Goal: Task Accomplishment & Management: Complete application form

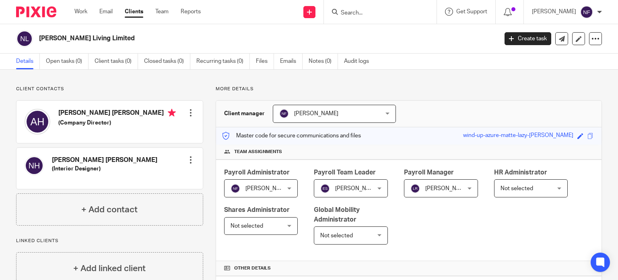
click at [135, 12] on link "Clients" at bounding box center [134, 12] width 19 height 8
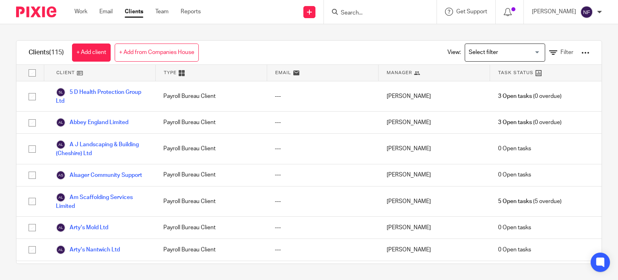
click at [403, 72] on span "Manager" at bounding box center [399, 72] width 25 height 7
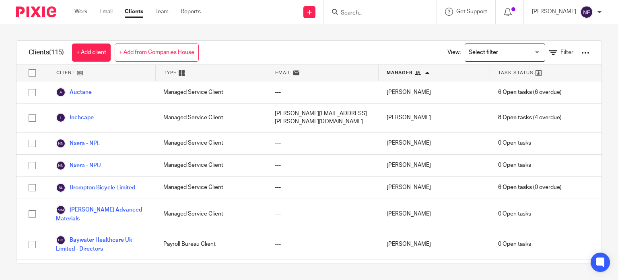
click at [403, 72] on span "Manager" at bounding box center [400, 72] width 26 height 7
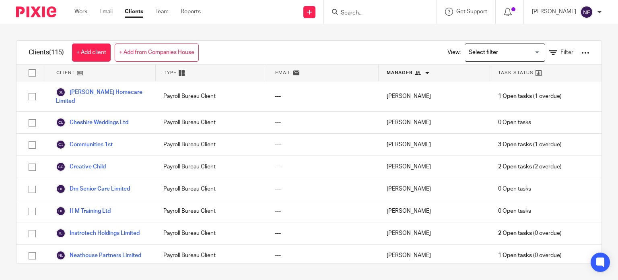
click at [403, 72] on span "Manager" at bounding box center [400, 72] width 26 height 7
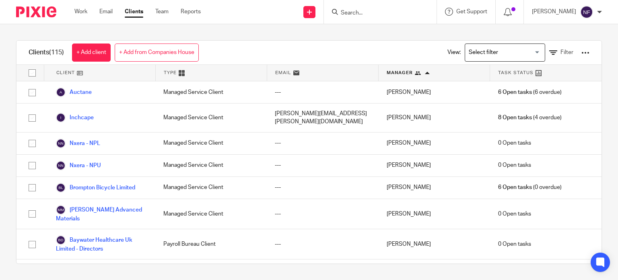
click at [604, 138] on div "Clients (115) + Add client + Add from Companies House View: Loading... Filter C…" at bounding box center [309, 151] width 618 height 255
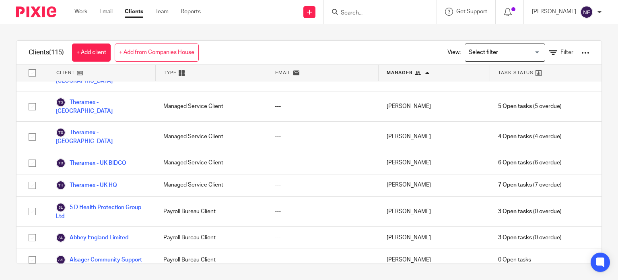
scroll to position [1779, 0]
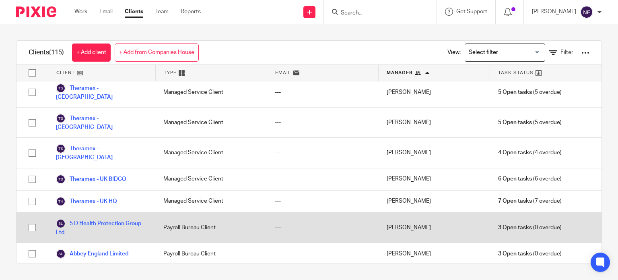
click at [187, 212] on div "Payroll Bureau Client" at bounding box center [210, 227] width 111 height 30
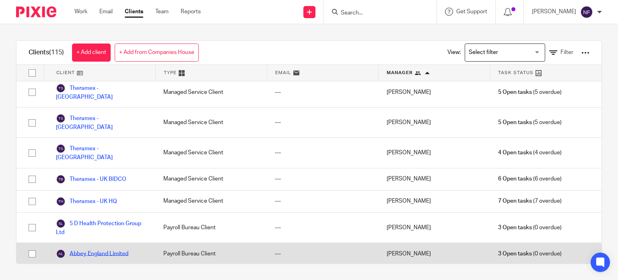
click at [114, 249] on link "Abbey England Limited" at bounding box center [92, 254] width 72 height 10
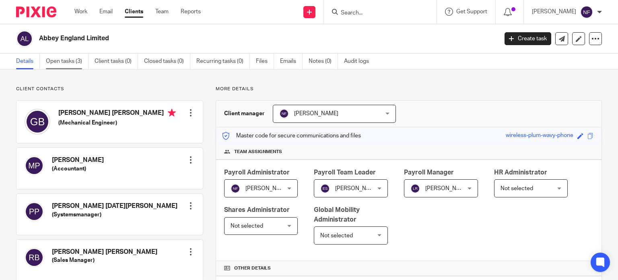
click at [67, 66] on link "Open tasks (3)" at bounding box center [67, 62] width 43 height 16
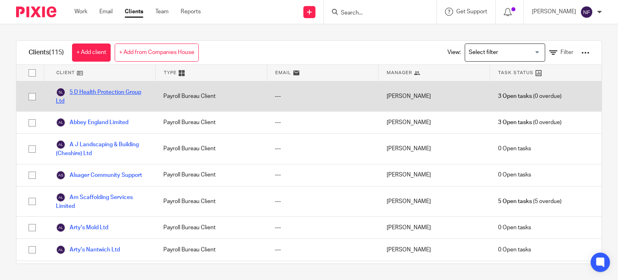
click at [108, 88] on link "5 D Health Protection Group Ltd" at bounding box center [101, 96] width 91 height 18
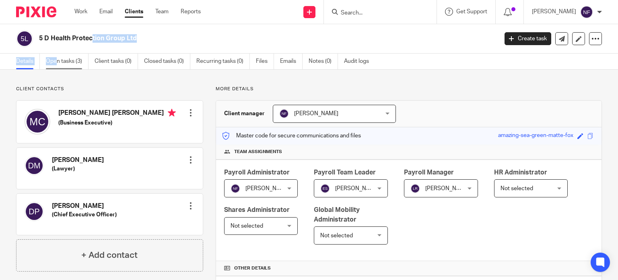
drag, startPoint x: 46, startPoint y: 53, endPoint x: 65, endPoint y: 64, distance: 21.8
click at [65, 64] on main "5 D Health Protection Group Ltd Create task Update from Companies House Export …" at bounding box center [309, 140] width 618 height 280
click at [65, 64] on link "Open tasks (3)" at bounding box center [67, 62] width 43 height 16
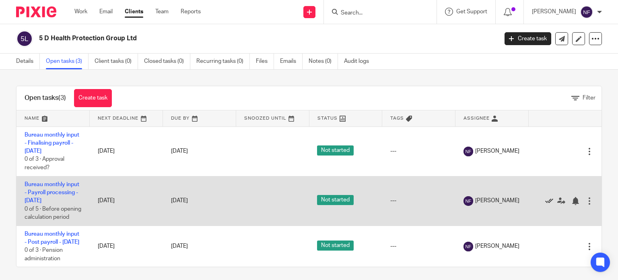
click at [545, 205] on icon at bounding box center [549, 201] width 8 height 8
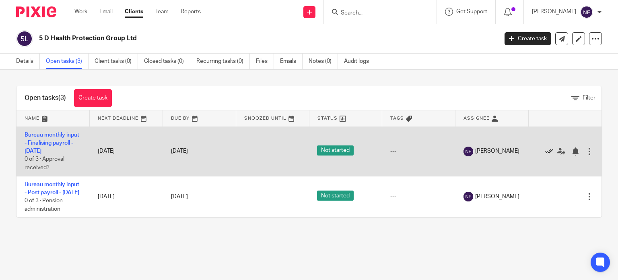
click at [545, 151] on icon at bounding box center [549, 151] width 8 height 8
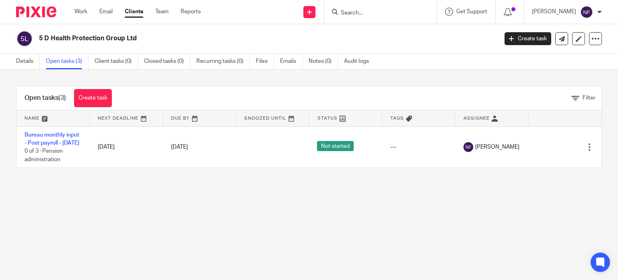
click at [130, 16] on link "Clients" at bounding box center [134, 12] width 19 height 8
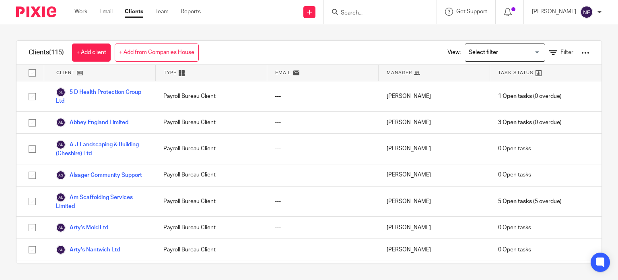
click at [418, 76] on div "Manager" at bounding box center [434, 73] width 111 height 16
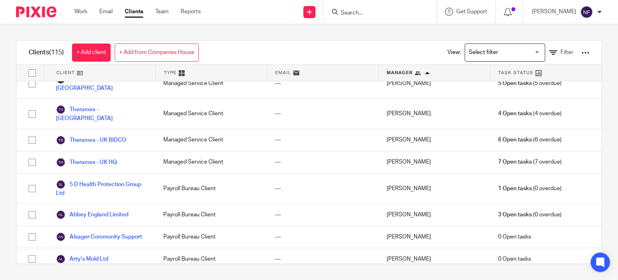
scroll to position [1802, 0]
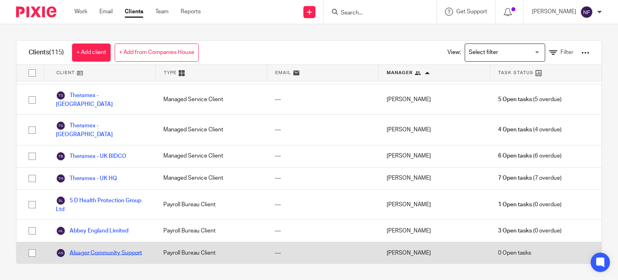
click at [111, 248] on link "Alsager Community Support" at bounding box center [99, 253] width 86 height 10
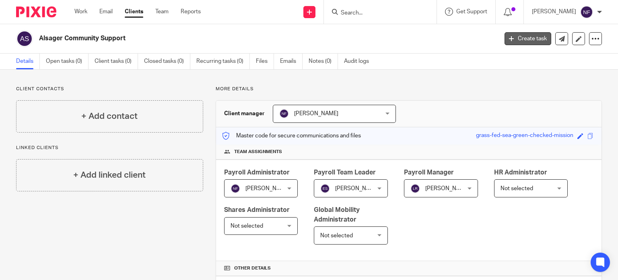
click at [514, 39] on link "Create task" at bounding box center [527, 38] width 47 height 13
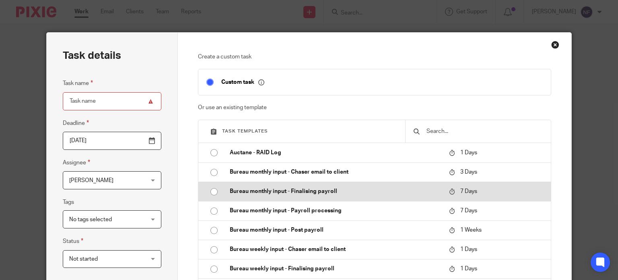
click at [211, 189] on input "radio" at bounding box center [213, 191] width 15 height 15
type input "[DATE]"
type input "Bureau monthly input - Finalising payroll - [DATE]"
checkbox input "false"
radio input "false"
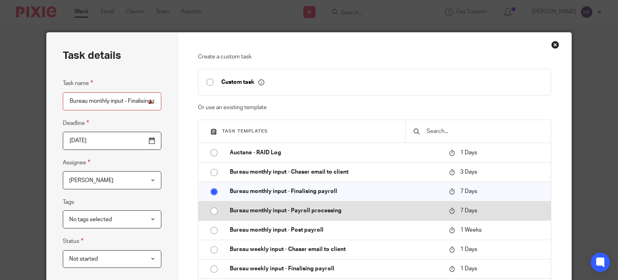
click at [212, 208] on input "radio" at bounding box center [213, 210] width 15 height 15
type input "Bureau monthly input - Payroll processing - [DATE]"
radio input "false"
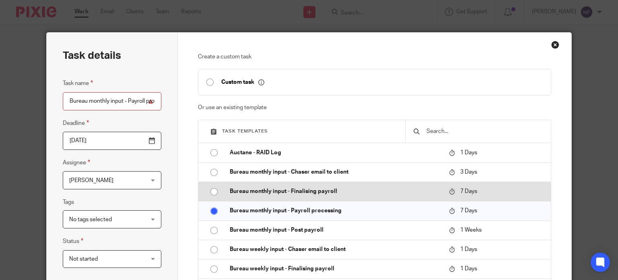
click at [212, 195] on input "radio" at bounding box center [213, 191] width 15 height 15
type input "Bureau monthly input - Finalising payroll - September 2025"
radio input "false"
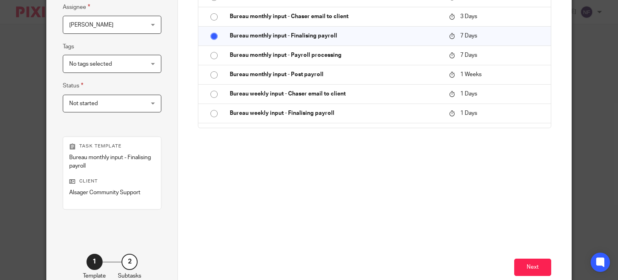
scroll to position [160, 0]
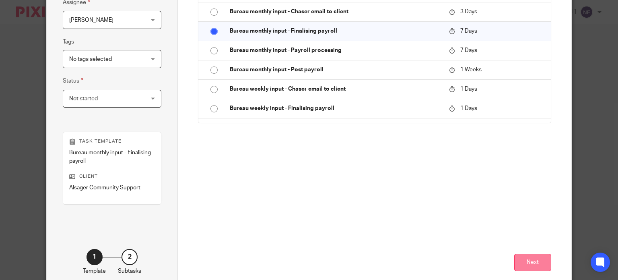
click at [514, 261] on button "Next" at bounding box center [532, 261] width 37 height 17
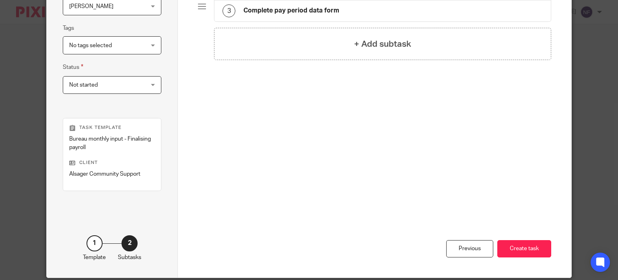
scroll to position [192, 0]
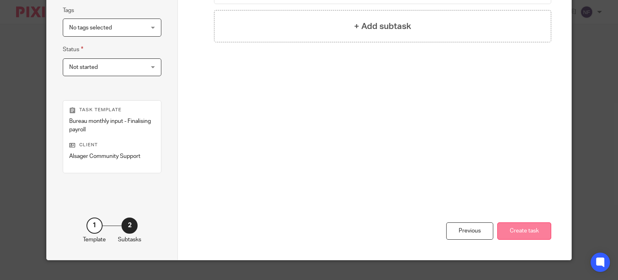
click at [524, 235] on button "Create task" at bounding box center [524, 230] width 54 height 17
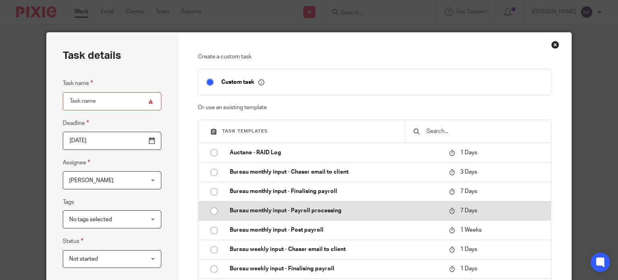
click at [210, 210] on input "radio" at bounding box center [213, 210] width 15 height 15
type input "Bureau monthly input - Payroll processing - [DATE]"
checkbox input "false"
radio input "false"
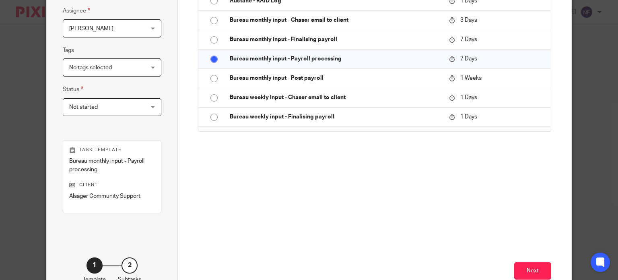
scroll to position [177, 0]
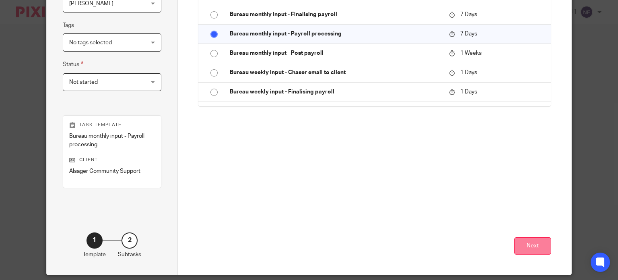
click at [525, 246] on button "Next" at bounding box center [532, 245] width 37 height 17
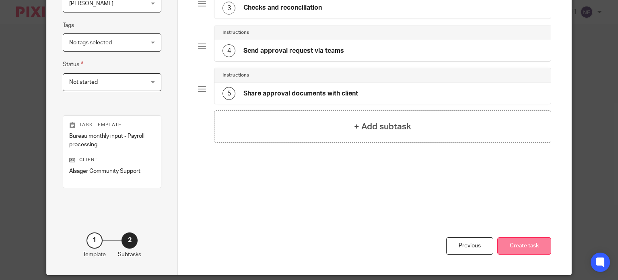
click at [511, 243] on button "Create task" at bounding box center [524, 245] width 54 height 17
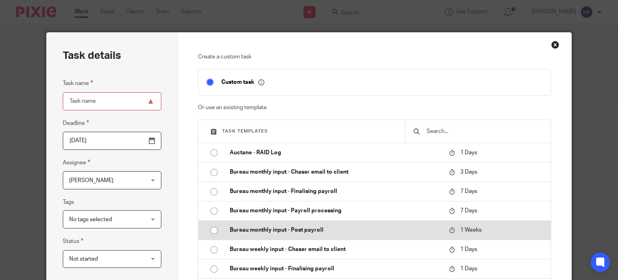
click at [209, 229] on input "radio" at bounding box center [213, 229] width 15 height 15
type input "Bureau monthly input - Post payroll - September 2025"
checkbox input "false"
radio input "false"
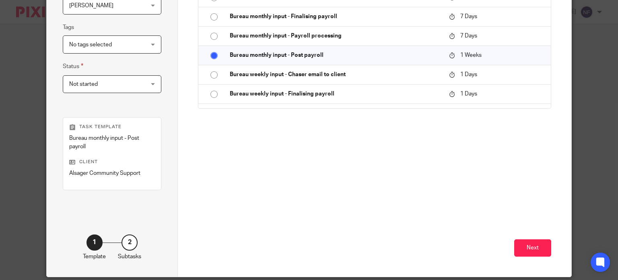
scroll to position [178, 0]
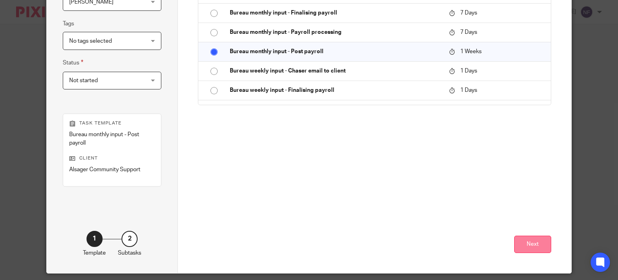
click at [533, 247] on button "Next" at bounding box center [532, 243] width 37 height 17
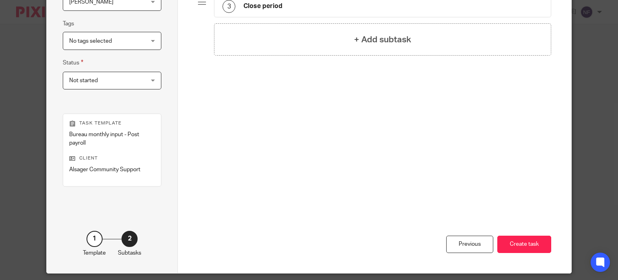
click at [533, 247] on button "Create task" at bounding box center [524, 243] width 54 height 17
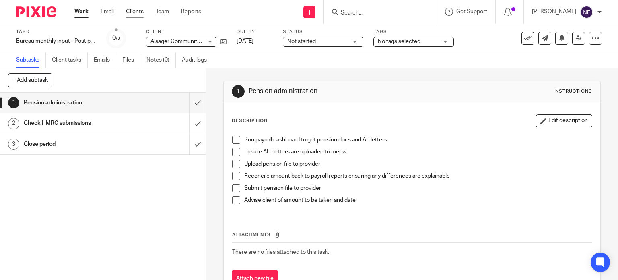
click at [131, 11] on link "Clients" at bounding box center [135, 12] width 18 height 8
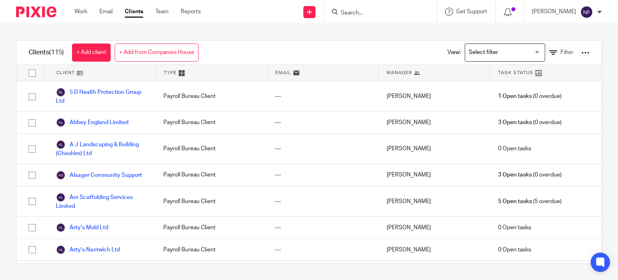
click at [433, 68] on div "Manager" at bounding box center [434, 73] width 111 height 16
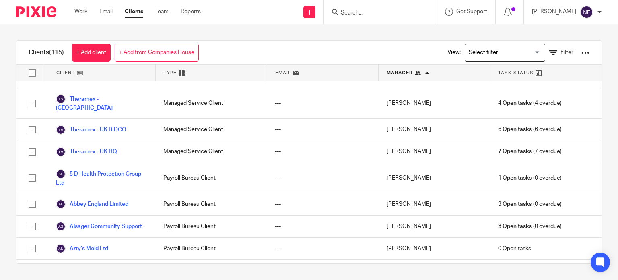
scroll to position [1813, 0]
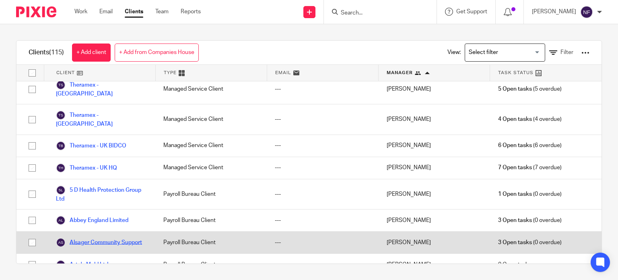
click at [95, 237] on link "Alsager Community Support" at bounding box center [99, 242] width 86 height 10
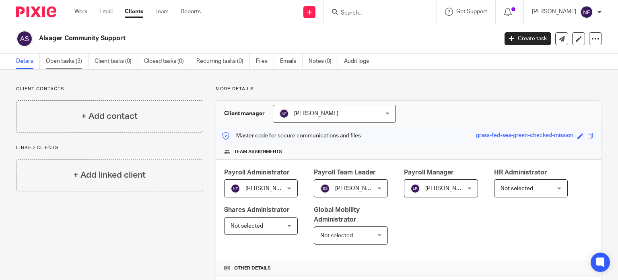
click at [74, 66] on link "Open tasks (3)" at bounding box center [67, 62] width 43 height 16
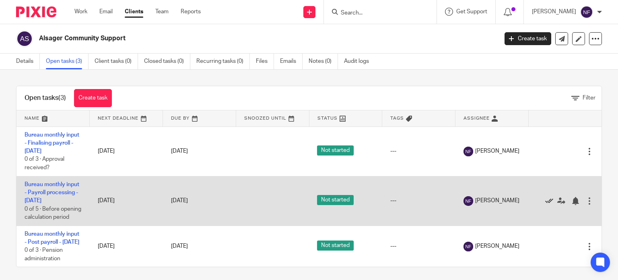
click at [545, 203] on icon at bounding box center [549, 201] width 8 height 8
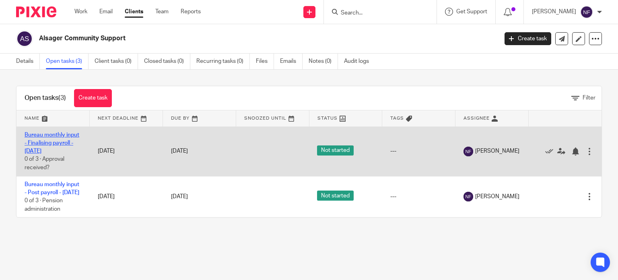
click at [55, 149] on link "Bureau monthly input - Finalising payroll - September 2025" at bounding box center [52, 143] width 55 height 22
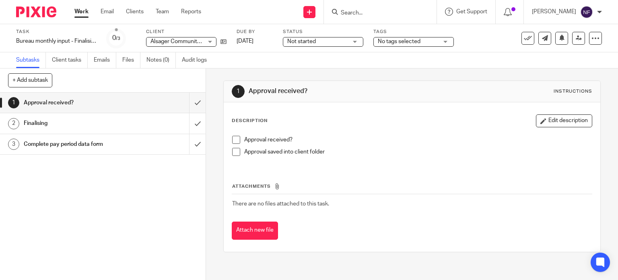
click at [82, 9] on link "Work" at bounding box center [81, 12] width 14 height 8
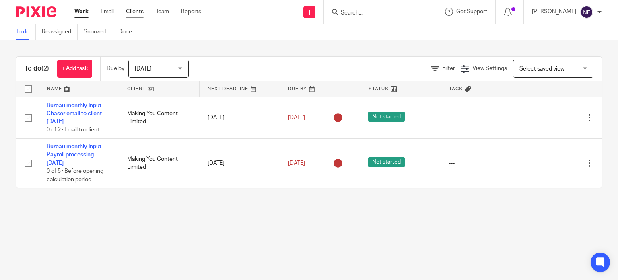
click at [132, 11] on link "Clients" at bounding box center [135, 12] width 18 height 8
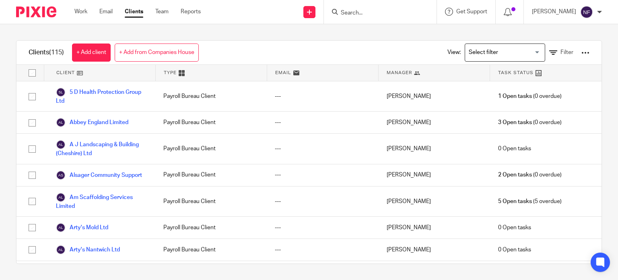
click at [420, 75] on div "Manager" at bounding box center [434, 73] width 111 height 16
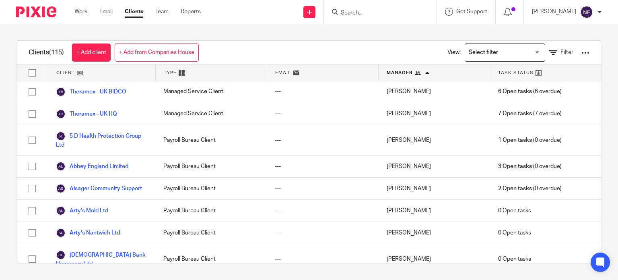
scroll to position [1835, 0]
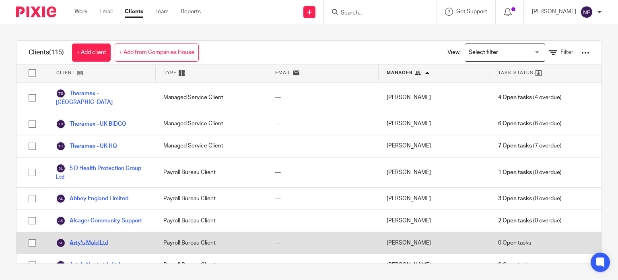
click at [89, 238] on link "Arty's Mold Ltd" at bounding box center [82, 243] width 52 height 10
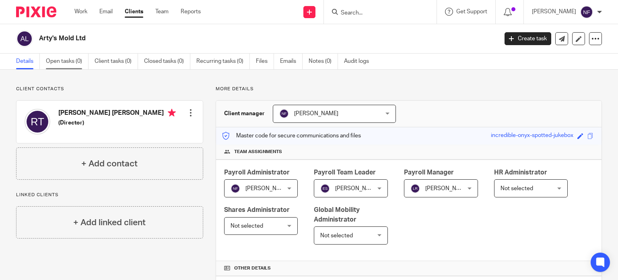
click at [73, 62] on link "Open tasks (0)" at bounding box center [67, 62] width 43 height 16
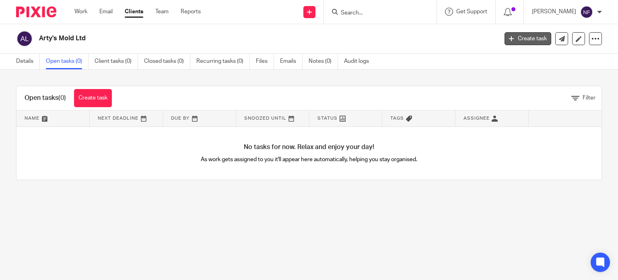
click at [519, 38] on link "Create task" at bounding box center [527, 38] width 47 height 13
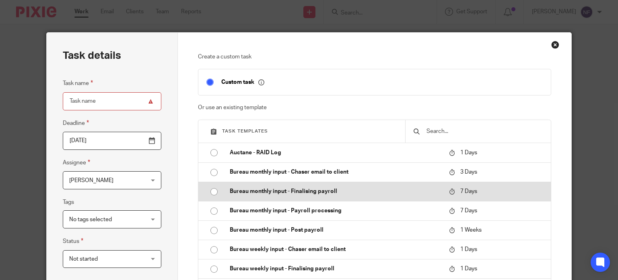
click at [208, 189] on input "radio" at bounding box center [213, 191] width 15 height 15
type input "2025-09-26"
type input "Bureau monthly input - Finalising payroll - September 2025"
checkbox input "false"
radio input "false"
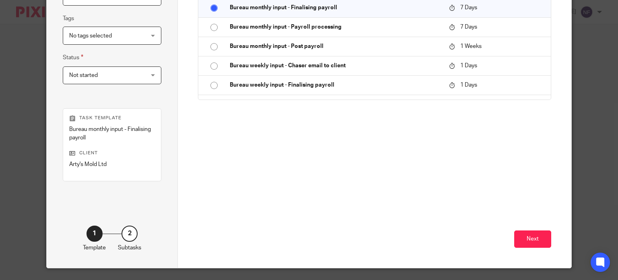
scroll to position [203, 0]
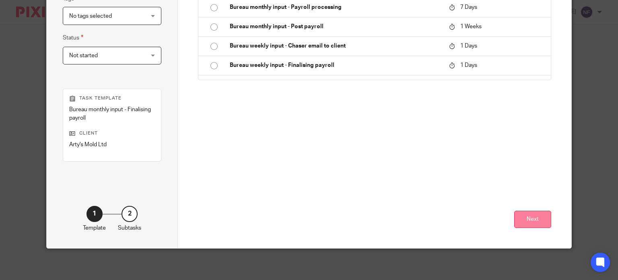
click at [523, 221] on button "Next" at bounding box center [532, 218] width 37 height 17
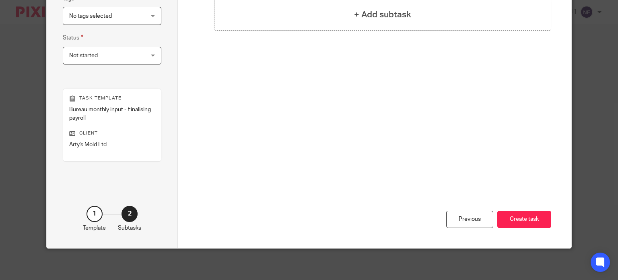
click at [523, 221] on button "Create task" at bounding box center [524, 218] width 54 height 17
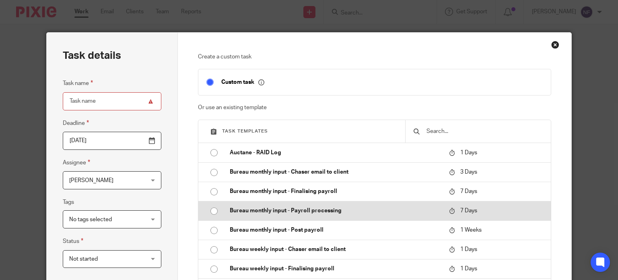
click at [212, 208] on input "radio" at bounding box center [213, 210] width 15 height 15
type input "Bureau monthly input - Payroll processing - [DATE]"
checkbox input "false"
radio input "false"
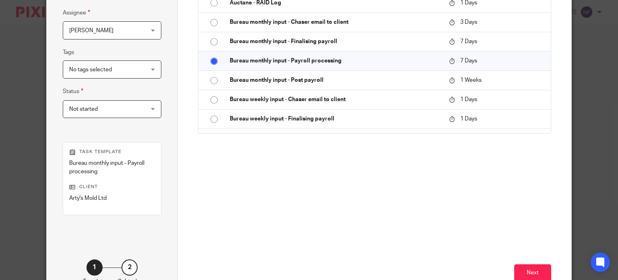
scroll to position [154, 0]
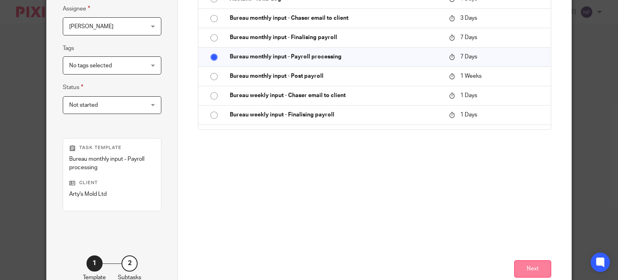
click at [530, 264] on button "Next" at bounding box center [532, 268] width 37 height 17
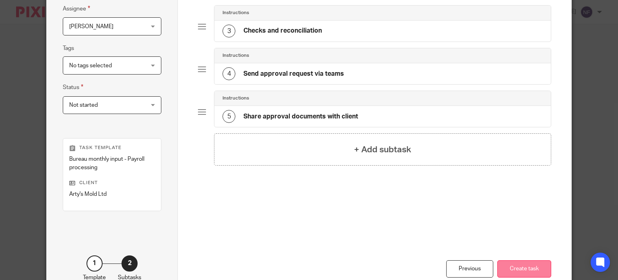
click at [524, 272] on button "Create task" at bounding box center [524, 268] width 54 height 17
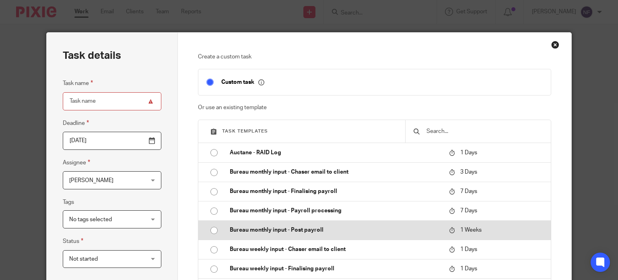
click at [210, 229] on input "radio" at bounding box center [213, 229] width 15 height 15
type input "Bureau monthly input - Post payroll - [DATE]"
checkbox input "false"
radio input "false"
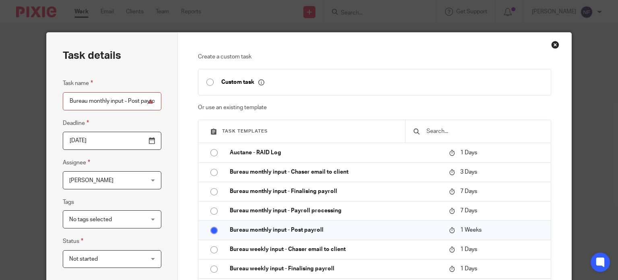
drag, startPoint x: 611, startPoint y: 132, endPoint x: 616, endPoint y: 138, distance: 8.9
click at [616, 138] on div "Task details Task name Bureau monthly input - Post payroll - [DATE] Deadline [D…" at bounding box center [309, 140] width 618 height 280
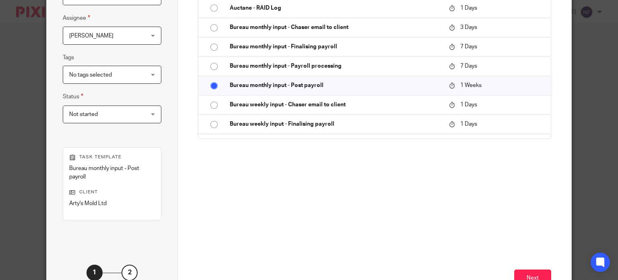
scroll to position [146, 0]
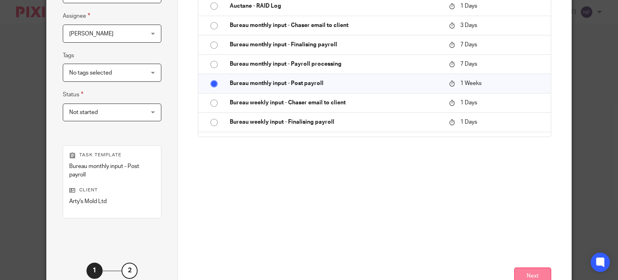
click at [525, 274] on button "Next" at bounding box center [532, 275] width 37 height 17
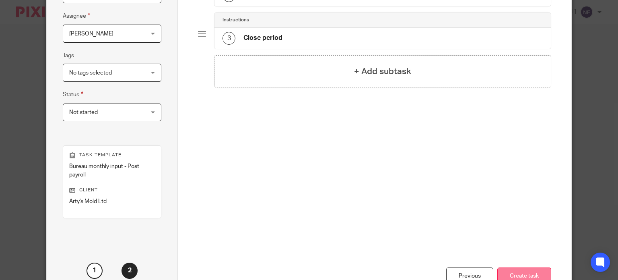
click at [509, 268] on button "Create task" at bounding box center [524, 275] width 54 height 17
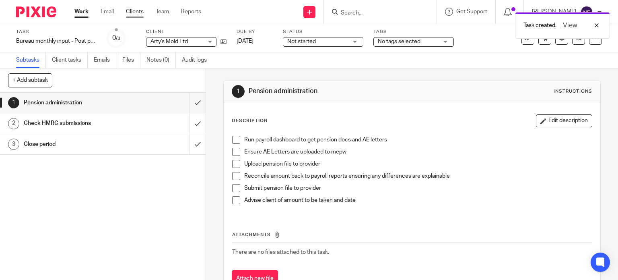
click at [142, 12] on link "Clients" at bounding box center [135, 12] width 18 height 8
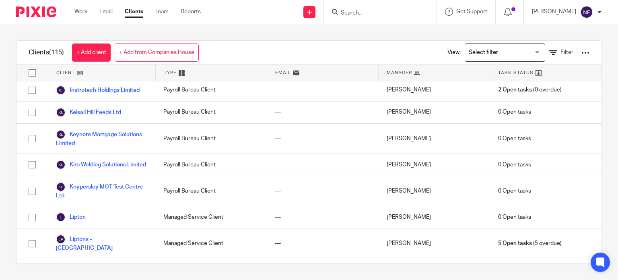
scroll to position [1102, 0]
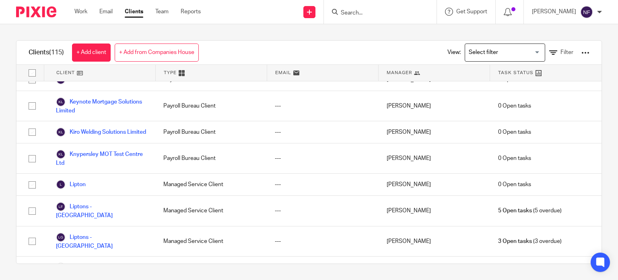
click at [424, 71] on div "Manager" at bounding box center [434, 73] width 111 height 16
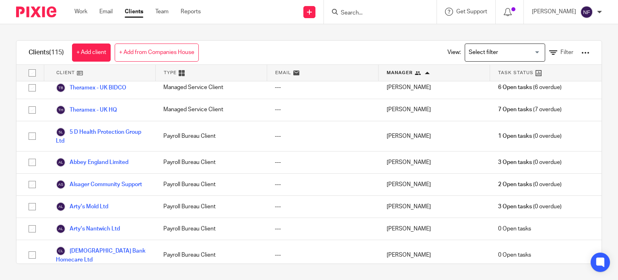
scroll to position [1855, 0]
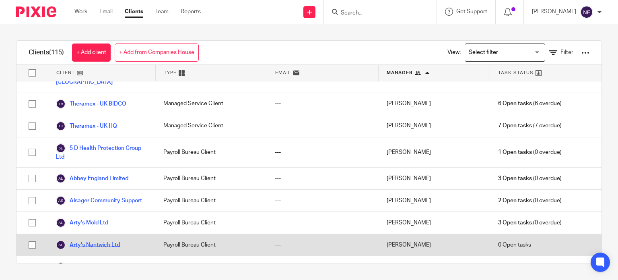
click at [105, 240] on link "Arty's Nantwich Ltd" at bounding box center [88, 245] width 64 height 10
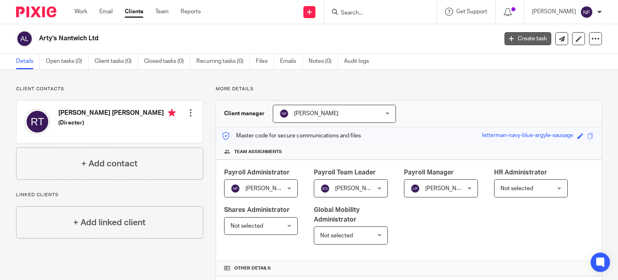
click at [521, 38] on link "Create task" at bounding box center [527, 38] width 47 height 13
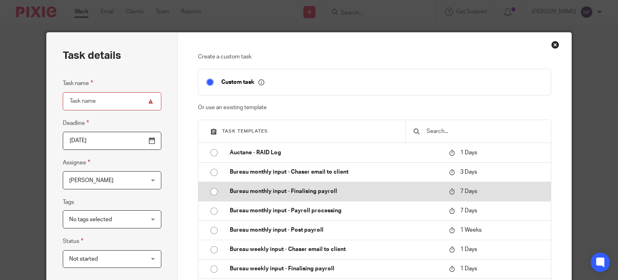
click at [214, 189] on input "radio" at bounding box center [213, 191] width 15 height 15
type input "[DATE]"
type input "Bureau monthly input - Finalising payroll - September 2025"
checkbox input "false"
radio input "false"
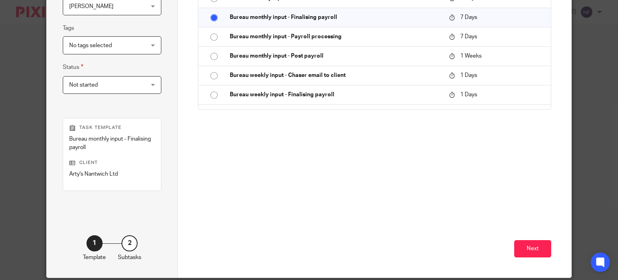
scroll to position [196, 0]
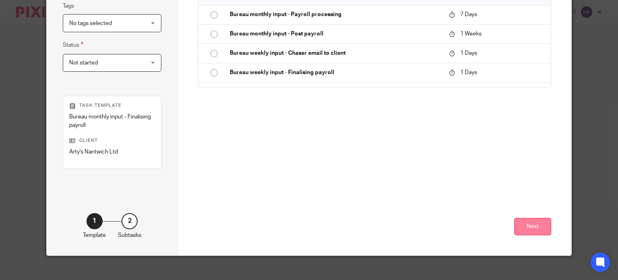
click at [521, 224] on button "Next" at bounding box center [532, 226] width 37 height 17
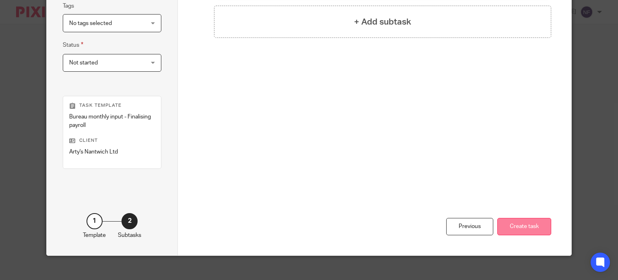
click at [514, 220] on button "Create task" at bounding box center [524, 226] width 54 height 17
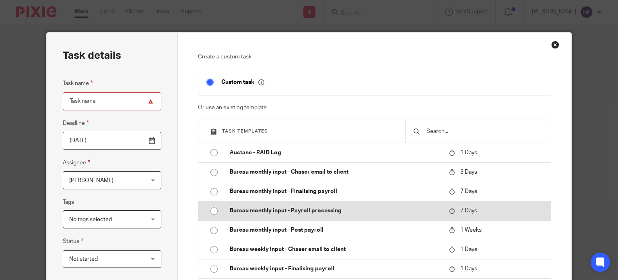
click at [213, 209] on input "radio" at bounding box center [213, 210] width 15 height 15
type input "Bureau monthly input - Payroll processing - [DATE]"
checkbox input "false"
radio input "false"
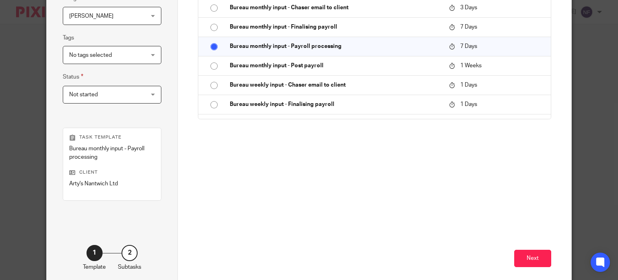
scroll to position [174, 0]
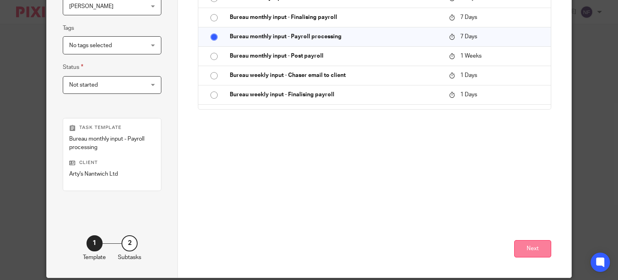
click at [522, 244] on button "Next" at bounding box center [532, 248] width 37 height 17
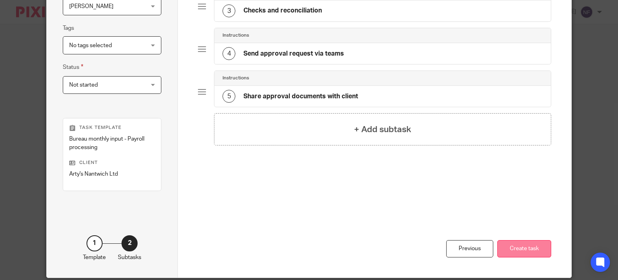
click at [515, 246] on button "Create task" at bounding box center [524, 248] width 54 height 17
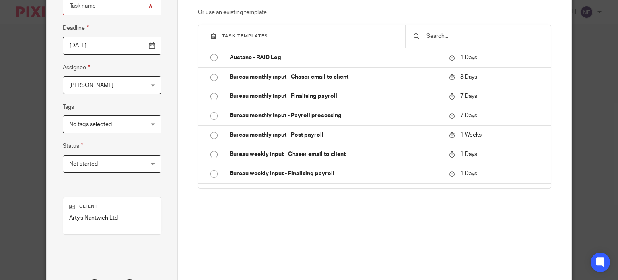
scroll to position [97, 0]
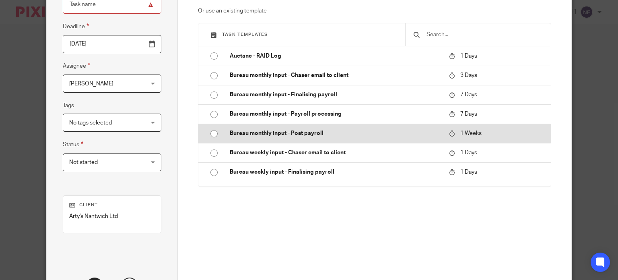
click at [325, 132] on p "Bureau monthly input - Post payroll" at bounding box center [335, 133] width 211 height 8
type input "Bureau monthly input - Post payroll - September 2025"
checkbox input "false"
radio input "true"
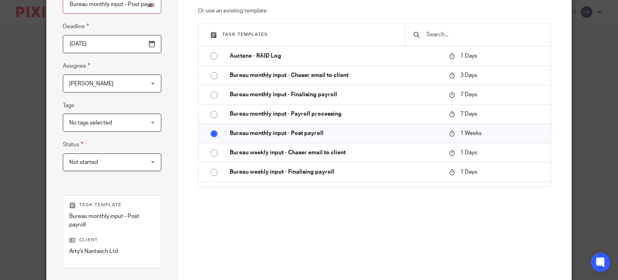
scroll to position [203, 0]
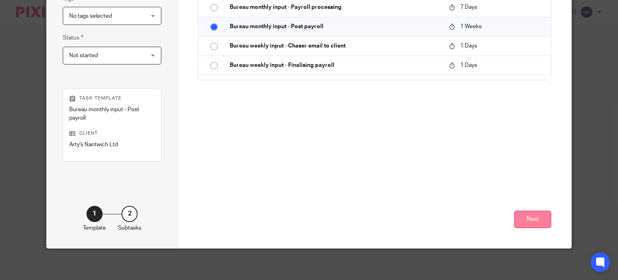
click at [520, 220] on button "Next" at bounding box center [532, 218] width 37 height 17
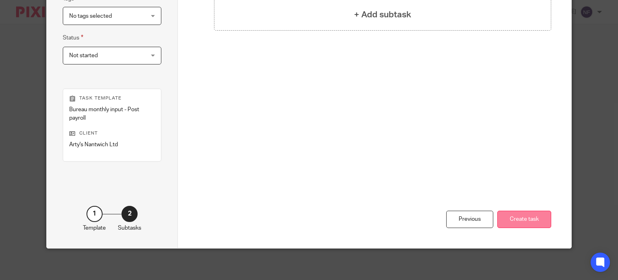
click at [507, 218] on button "Create task" at bounding box center [524, 218] width 54 height 17
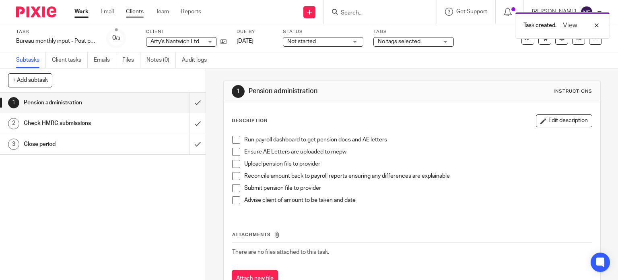
click at [133, 13] on link "Clients" at bounding box center [135, 12] width 18 height 8
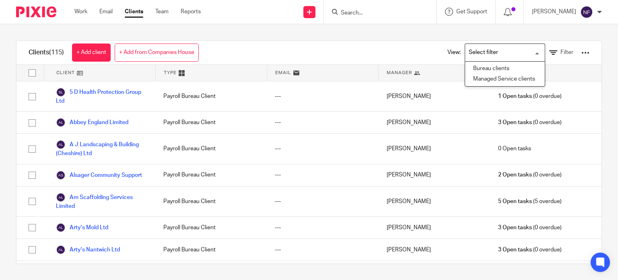
click at [513, 53] on input "Search for option" at bounding box center [503, 52] width 74 height 14
click at [549, 51] on icon at bounding box center [553, 53] width 8 height 8
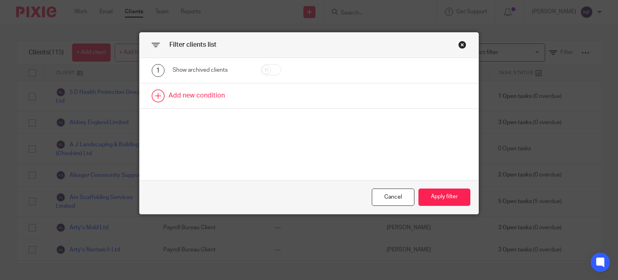
click at [158, 92] on link at bounding box center [309, 95] width 339 height 25
click at [197, 93] on div "Field" at bounding box center [206, 98] width 55 height 17
click at [399, 196] on div "Cancel" at bounding box center [393, 196] width 43 height 17
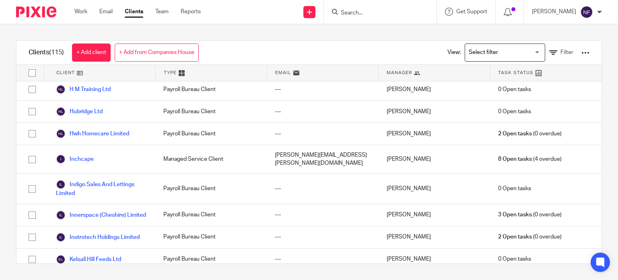
scroll to position [290, 0]
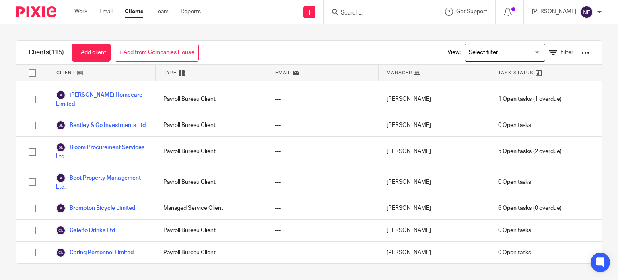
click at [418, 71] on div "Manager" at bounding box center [434, 73] width 111 height 16
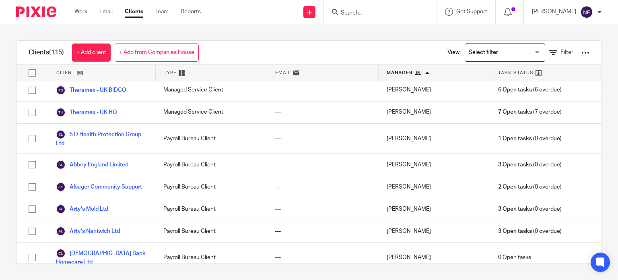
scroll to position [1857, 0]
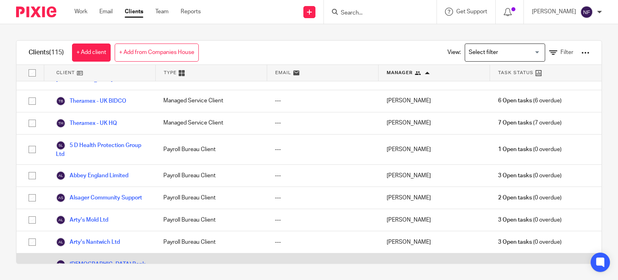
click at [107, 259] on link "[DEMOGRAPHIC_DATA] Bank Homecare Ltd" at bounding box center [101, 268] width 91 height 18
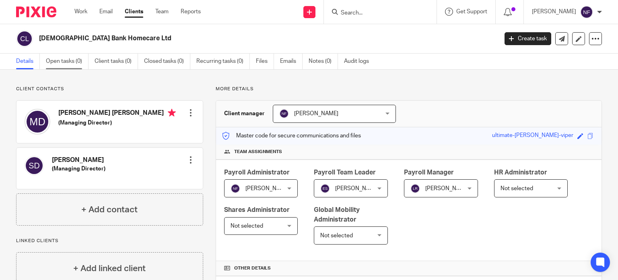
click at [72, 61] on link "Open tasks (0)" at bounding box center [67, 62] width 43 height 16
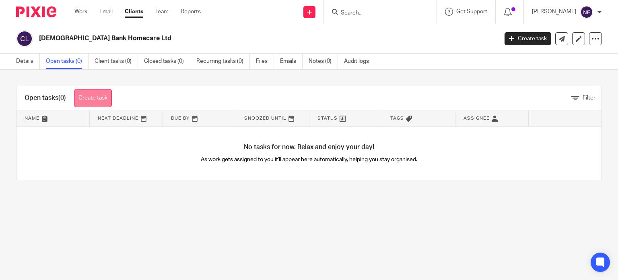
click at [105, 90] on link "Create task" at bounding box center [93, 98] width 38 height 18
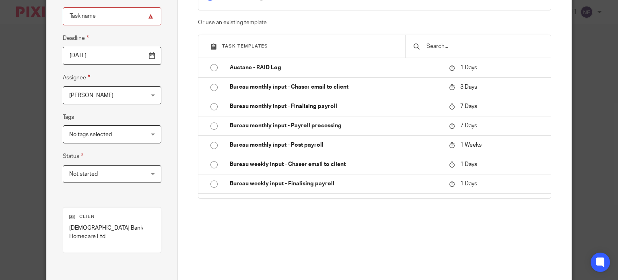
scroll to position [95, 0]
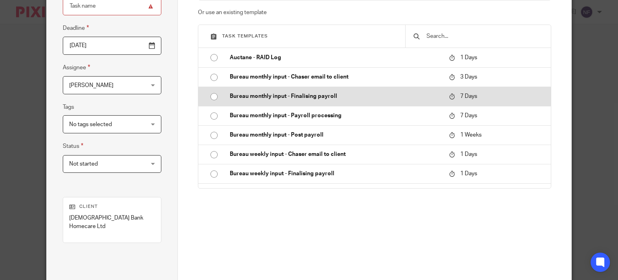
click at [210, 97] on input "radio" at bounding box center [213, 96] width 15 height 15
type input "[DATE]"
type input "Bureau monthly input - Finalising payroll - [DATE]"
checkbox input "false"
radio input "false"
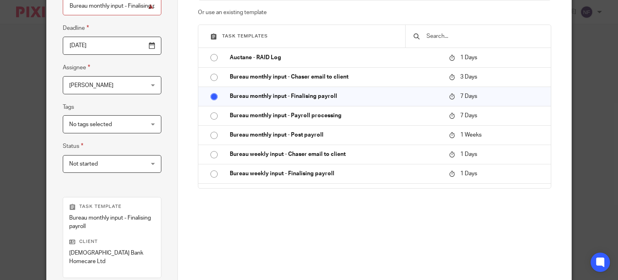
scroll to position [161, 0]
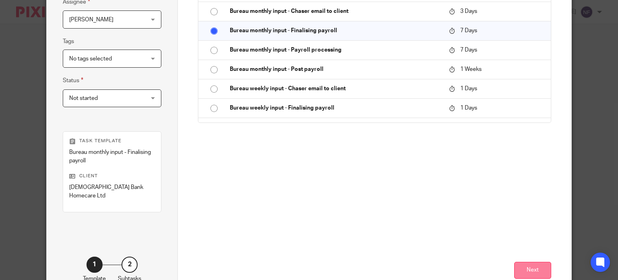
click at [518, 262] on button "Next" at bounding box center [532, 270] width 37 height 17
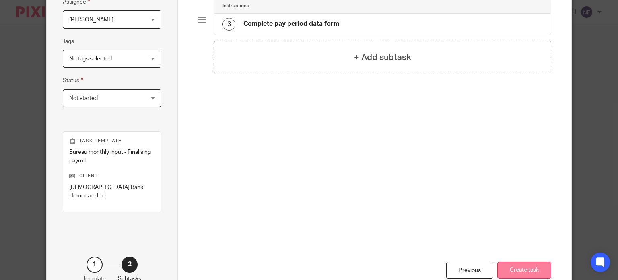
click at [515, 267] on button "Create task" at bounding box center [524, 270] width 54 height 17
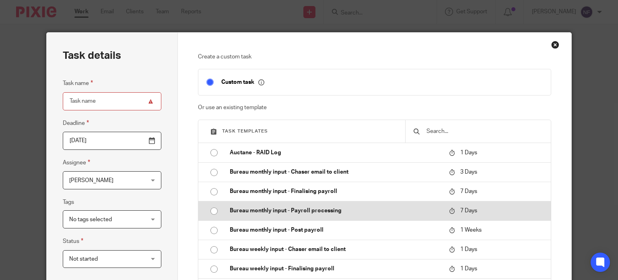
click at [214, 210] on input "radio" at bounding box center [213, 210] width 15 height 15
type input "Bureau monthly input - Payroll processing - September 2025"
checkbox input "false"
radio input "false"
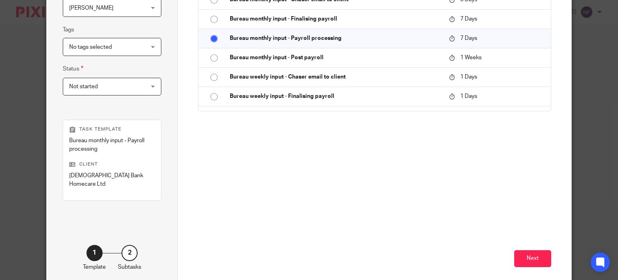
scroll to position [198, 0]
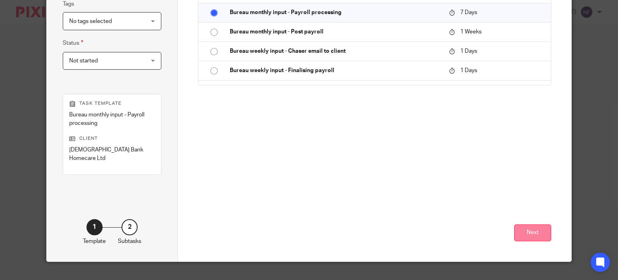
click at [523, 224] on button "Next" at bounding box center [532, 232] width 37 height 17
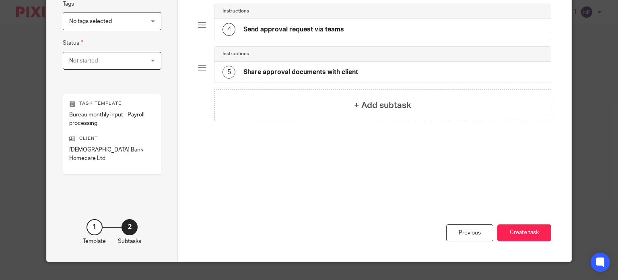
click at [523, 224] on button "Create task" at bounding box center [524, 232] width 54 height 17
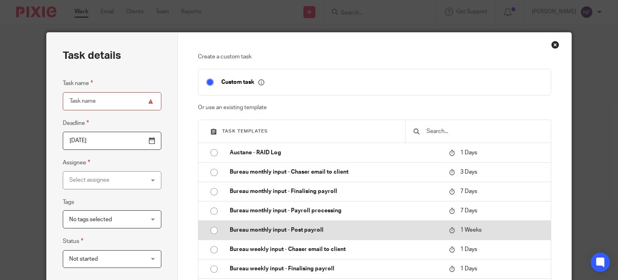
click at [211, 231] on input "radio" at bounding box center [213, 229] width 15 height 15
type input "Bureau monthly input - Post payroll - September 2025"
checkbox input "false"
radio input "false"
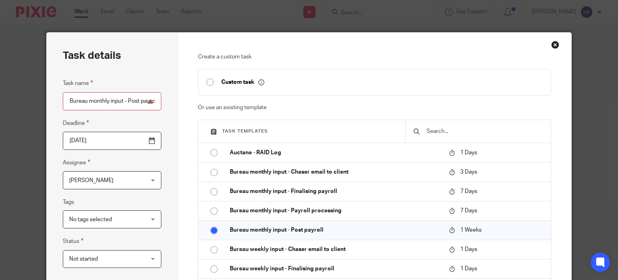
scroll to position [203, 0]
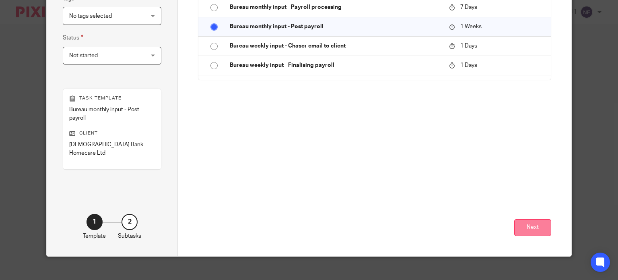
click at [527, 226] on button "Next" at bounding box center [532, 227] width 37 height 17
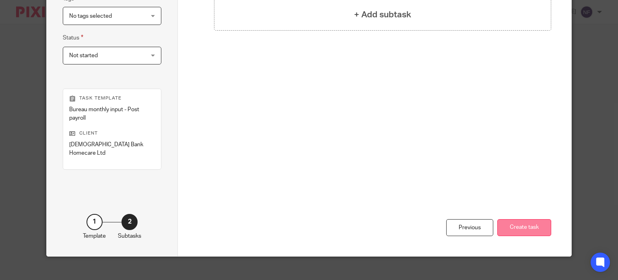
click at [526, 219] on button "Create task" at bounding box center [524, 227] width 54 height 17
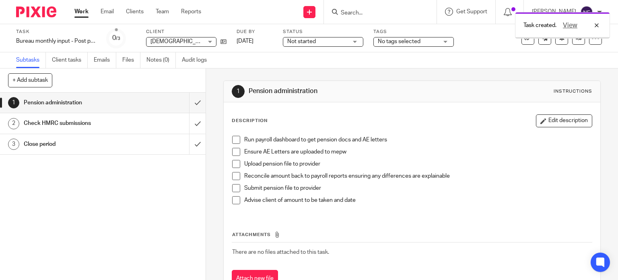
click at [512, 212] on div "Run payroll dashboard to get pension docs and AE letters Ensure AE Letters are …" at bounding box center [412, 173] width 368 height 82
click at [130, 12] on link "Clients" at bounding box center [135, 12] width 18 height 8
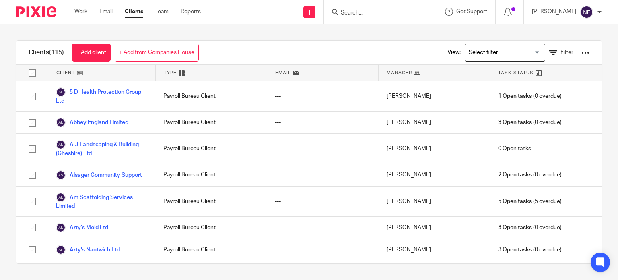
click at [435, 70] on div "Manager" at bounding box center [434, 73] width 111 height 16
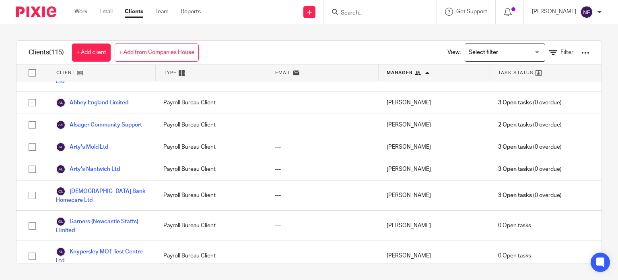
scroll to position [1946, 0]
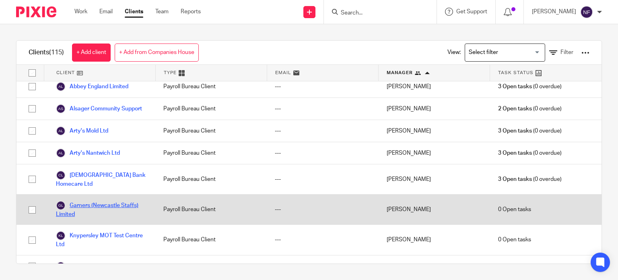
click at [111, 200] on link "Garners (Newcastle Staffs) Limited" at bounding box center [101, 209] width 91 height 18
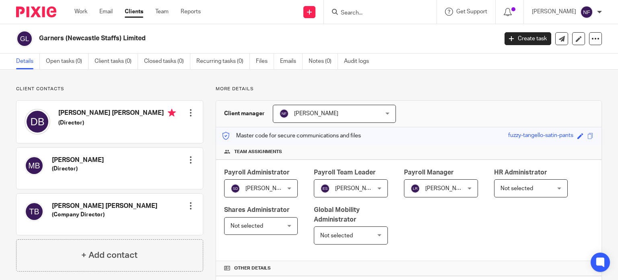
click at [511, 109] on div "Client manager [PERSON_NAME] [PERSON_NAME] [PERSON_NAME] [PERSON_NAME] [PERSON_…" at bounding box center [408, 114] width 385 height 27
click at [77, 61] on link "Open tasks (0)" at bounding box center [67, 62] width 43 height 16
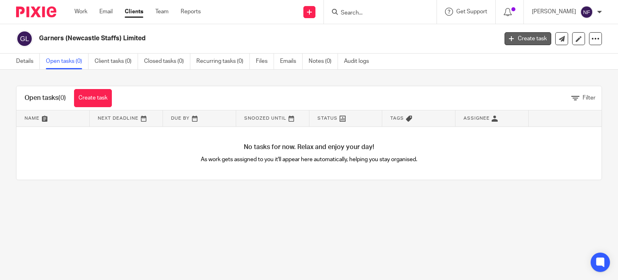
click at [523, 36] on link "Create task" at bounding box center [527, 38] width 47 height 13
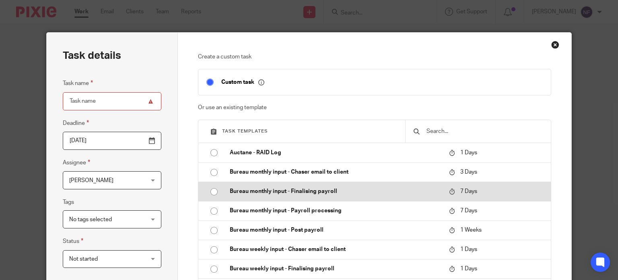
click at [216, 187] on input "radio" at bounding box center [213, 191] width 15 height 15
type input "2025-09-26"
type input "Bureau monthly input - Finalising payroll - [DATE]"
checkbox input "false"
radio input "false"
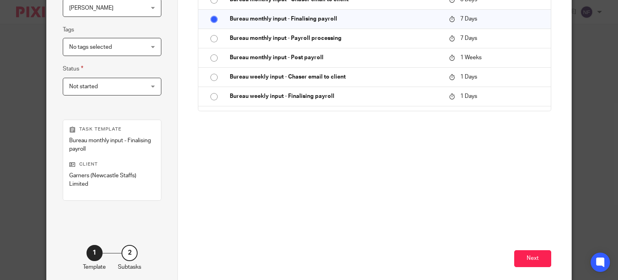
scroll to position [180, 0]
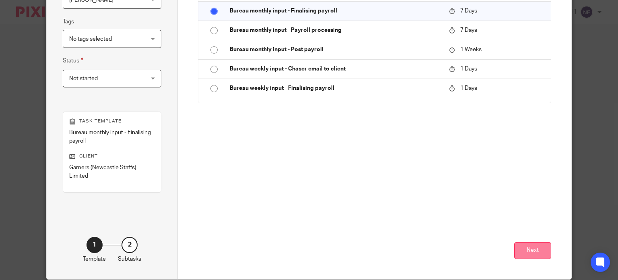
click at [537, 249] on button "Next" at bounding box center [532, 250] width 37 height 17
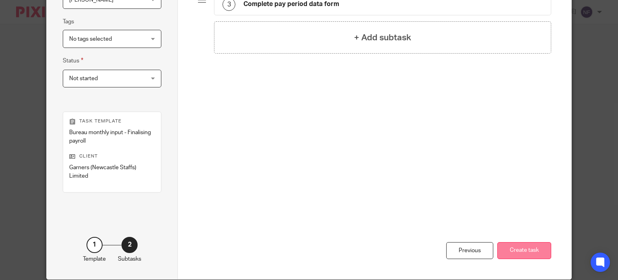
click at [528, 248] on button "Create task" at bounding box center [524, 250] width 54 height 17
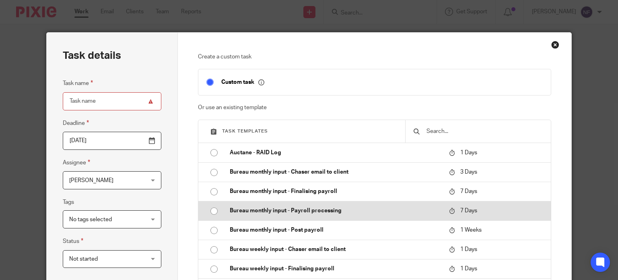
click at [210, 208] on input "radio" at bounding box center [213, 210] width 15 height 15
type input "Bureau monthly input - Payroll processing - [DATE]"
checkbox input "false"
radio input "false"
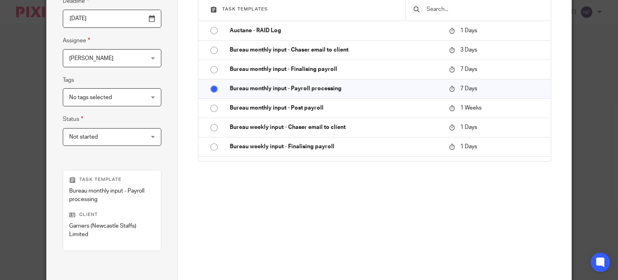
scroll to position [212, 0]
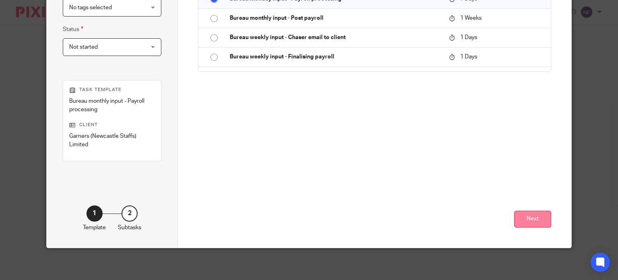
click at [518, 222] on button "Next" at bounding box center [532, 218] width 37 height 17
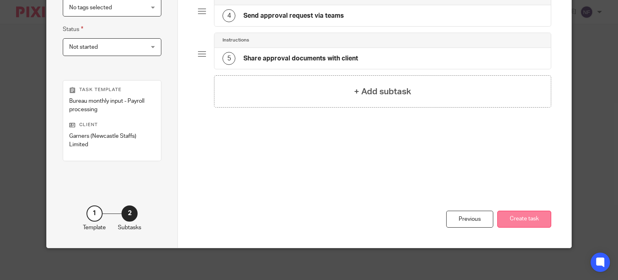
click at [520, 218] on button "Create task" at bounding box center [524, 218] width 54 height 17
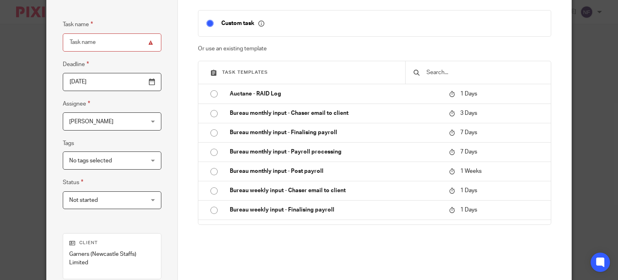
scroll to position [63, 0]
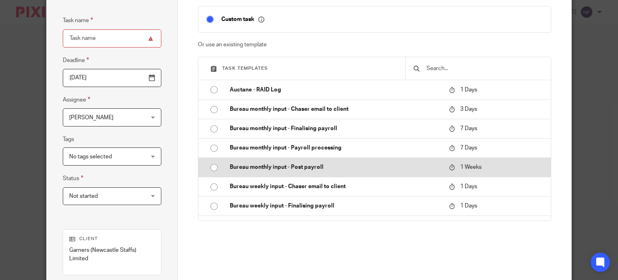
click at [216, 165] on input "radio" at bounding box center [213, 167] width 15 height 15
type input "Bureau monthly input - Post payroll - September 2025"
checkbox input "false"
radio input "false"
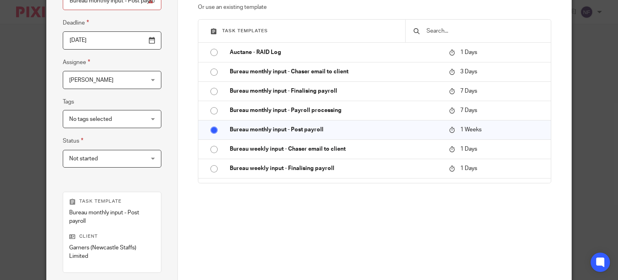
scroll to position [150, 0]
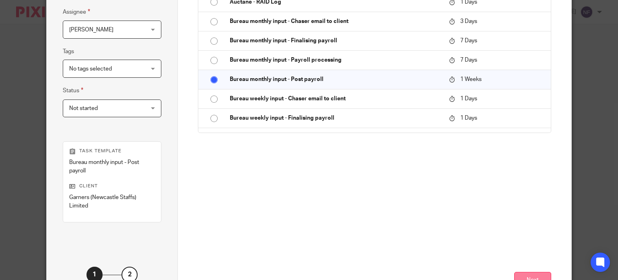
click at [525, 275] on button "Next" at bounding box center [532, 280] width 37 height 17
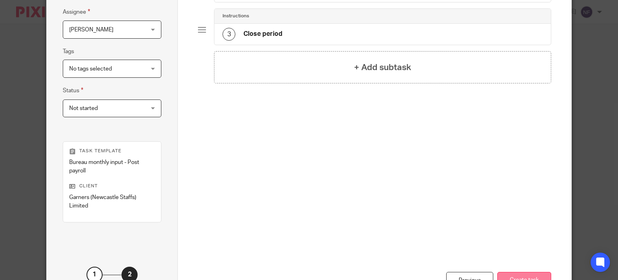
click at [512, 273] on button "Create task" at bounding box center [524, 280] width 54 height 17
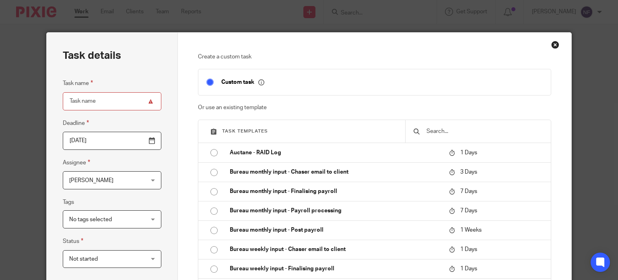
click at [551, 43] on div "Close this dialog window" at bounding box center [555, 45] width 8 height 8
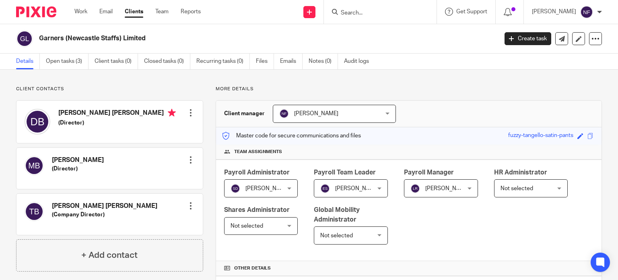
click at [139, 11] on link "Clients" at bounding box center [134, 12] width 19 height 8
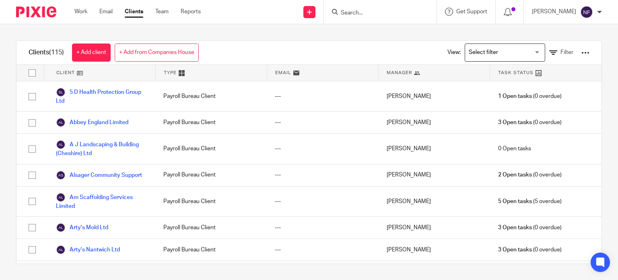
click at [420, 75] on div "Manager" at bounding box center [434, 73] width 111 height 16
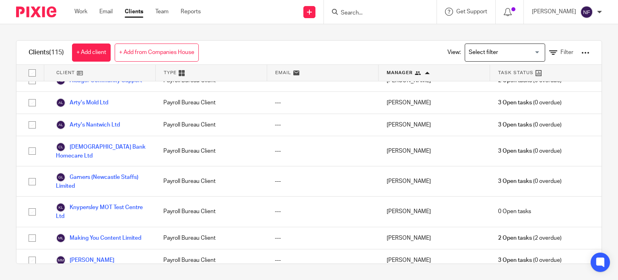
scroll to position [1980, 0]
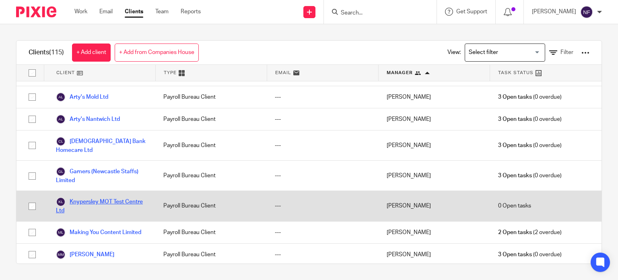
click at [105, 197] on link "Knypersley MOT Test Centre Ltd" at bounding box center [101, 206] width 91 height 18
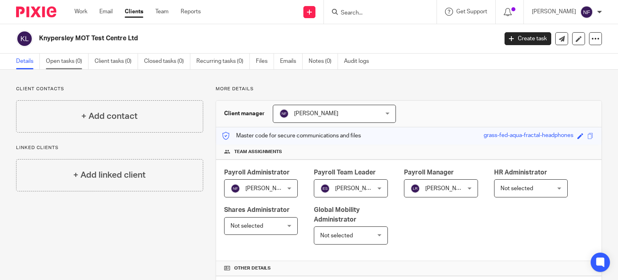
click at [66, 54] on link "Open tasks (0)" at bounding box center [67, 62] width 43 height 16
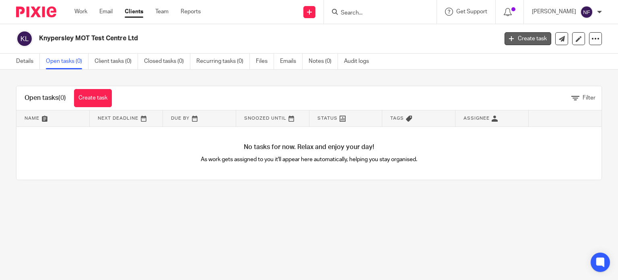
click at [517, 43] on link "Create task" at bounding box center [527, 38] width 47 height 13
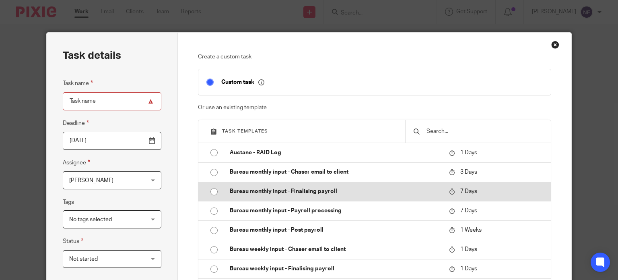
click at [209, 192] on input "radio" at bounding box center [213, 191] width 15 height 15
type input "2025-09-26"
type input "Bureau monthly input - Finalising payroll - [DATE]"
checkbox input "false"
radio input "false"
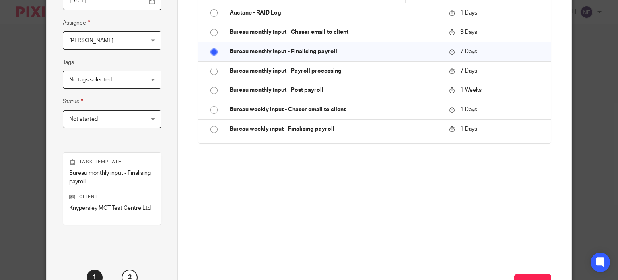
scroll to position [180, 0]
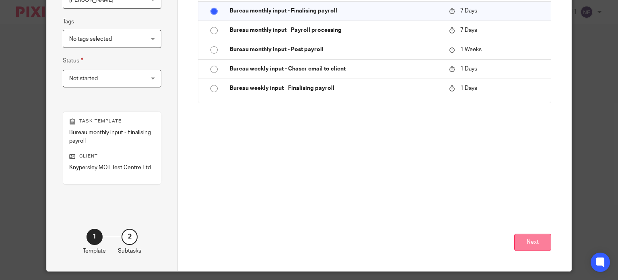
click at [526, 241] on button "Next" at bounding box center [532, 241] width 37 height 17
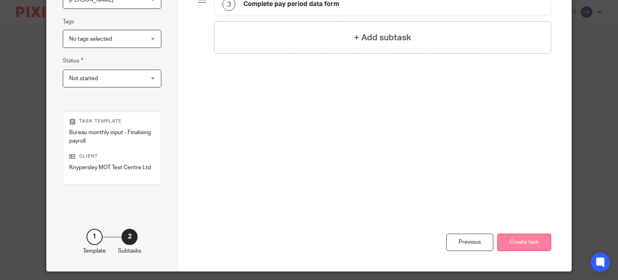
click at [544, 246] on button "Create task" at bounding box center [524, 241] width 54 height 17
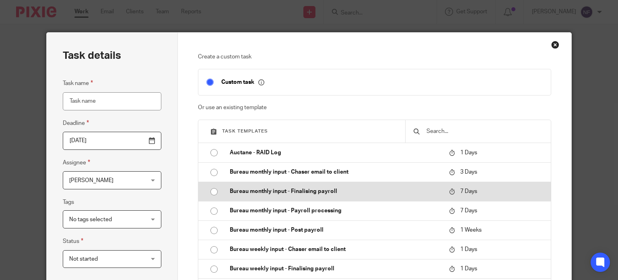
click at [209, 193] on input "radio" at bounding box center [213, 191] width 15 height 15
type input "Bureau monthly input - Finalising payroll - [DATE]"
checkbox input "false"
radio input "false"
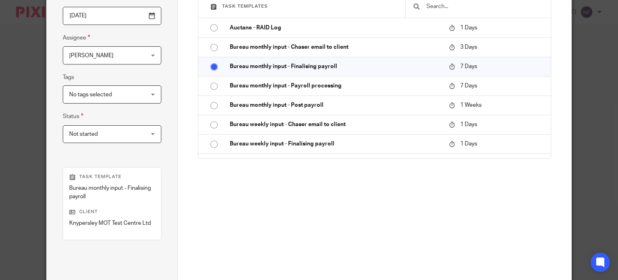
scroll to position [164, 0]
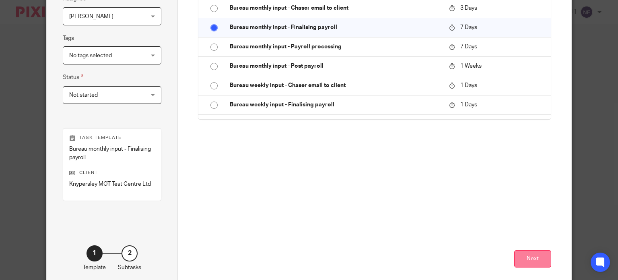
click at [515, 259] on button "Next" at bounding box center [532, 258] width 37 height 17
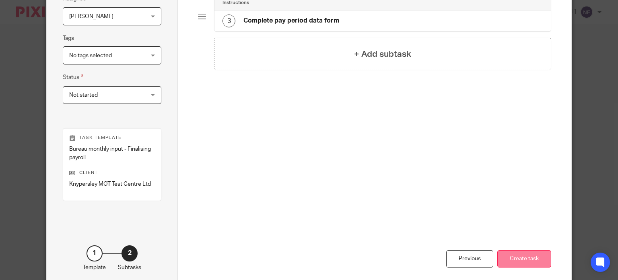
click at [543, 263] on button "Create task" at bounding box center [524, 258] width 54 height 17
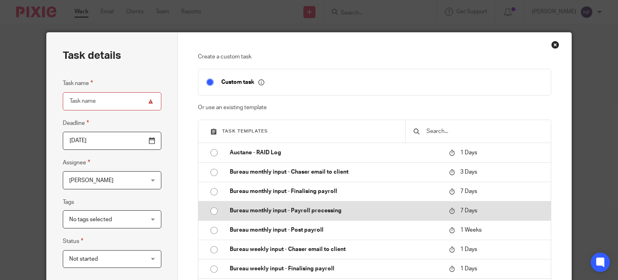
click at [212, 210] on input "radio" at bounding box center [213, 210] width 15 height 15
type input "Bureau monthly input - Payroll processing - September 2025"
checkbox input "false"
radio input "false"
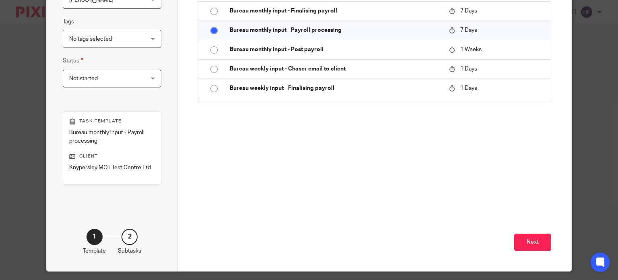
scroll to position [190, 0]
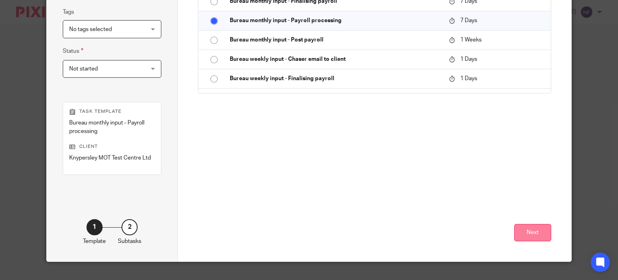
click at [542, 224] on button "Next" at bounding box center [532, 232] width 37 height 17
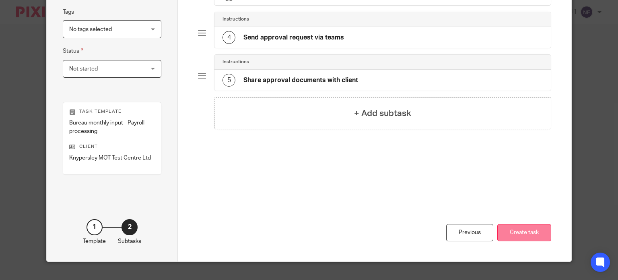
click at [522, 235] on button "Create task" at bounding box center [524, 232] width 54 height 17
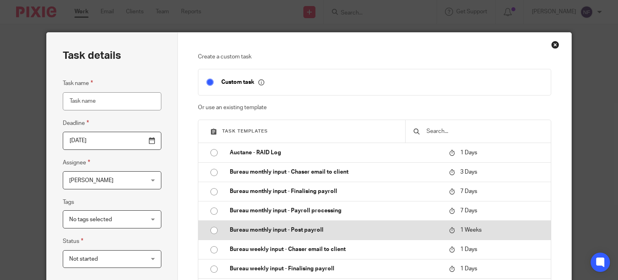
click at [210, 228] on input "radio" at bounding box center [213, 229] width 15 height 15
type input "Bureau monthly input - Post payroll - [DATE]"
checkbox input "false"
radio input "false"
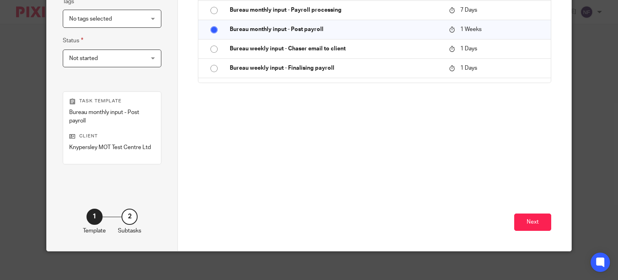
scroll to position [203, 0]
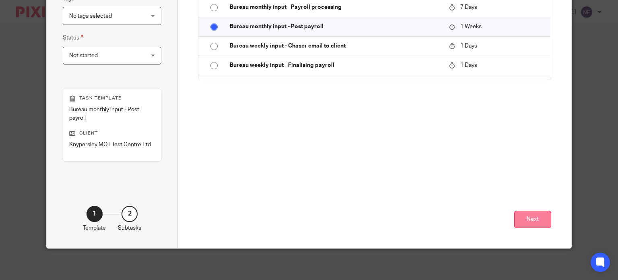
click at [528, 222] on button "Next" at bounding box center [532, 218] width 37 height 17
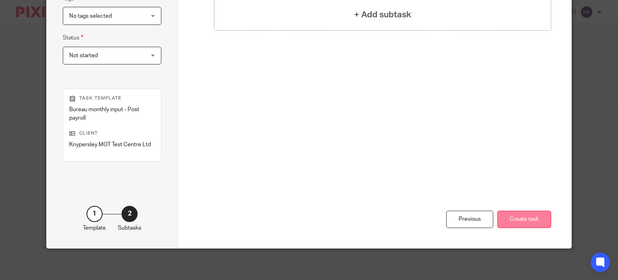
click at [519, 212] on button "Create task" at bounding box center [524, 218] width 54 height 17
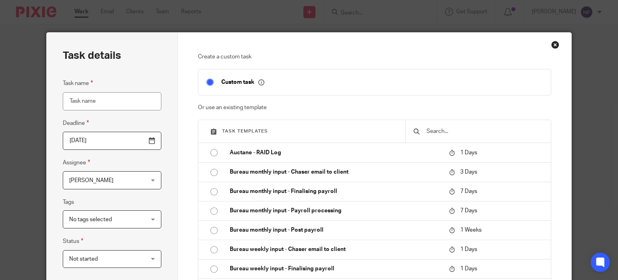
click at [551, 42] on div "Close this dialog window" at bounding box center [555, 45] width 8 height 8
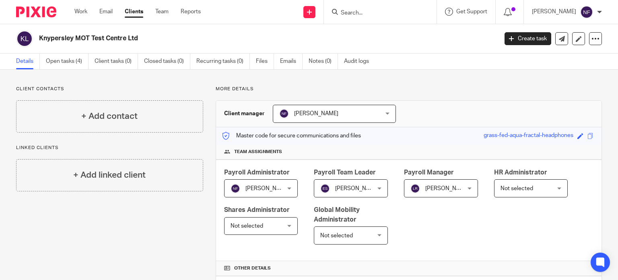
click at [134, 10] on link "Clients" at bounding box center [134, 12] width 19 height 8
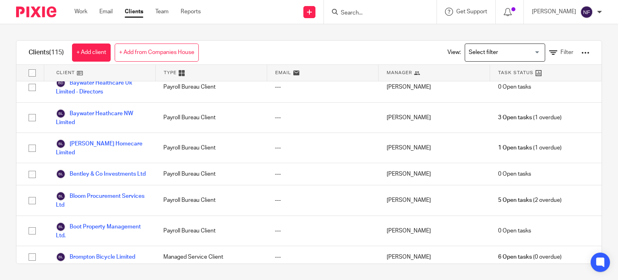
scroll to position [257, 0]
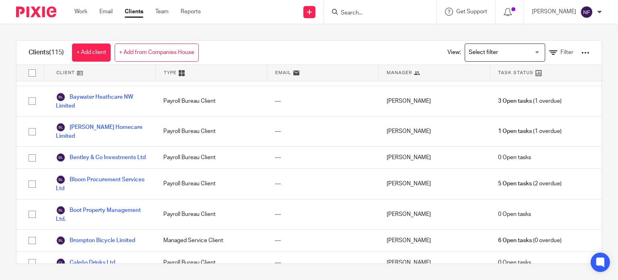
click at [414, 73] on icon at bounding box center [417, 73] width 6 height 6
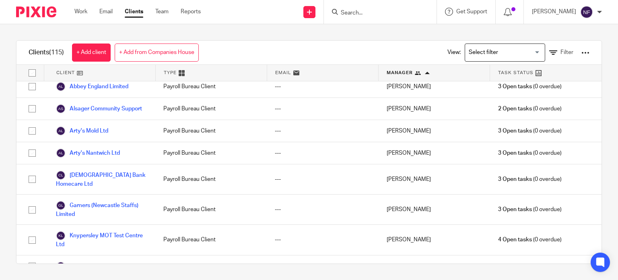
scroll to position [1952, 0]
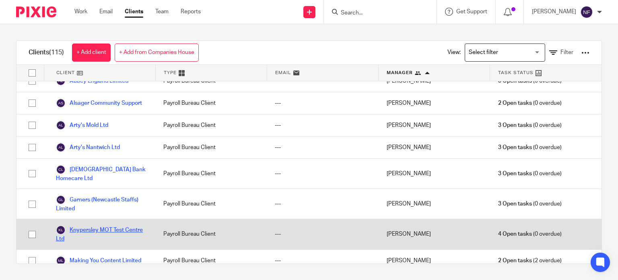
click at [90, 225] on link "Knypersley MOT Test Centre Ltd" at bounding box center [101, 234] width 91 height 18
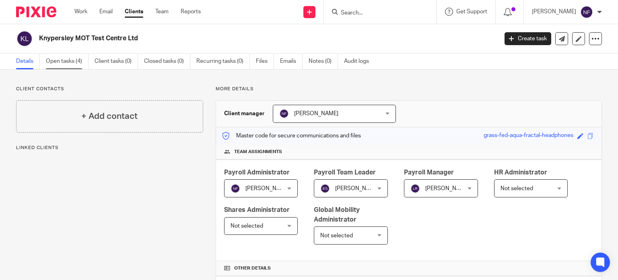
click at [83, 56] on link "Open tasks (4)" at bounding box center [67, 62] width 43 height 16
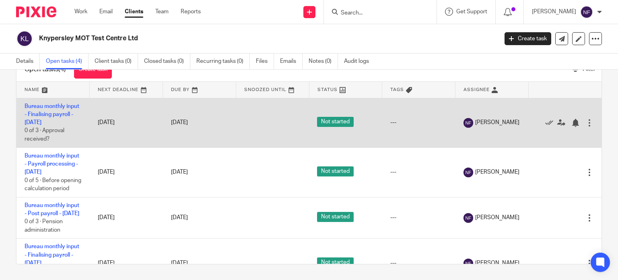
click at [585, 127] on div at bounding box center [589, 123] width 8 height 8
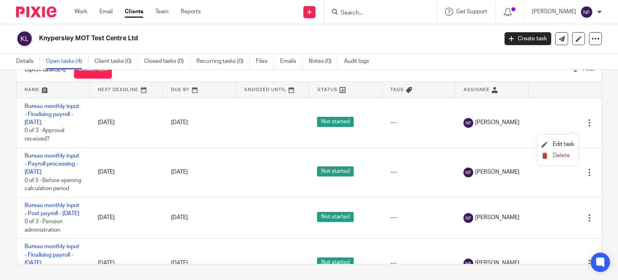
click at [566, 157] on span "Delete" at bounding box center [561, 155] width 17 height 6
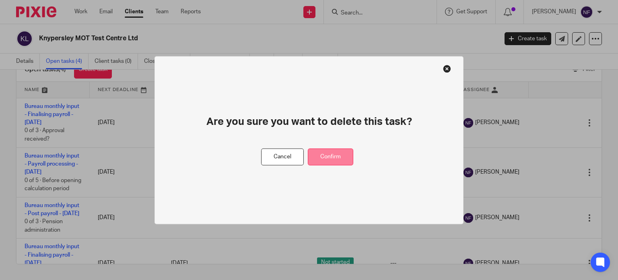
click at [327, 154] on button "Confirm" at bounding box center [330, 156] width 45 height 17
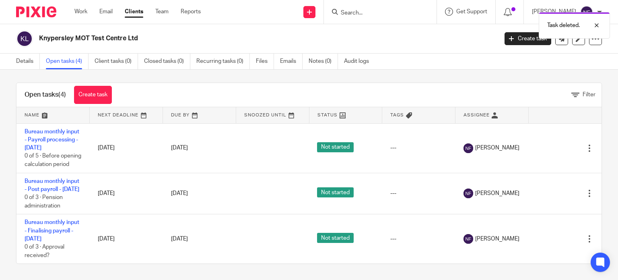
click at [129, 11] on link "Clients" at bounding box center [134, 12] width 19 height 8
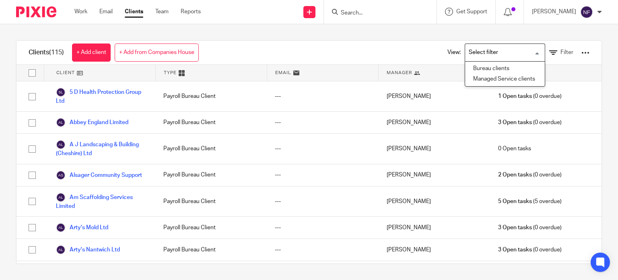
click at [514, 51] on input "Search for option" at bounding box center [503, 52] width 74 height 14
click at [414, 70] on icon at bounding box center [417, 73] width 6 height 6
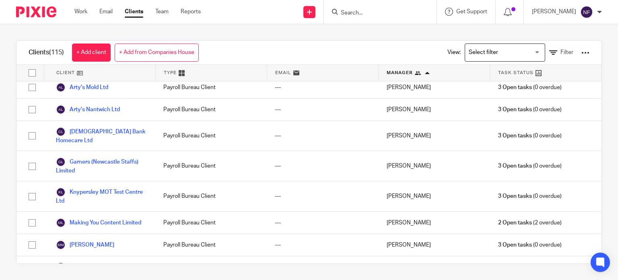
scroll to position [2006, 0]
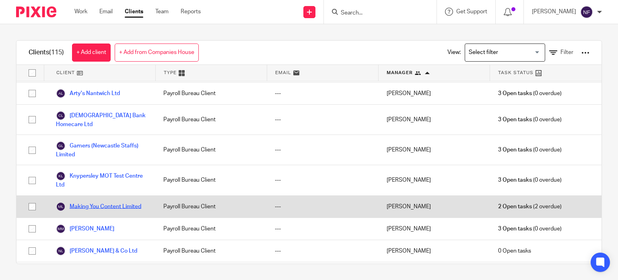
click at [119, 202] on link "Making You Content Limited" at bounding box center [98, 207] width 85 height 10
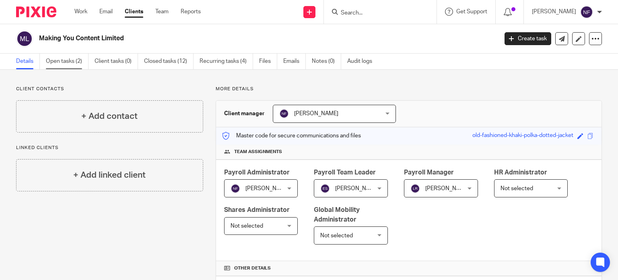
click at [69, 58] on link "Open tasks (2)" at bounding box center [67, 62] width 43 height 16
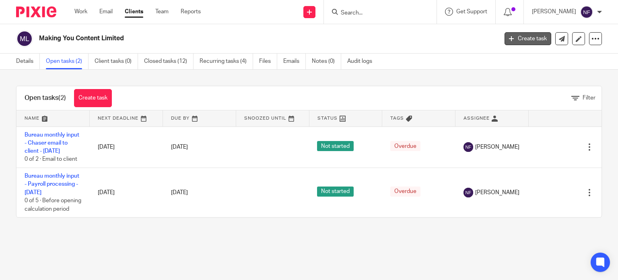
click at [525, 39] on link "Create task" at bounding box center [527, 38] width 47 height 13
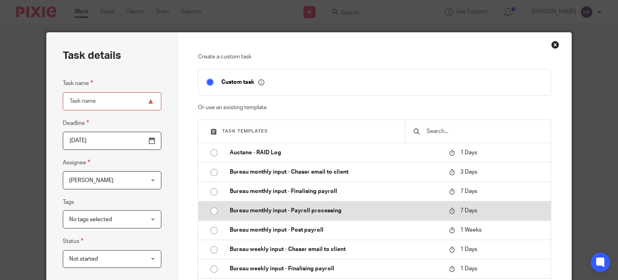
click at [208, 210] on input "radio" at bounding box center [213, 210] width 15 height 15
type input "[DATE]"
type input "Bureau monthly input - Payroll processing - [DATE]"
checkbox input "false"
radio input "false"
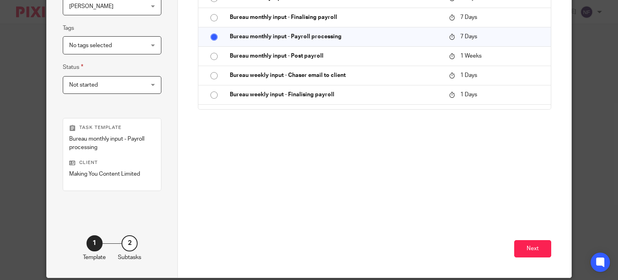
scroll to position [203, 0]
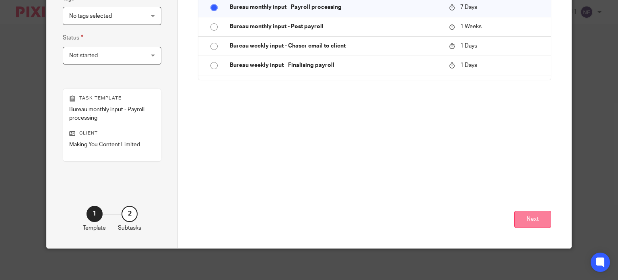
click at [521, 224] on button "Next" at bounding box center [532, 218] width 37 height 17
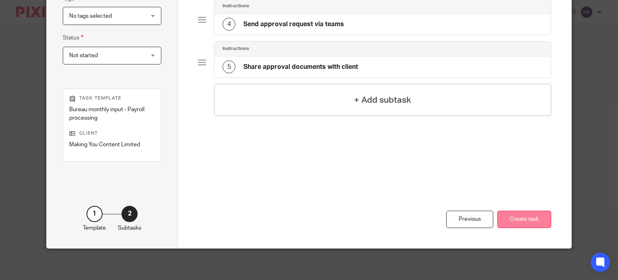
click at [527, 218] on button "Create task" at bounding box center [524, 218] width 54 height 17
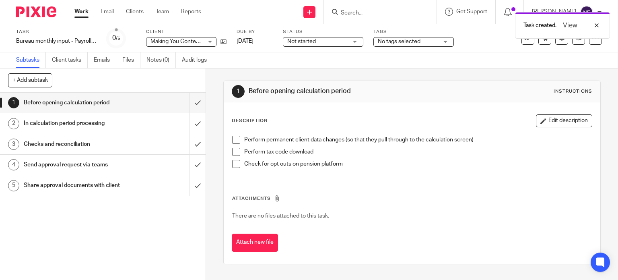
click at [480, 69] on div "1 Before opening calculation period Instructions Description Edit description P…" at bounding box center [412, 172] width 378 height 208
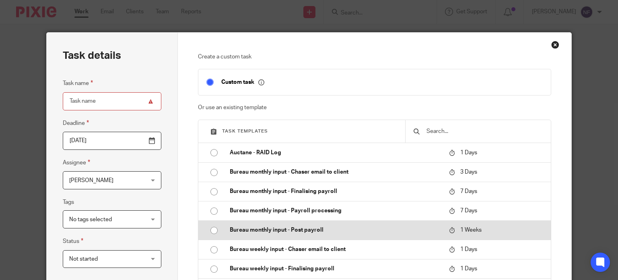
click at [208, 229] on input "radio" at bounding box center [213, 229] width 15 height 15
type input "Bureau monthly input - Post payroll - September 2025"
checkbox input "false"
radio input "false"
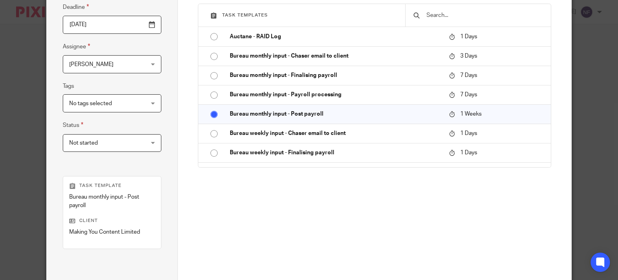
scroll to position [191, 0]
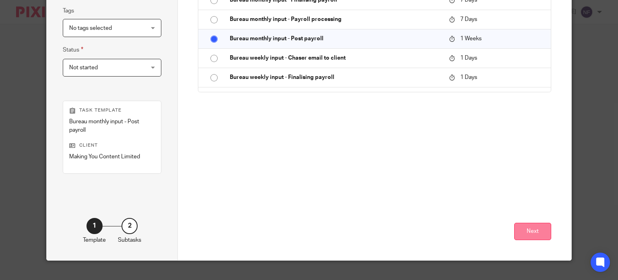
click at [539, 229] on button "Next" at bounding box center [532, 230] width 37 height 17
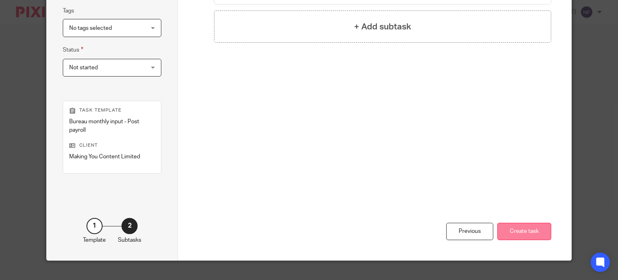
click at [505, 225] on button "Create task" at bounding box center [524, 230] width 54 height 17
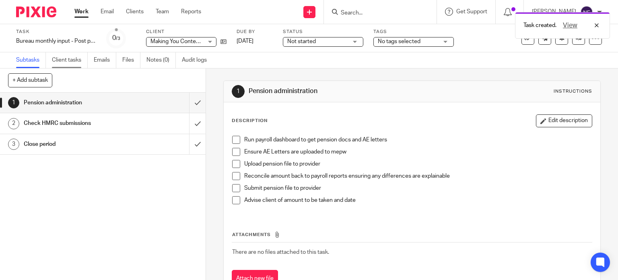
click at [64, 62] on link "Client tasks" at bounding box center [70, 60] width 36 height 16
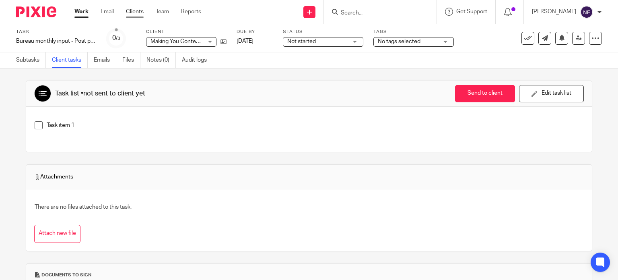
click at [134, 9] on link "Clients" at bounding box center [135, 12] width 18 height 8
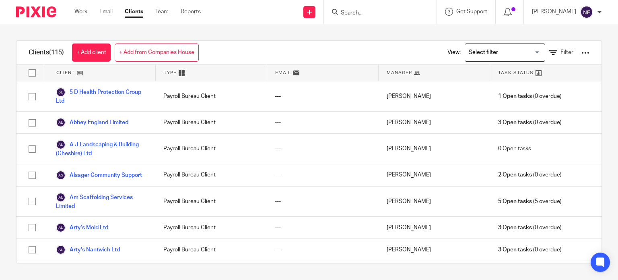
drag, startPoint x: 404, startPoint y: 62, endPoint x: 409, endPoint y: 72, distance: 11.9
click at [409, 72] on div "Clients (115) + Add client + Add from Companies House View: Loading... Filter C…" at bounding box center [309, 151] width 586 height 223
click at [414, 72] on icon at bounding box center [417, 73] width 6 height 6
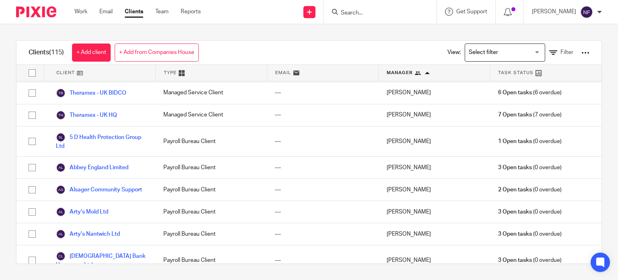
scroll to position [1888, 0]
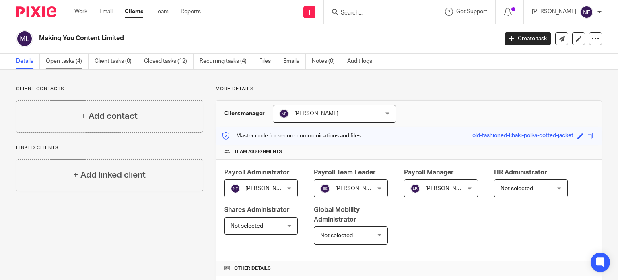
click at [62, 59] on link "Open tasks (4)" at bounding box center [67, 62] width 43 height 16
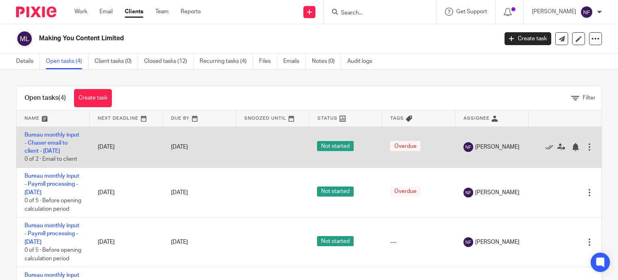
click at [585, 149] on div at bounding box center [589, 147] width 8 height 8
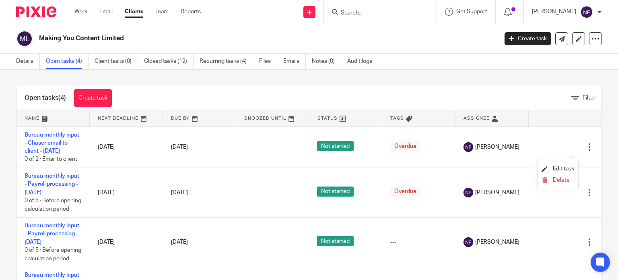
click at [562, 175] on li "Delete" at bounding box center [558, 180] width 33 height 10
click at [562, 181] on span "Delete" at bounding box center [561, 180] width 17 height 6
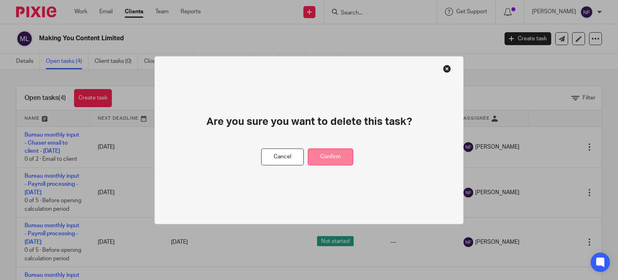
click at [340, 150] on button "Confirm" at bounding box center [330, 156] width 45 height 17
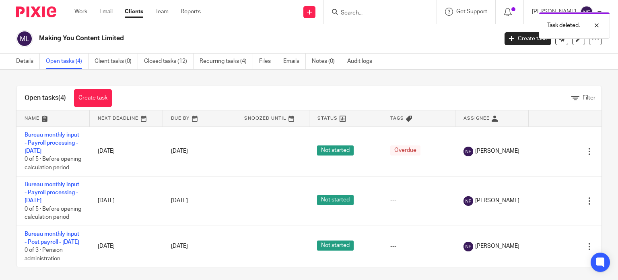
click at [134, 14] on link "Clients" at bounding box center [134, 12] width 19 height 8
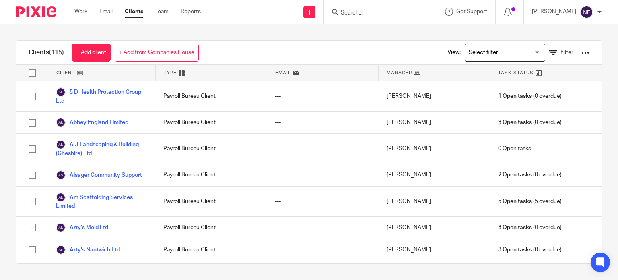
click at [388, 70] on span "Manager" at bounding box center [399, 72] width 25 height 7
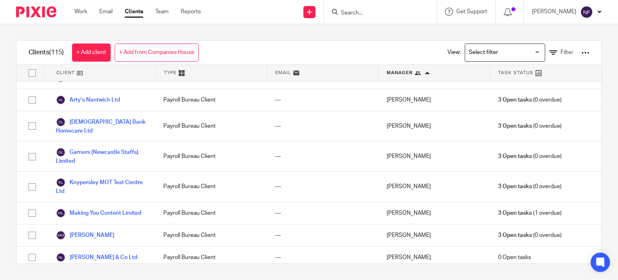
scroll to position [2016, 0]
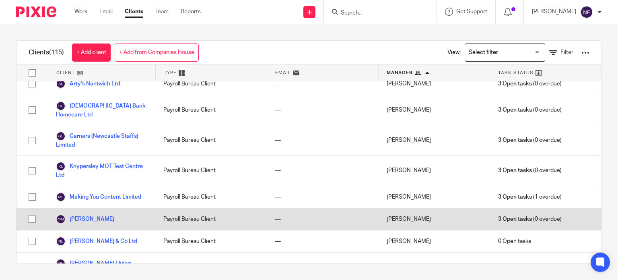
click at [114, 214] on link "[PERSON_NAME]" at bounding box center [85, 219] width 58 height 10
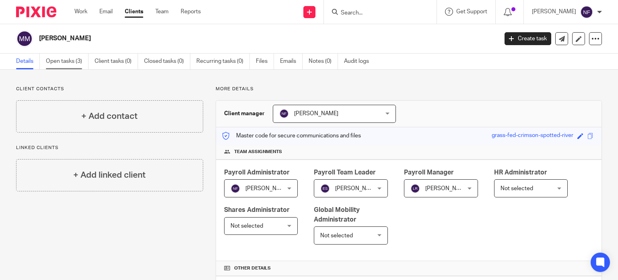
click at [56, 64] on link "Open tasks (3)" at bounding box center [67, 62] width 43 height 16
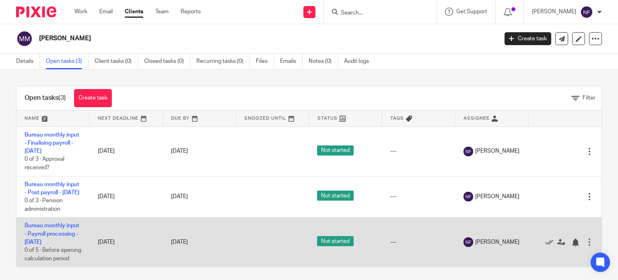
click at [48, 237] on td "Bureau monthly input - Payroll processing - [DATE] 0 of 5 · Before opening calc…" at bounding box center [52, 241] width 73 height 49
click at [43, 236] on link "Bureau monthly input - Payroll processing - [DATE]" at bounding box center [52, 233] width 55 height 22
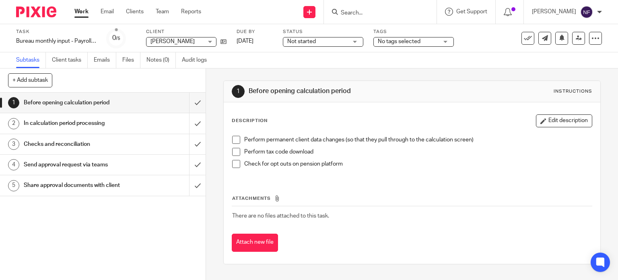
click at [235, 138] on span at bounding box center [236, 140] width 8 height 8
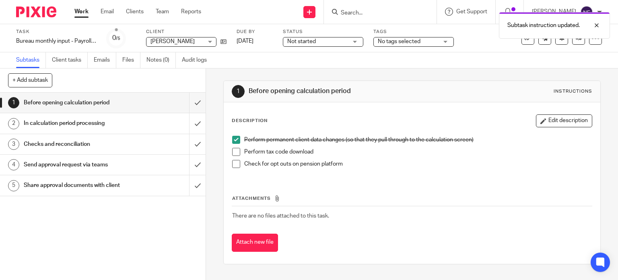
click at [235, 148] on span at bounding box center [236, 152] width 8 height 8
click at [235, 163] on span at bounding box center [236, 164] width 8 height 8
click at [134, 15] on link "Clients" at bounding box center [135, 12] width 18 height 8
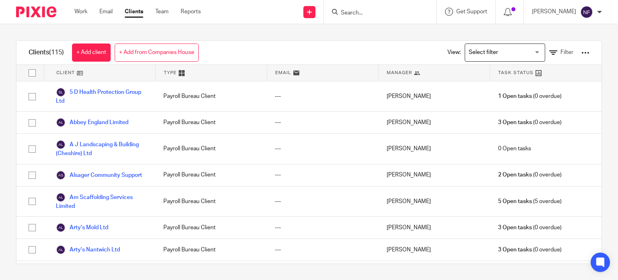
click at [436, 68] on div "Manager" at bounding box center [434, 73] width 111 height 16
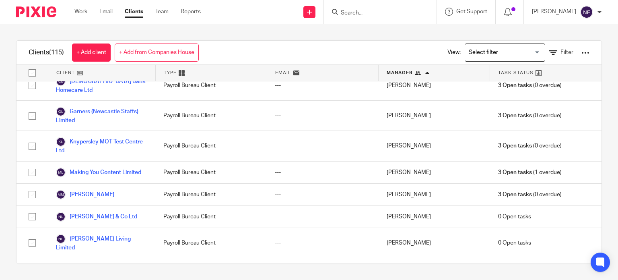
scroll to position [2056, 0]
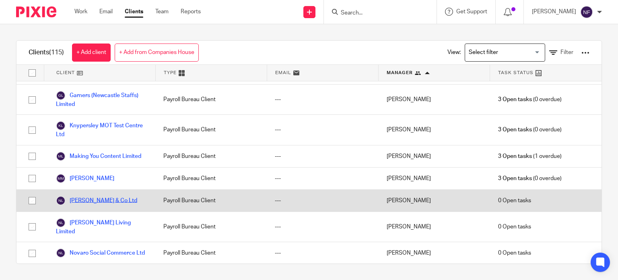
click at [125, 196] on link "[PERSON_NAME] & Co Ltd" at bounding box center [96, 201] width 81 height 10
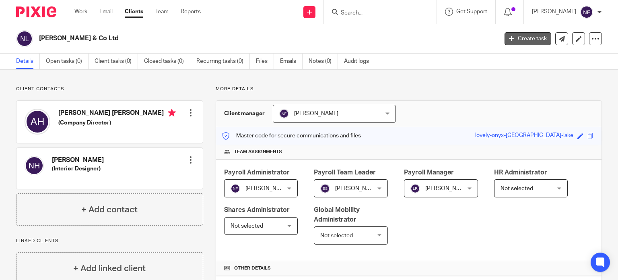
click at [521, 33] on link "Create task" at bounding box center [527, 38] width 47 height 13
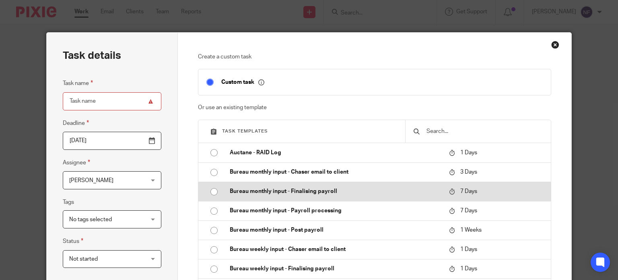
click at [210, 186] on input "radio" at bounding box center [213, 191] width 15 height 15
type input "2025-09-26"
type input "Bureau monthly input - Finalising payroll - September 2025"
checkbox input "false"
radio input "false"
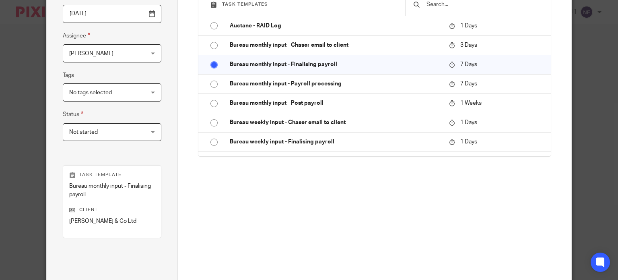
scroll to position [142, 0]
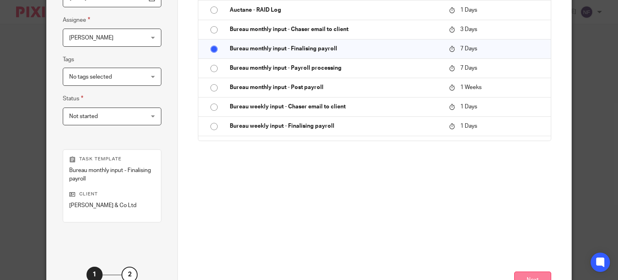
click at [539, 272] on button "Next" at bounding box center [532, 279] width 37 height 17
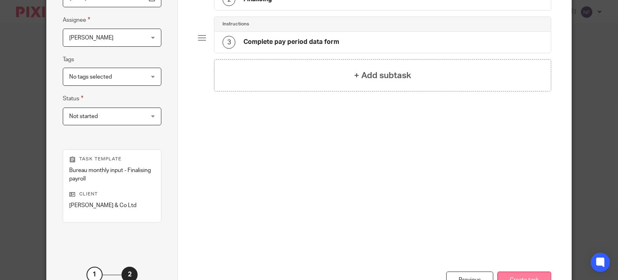
click at [528, 273] on button "Create task" at bounding box center [524, 279] width 54 height 17
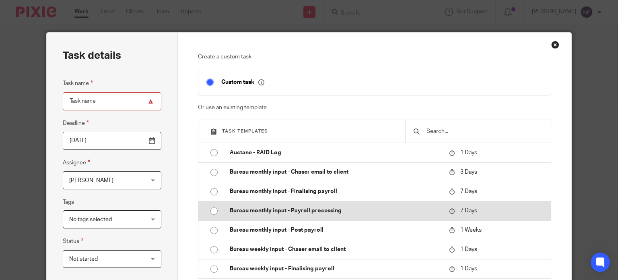
click at [212, 207] on input "radio" at bounding box center [213, 210] width 15 height 15
type input "Bureau monthly input - Payroll processing - [DATE]"
checkbox input "false"
radio input "false"
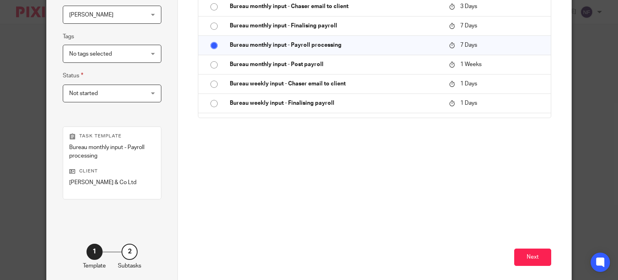
scroll to position [193, 0]
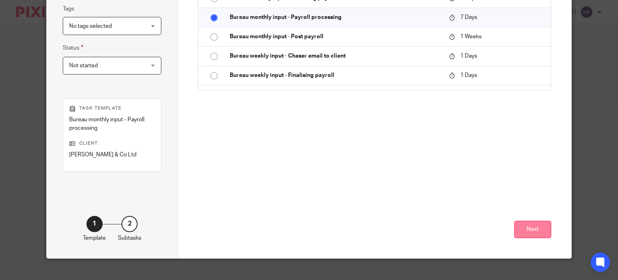
click at [531, 227] on button "Next" at bounding box center [532, 228] width 37 height 17
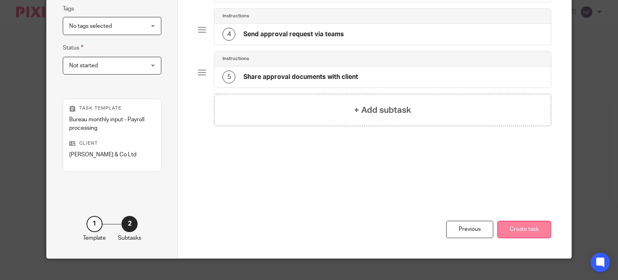
click at [519, 227] on button "Create task" at bounding box center [524, 228] width 54 height 17
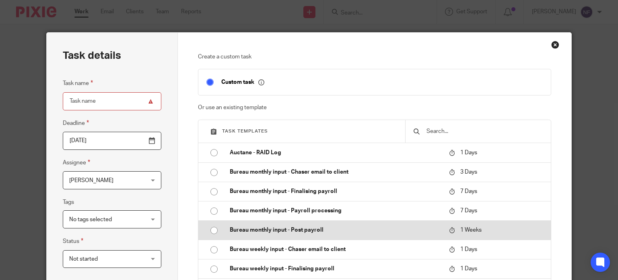
click at [210, 229] on input "radio" at bounding box center [213, 229] width 15 height 15
type input "Bureau monthly input - Post payroll - September 2025"
checkbox input "false"
radio input "false"
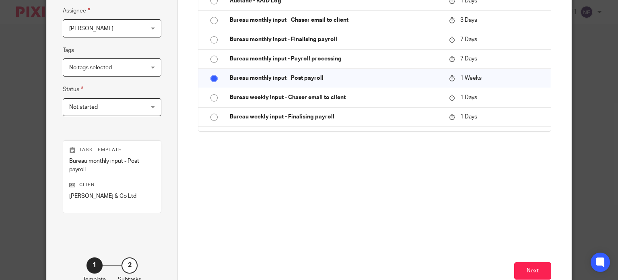
scroll to position [181, 0]
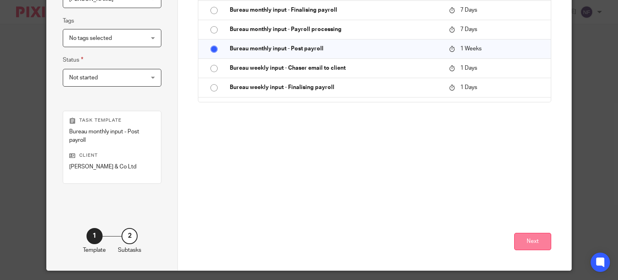
click at [521, 243] on button "Next" at bounding box center [532, 241] width 37 height 17
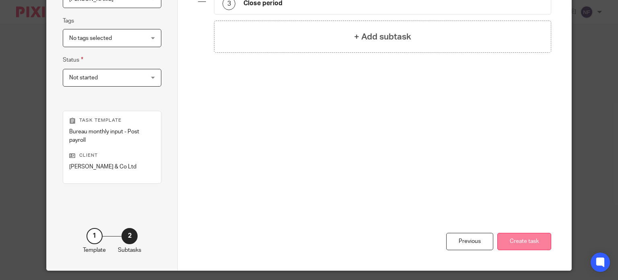
click at [517, 237] on button "Create task" at bounding box center [524, 241] width 54 height 17
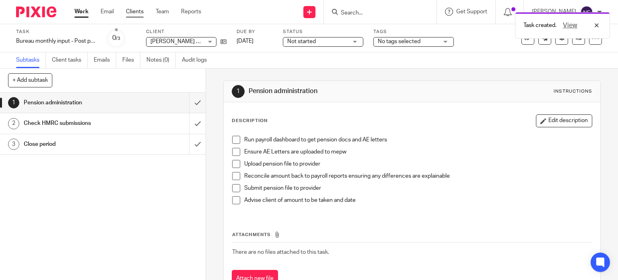
click at [138, 13] on link "Clients" at bounding box center [135, 12] width 18 height 8
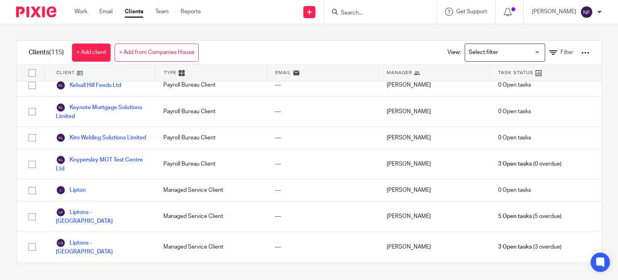
scroll to position [1112, 0]
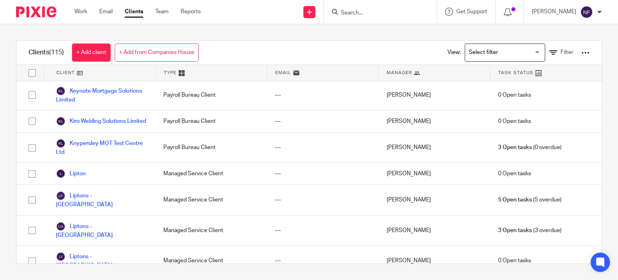
click at [406, 63] on div "Clients (115) + Add client + Add from Companies House View: Loading... Filter" at bounding box center [308, 53] width 585 height 24
click at [410, 69] on div "Manager" at bounding box center [434, 73] width 111 height 16
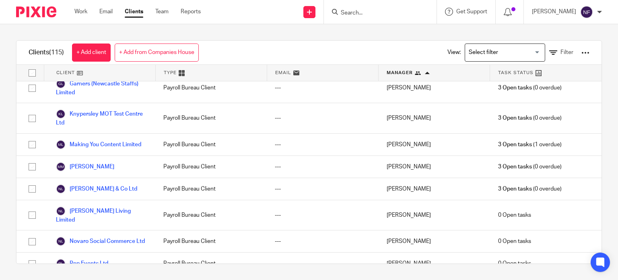
scroll to position [2052, 0]
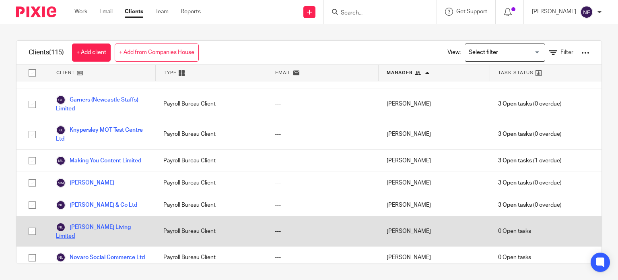
click at [107, 222] on link "[PERSON_NAME] Living Limited" at bounding box center [101, 231] width 91 height 18
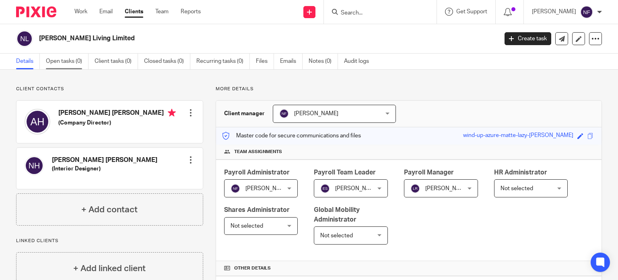
click at [64, 56] on link "Open tasks (0)" at bounding box center [67, 62] width 43 height 16
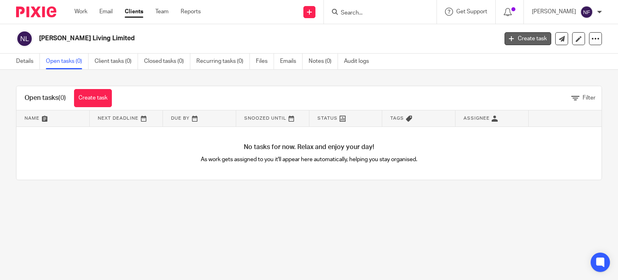
click at [531, 41] on link "Create task" at bounding box center [527, 38] width 47 height 13
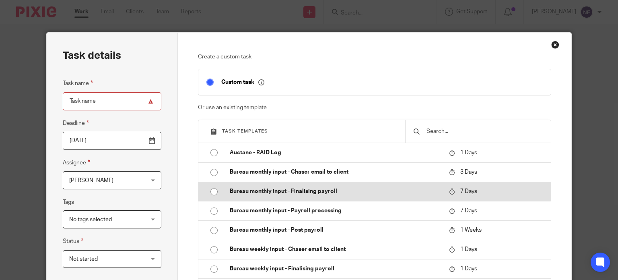
click at [209, 190] on input "radio" at bounding box center [213, 191] width 15 height 15
type input "[DATE]"
type input "Bureau monthly input - Finalising payroll - [DATE]"
checkbox input "false"
radio input "false"
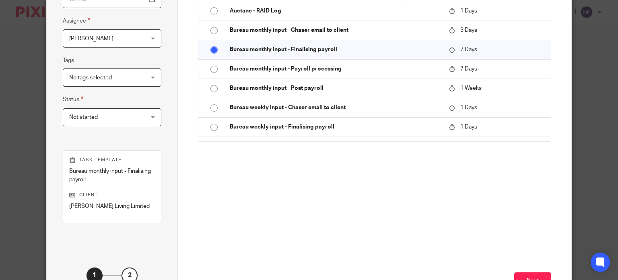
scroll to position [201, 0]
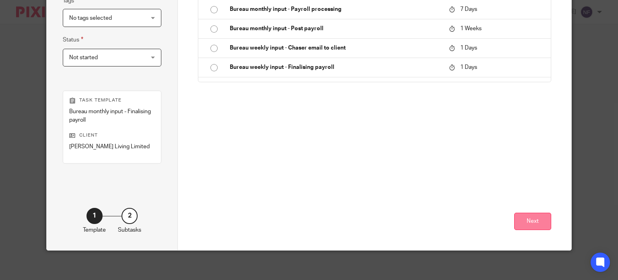
click at [522, 218] on button "Next" at bounding box center [532, 220] width 37 height 17
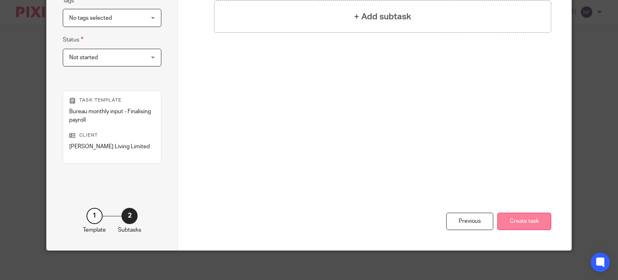
click at [507, 225] on button "Create task" at bounding box center [524, 220] width 54 height 17
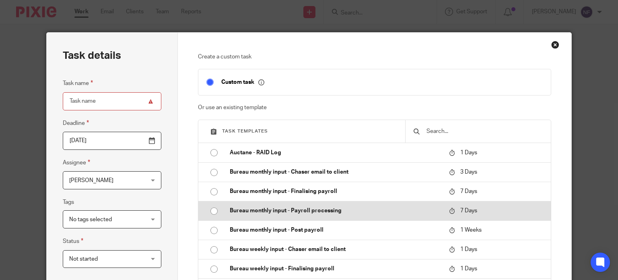
click at [210, 209] on input "radio" at bounding box center [213, 210] width 15 height 15
type input "Bureau monthly input - Payroll processing - [DATE]"
checkbox input "false"
radio input "false"
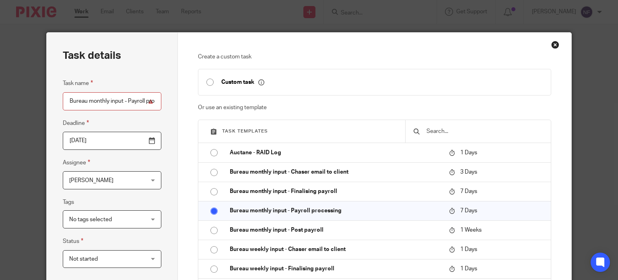
scroll to position [174, 0]
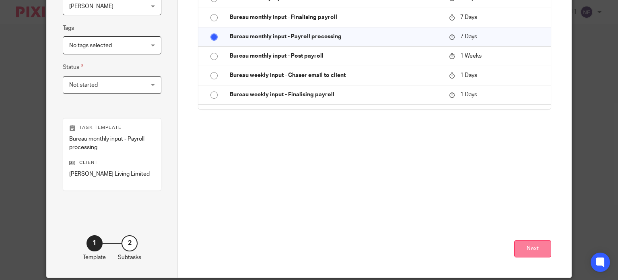
click at [531, 246] on button "Next" at bounding box center [532, 248] width 37 height 17
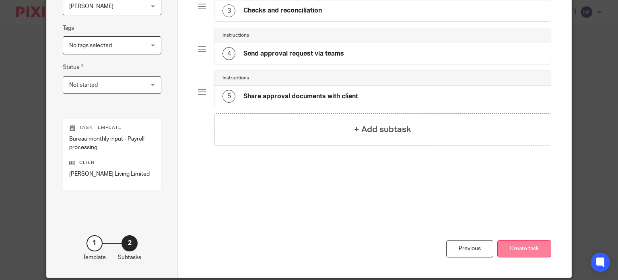
click at [528, 245] on button "Create task" at bounding box center [524, 248] width 54 height 17
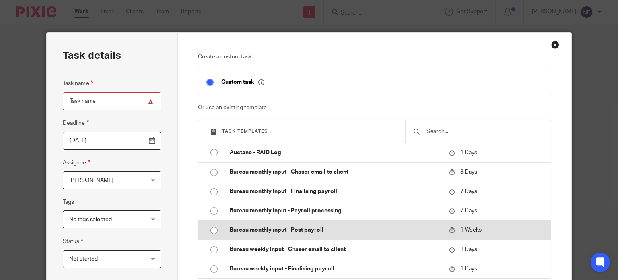
click at [211, 228] on input "radio" at bounding box center [213, 229] width 15 height 15
type input "Bureau monthly input - Post payroll - [DATE]"
checkbox input "false"
radio input "false"
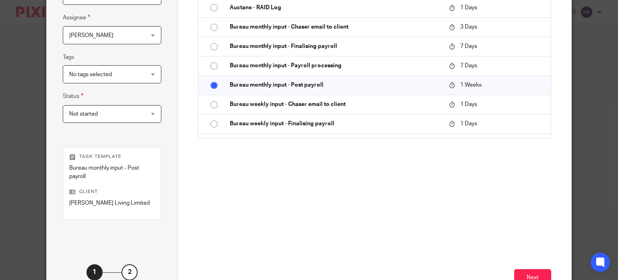
scroll to position [203, 0]
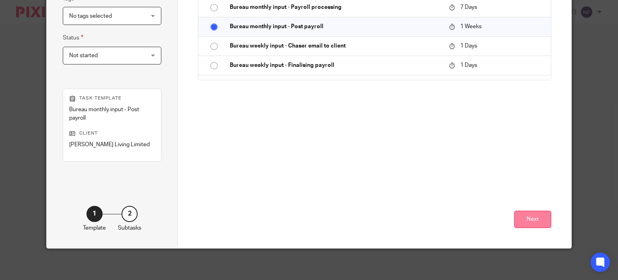
click at [533, 215] on button "Next" at bounding box center [532, 218] width 37 height 17
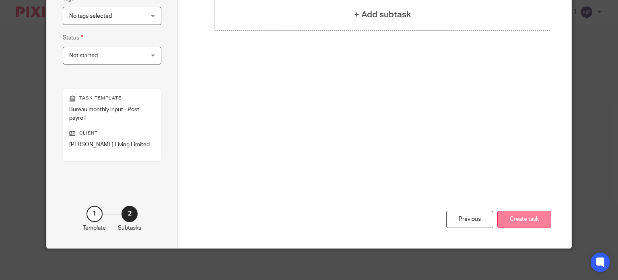
click at [523, 216] on button "Create task" at bounding box center [524, 218] width 54 height 17
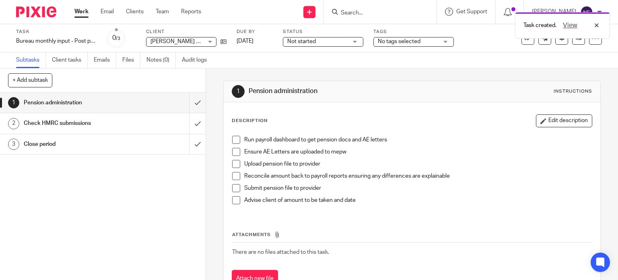
click at [139, 6] on div "Work Email Clients Team Reports Work Email Clients Team Reports Settings" at bounding box center [139, 12] width 147 height 24
click at [139, 10] on link "Clients" at bounding box center [135, 12] width 18 height 8
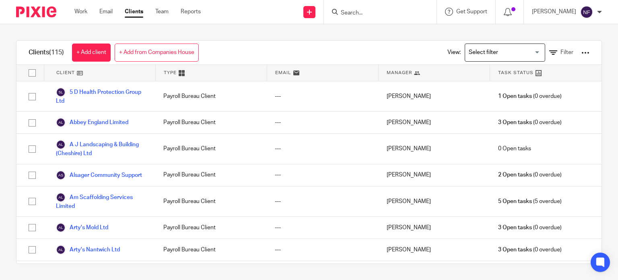
click at [434, 78] on div "Manager" at bounding box center [434, 73] width 111 height 16
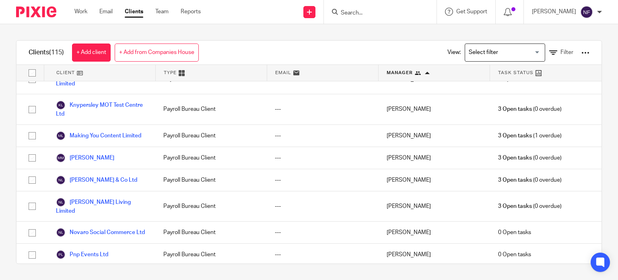
scroll to position [2093, 0]
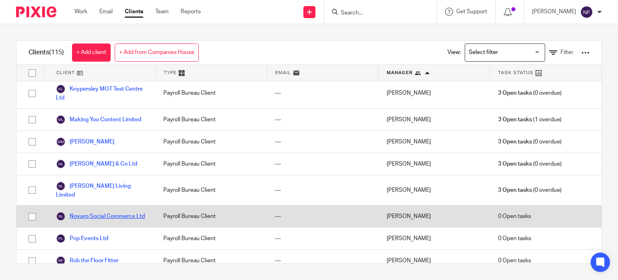
click at [97, 211] on link "Novaro Social Commerce Ltd" at bounding box center [100, 216] width 89 height 10
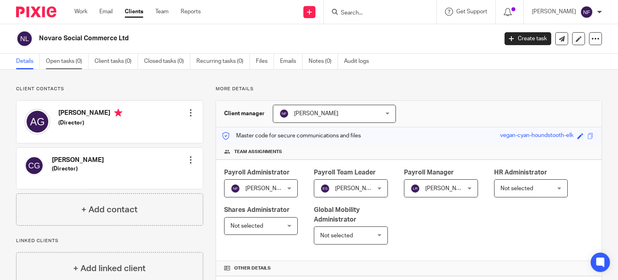
click at [80, 58] on link "Open tasks (0)" at bounding box center [67, 62] width 43 height 16
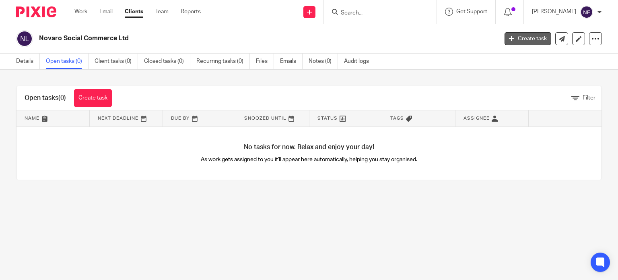
click at [516, 43] on link "Create task" at bounding box center [527, 38] width 47 height 13
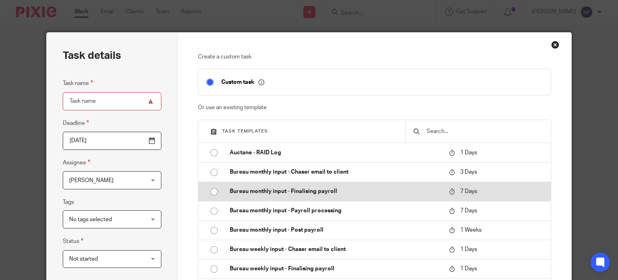
click at [210, 189] on input "radio" at bounding box center [213, 191] width 15 height 15
type input "[DATE]"
type input "Bureau monthly input - Finalising payroll - [DATE]"
checkbox input "false"
radio input "false"
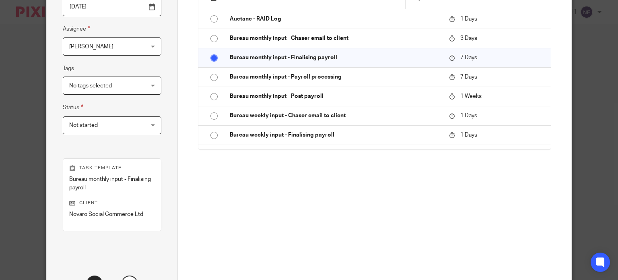
scroll to position [203, 0]
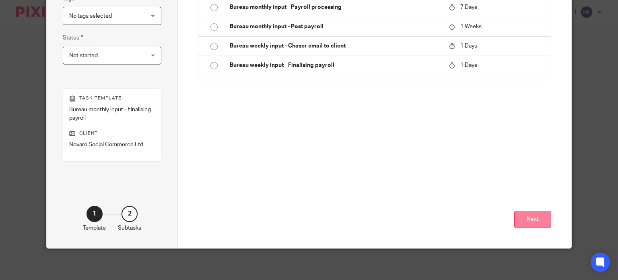
click at [524, 225] on button "Next" at bounding box center [532, 218] width 37 height 17
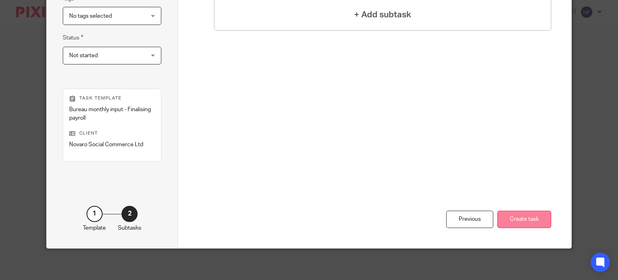
click at [508, 218] on button "Create task" at bounding box center [524, 218] width 54 height 17
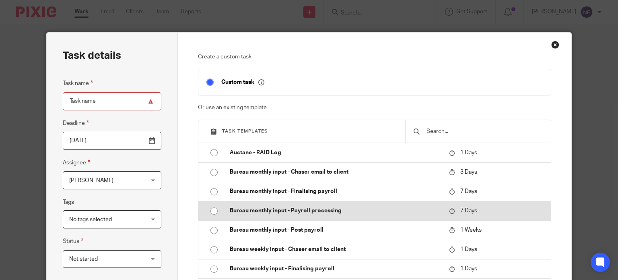
click at [213, 208] on input "radio" at bounding box center [213, 210] width 15 height 15
type input "Bureau monthly input - Payroll processing - [DATE]"
checkbox input "false"
radio input "false"
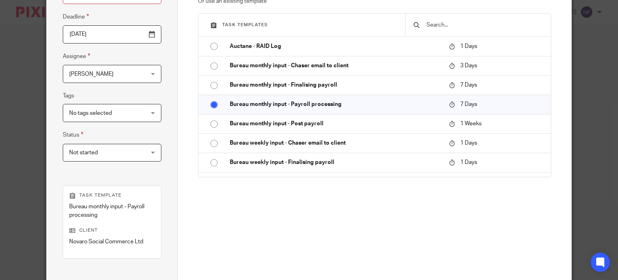
scroll to position [150, 0]
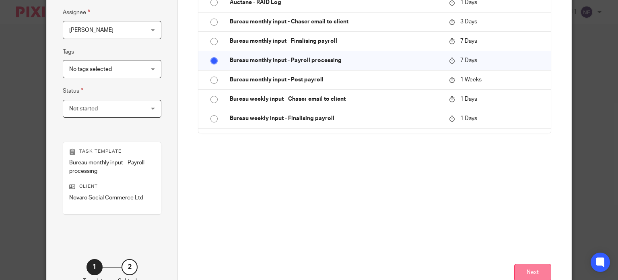
click at [519, 264] on button "Next" at bounding box center [532, 272] width 37 height 17
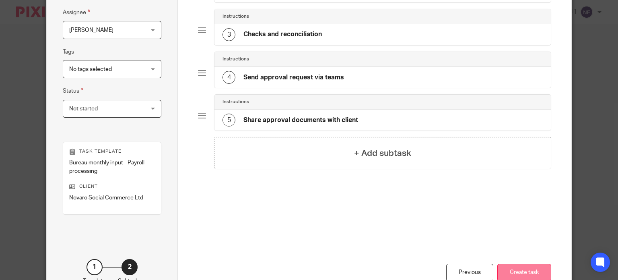
click at [521, 272] on button "Create task" at bounding box center [524, 272] width 54 height 17
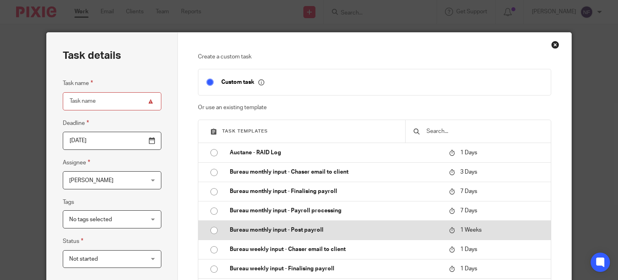
click at [211, 229] on input "radio" at bounding box center [213, 229] width 15 height 15
type input "Bureau monthly input - Post payroll - [DATE]"
checkbox input "false"
radio input "false"
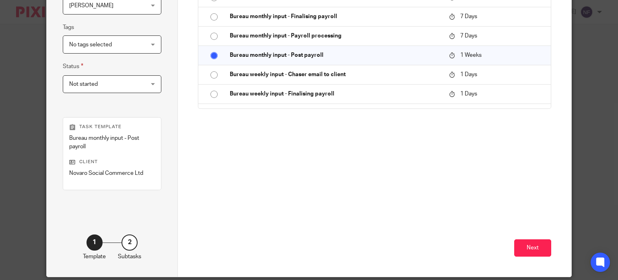
scroll to position [176, 0]
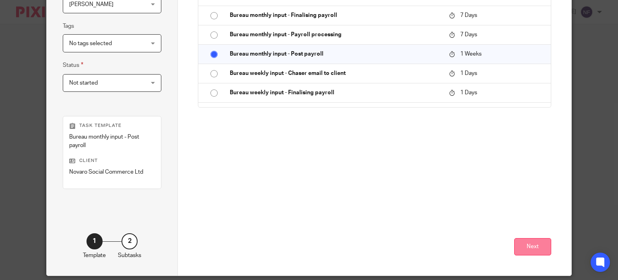
click at [537, 241] on button "Next" at bounding box center [532, 246] width 37 height 17
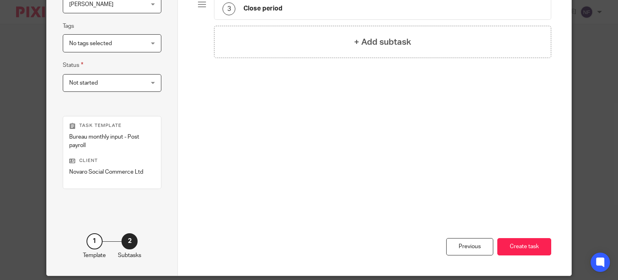
click button "Create task"
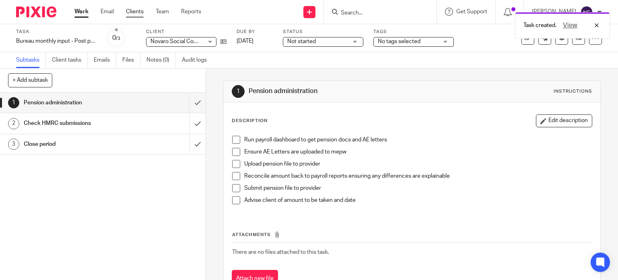
click at [127, 11] on link "Clients" at bounding box center [135, 12] width 18 height 8
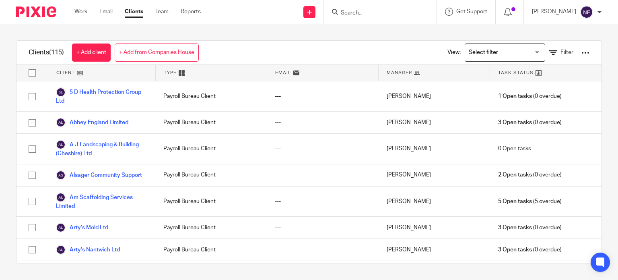
click at [409, 66] on div "Manager" at bounding box center [434, 73] width 111 height 16
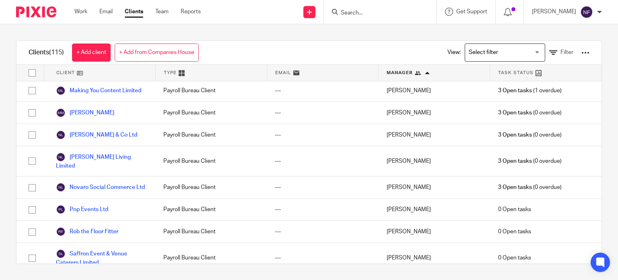
scroll to position [2090, 0]
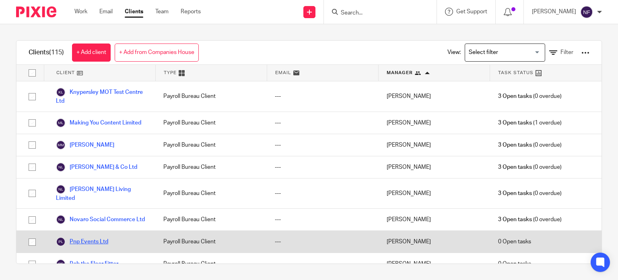
click at [92, 237] on link "Pnp Events Ltd" at bounding box center [82, 242] width 52 height 10
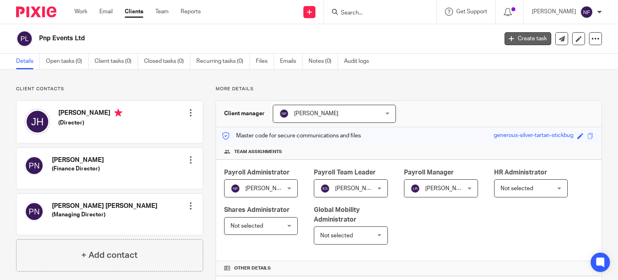
click at [518, 34] on link "Create task" at bounding box center [527, 38] width 47 height 13
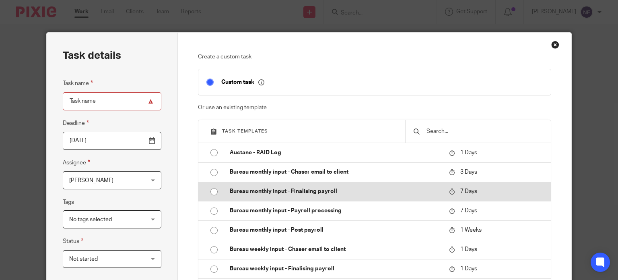
click at [211, 194] on input "radio" at bounding box center [213, 191] width 15 height 15
type input "2025-09-26"
type input "Bureau monthly input - Finalising payroll - [DATE]"
checkbox input "false"
radio input "false"
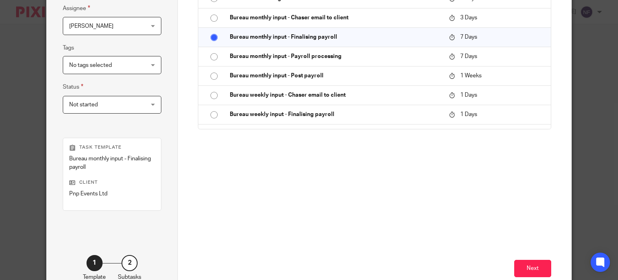
scroll to position [154, 0]
click at [516, 255] on div "Next" at bounding box center [374, 247] width 353 height 99
click at [519, 258] on div "Next" at bounding box center [374, 247] width 353 height 99
click at [523, 262] on button "Next" at bounding box center [532, 267] width 37 height 17
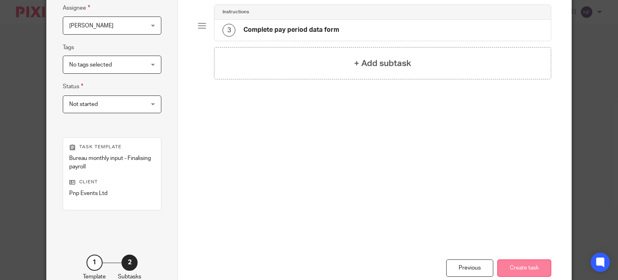
click at [534, 269] on button "Create task" at bounding box center [524, 267] width 54 height 17
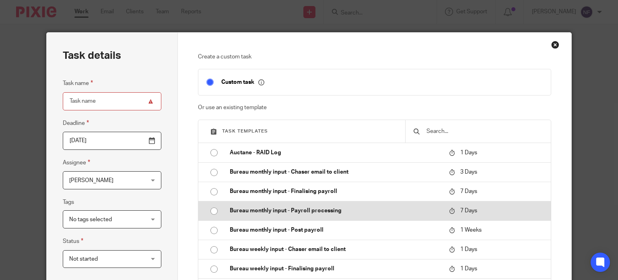
click at [210, 210] on input "radio" at bounding box center [213, 210] width 15 height 15
type input "Bureau monthly input - Payroll processing - September 2025"
checkbox input "false"
radio input "false"
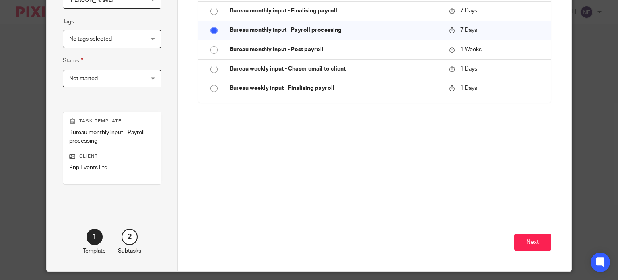
scroll to position [197, 0]
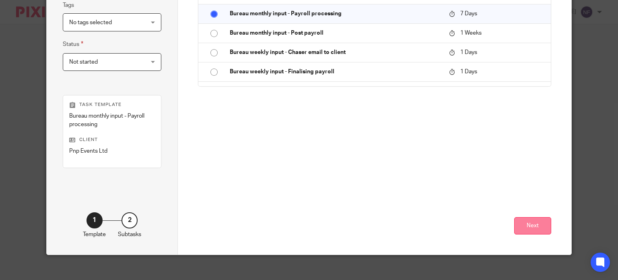
click at [535, 224] on button "Next" at bounding box center [532, 225] width 37 height 17
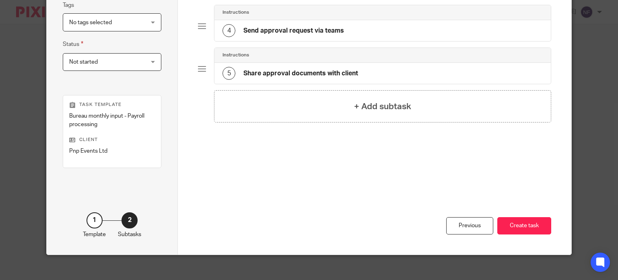
click at [535, 224] on button "Create task" at bounding box center [524, 225] width 54 height 17
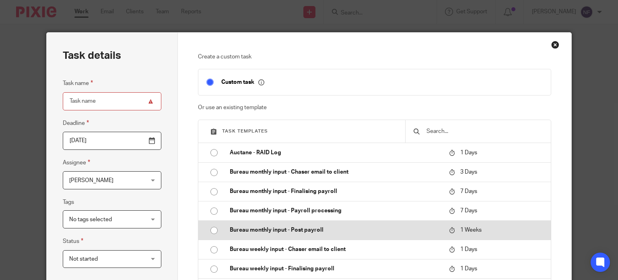
click at [214, 231] on input "radio" at bounding box center [213, 229] width 15 height 15
type input "Bureau monthly input - Post payroll - [DATE]"
checkbox input "false"
radio input "false"
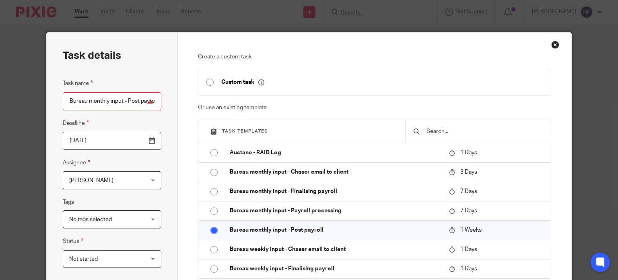
scroll to position [203, 0]
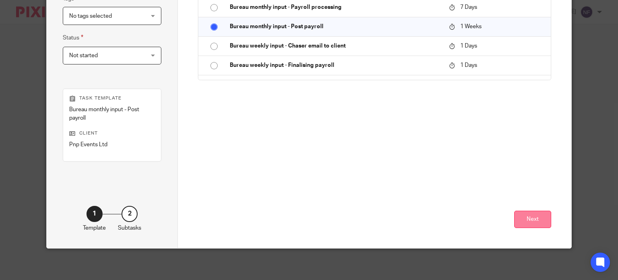
click at [536, 221] on button "Next" at bounding box center [532, 218] width 37 height 17
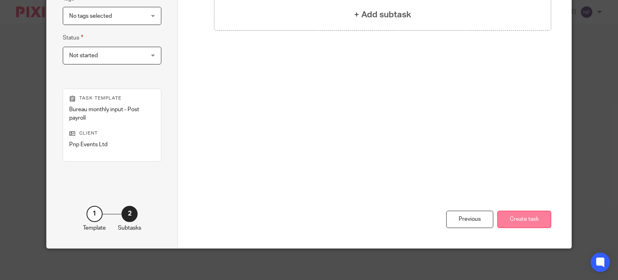
click at [533, 214] on button "Create task" at bounding box center [524, 218] width 54 height 17
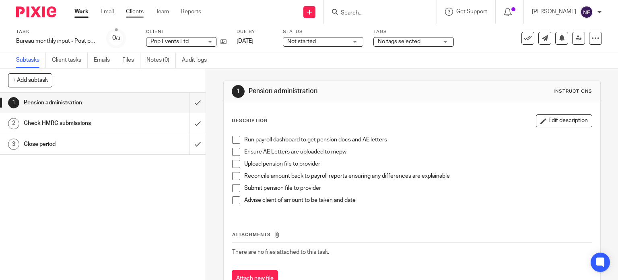
click at [133, 8] on link "Clients" at bounding box center [135, 12] width 18 height 8
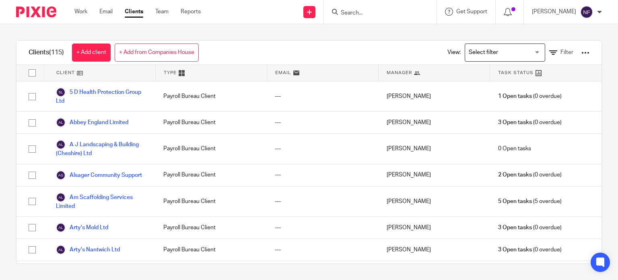
click at [435, 64] on div "View: Loading... Filter" at bounding box center [512, 53] width 154 height 24
click at [439, 75] on div "Manager" at bounding box center [434, 73] width 111 height 16
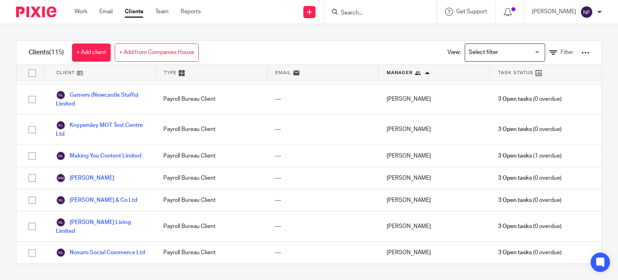
scroll to position [2061, 0]
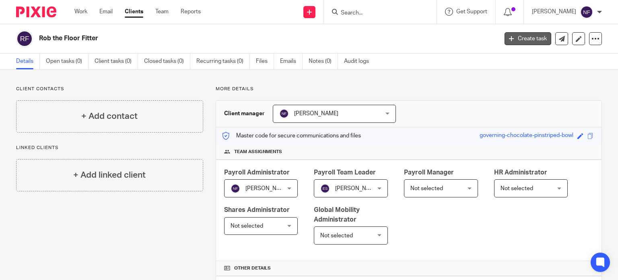
click at [512, 37] on link "Create task" at bounding box center [527, 38] width 47 height 13
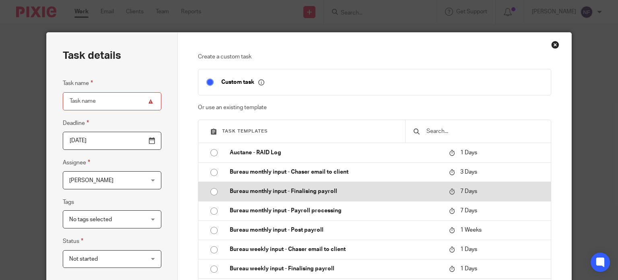
click at [211, 189] on input "radio" at bounding box center [213, 191] width 15 height 15
type input "[DATE]"
type input "Bureau monthly input - Finalising payroll - [DATE]"
checkbox input "false"
radio input "false"
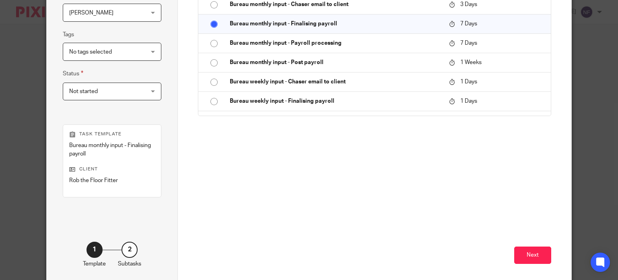
scroll to position [184, 0]
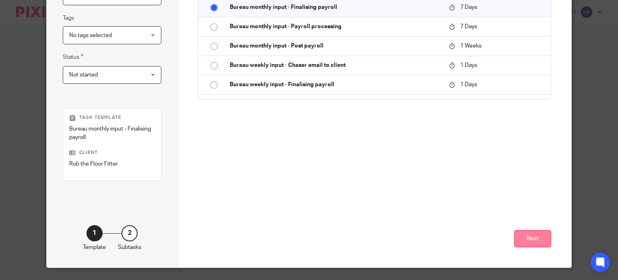
click at [529, 230] on button "Next" at bounding box center [532, 238] width 37 height 17
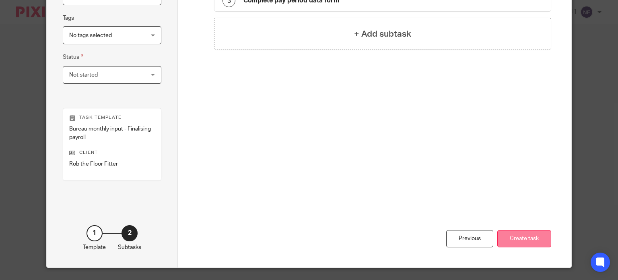
click at [526, 232] on button "Create task" at bounding box center [524, 238] width 54 height 17
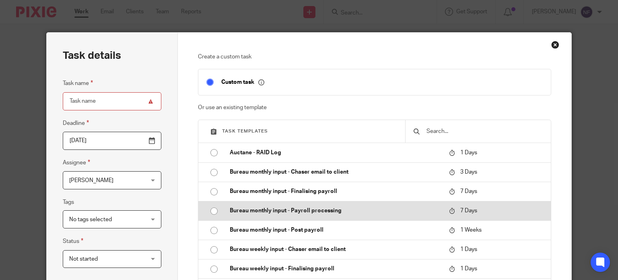
click at [212, 212] on input "radio" at bounding box center [213, 210] width 15 height 15
type input "Bureau monthly input - Payroll processing - [DATE]"
checkbox input "false"
radio input "false"
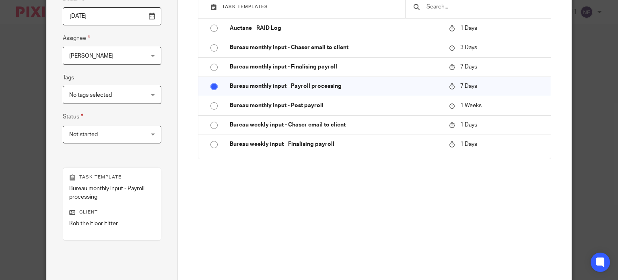
scroll to position [152, 0]
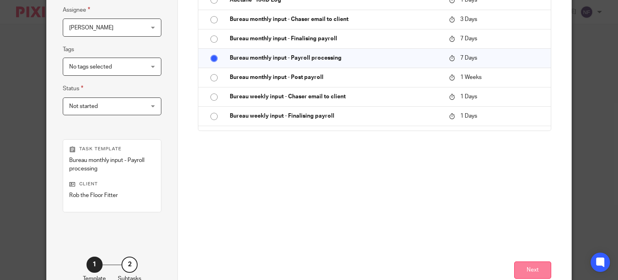
click at [527, 262] on button "Next" at bounding box center [532, 269] width 37 height 17
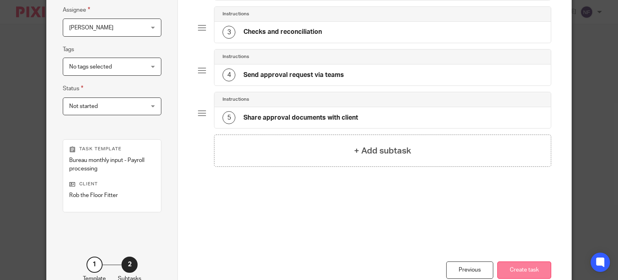
click at [529, 264] on button "Create task" at bounding box center [524, 269] width 54 height 17
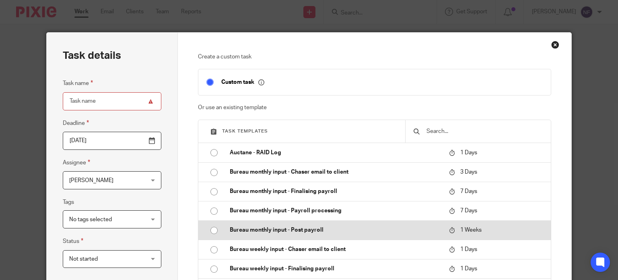
click at [212, 229] on input "radio" at bounding box center [213, 229] width 15 height 15
type input "Bureau monthly input - Post payroll - [DATE]"
checkbox input "false"
radio input "false"
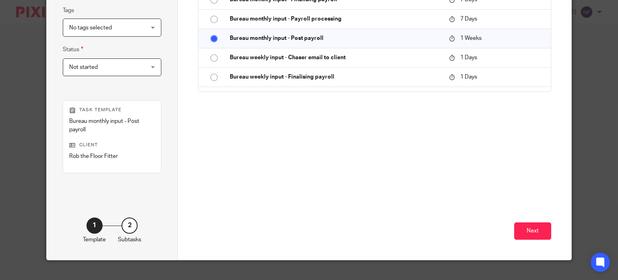
scroll to position [203, 0]
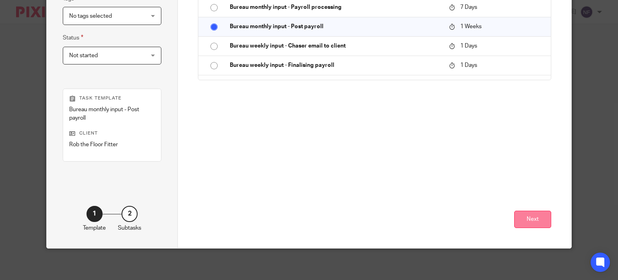
click at [531, 221] on button "Next" at bounding box center [532, 218] width 37 height 17
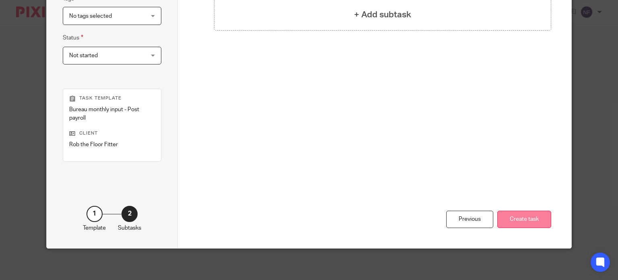
click at [530, 220] on button "Create task" at bounding box center [524, 218] width 54 height 17
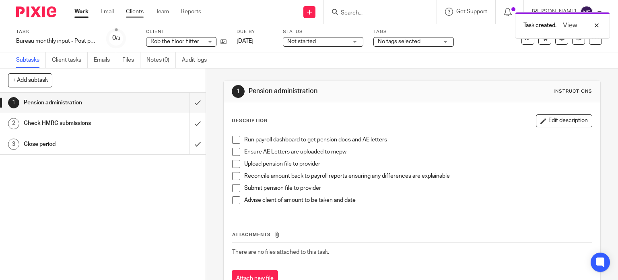
click link "Clients"
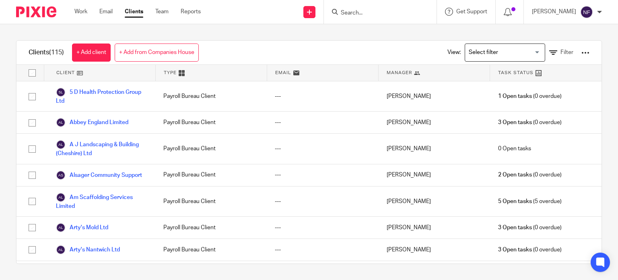
click at [443, 75] on div "Manager" at bounding box center [434, 73] width 111 height 16
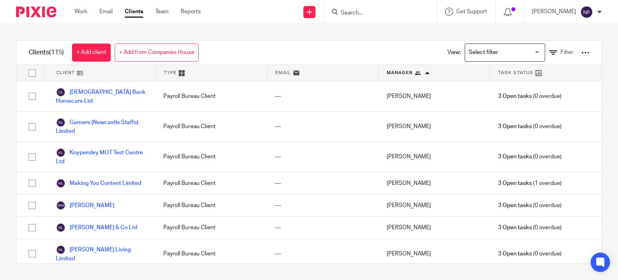
scroll to position [2057, 0]
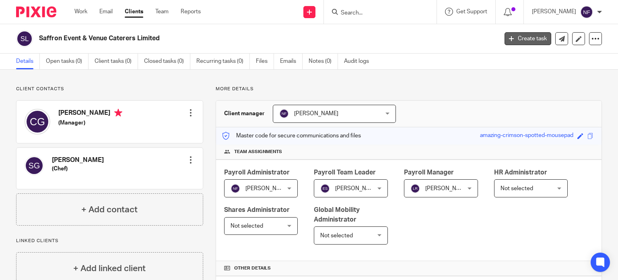
click at [520, 33] on link "Create task" at bounding box center [527, 38] width 47 height 13
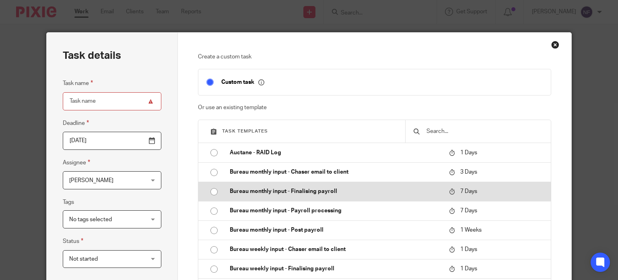
click at [284, 188] on p "Bureau monthly input - Finalising payroll" at bounding box center [335, 191] width 211 height 8
type input "[DATE]"
type input "Bureau monthly input - Finalising payroll - September 2025"
checkbox input "false"
radio input "true"
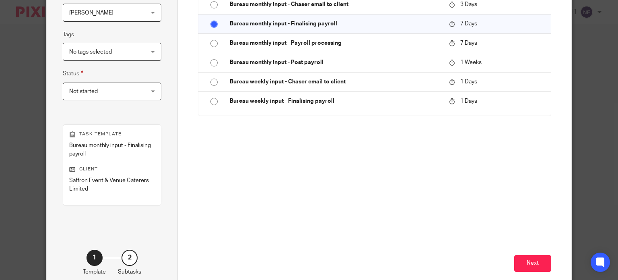
scroll to position [199, 0]
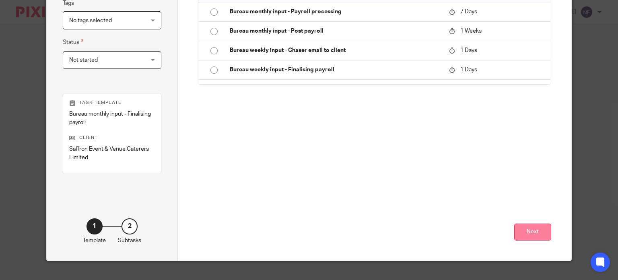
click at [531, 230] on button "Next" at bounding box center [532, 231] width 37 height 17
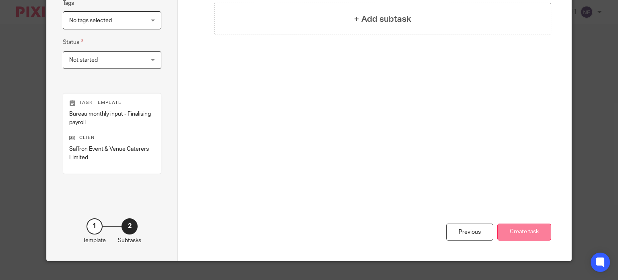
click at [528, 230] on button "Create task" at bounding box center [524, 231] width 54 height 17
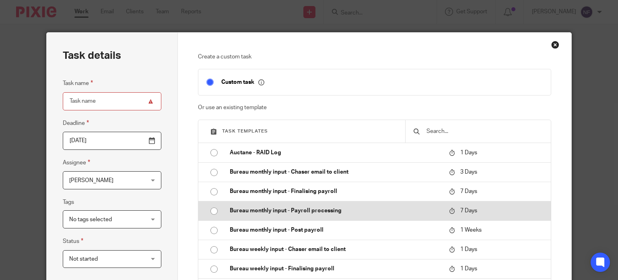
click at [291, 208] on p "Bureau monthly input - Payroll processing" at bounding box center [335, 210] width 211 height 8
type input "Bureau monthly input - Payroll processing - [DATE]"
checkbox input "false"
radio input "true"
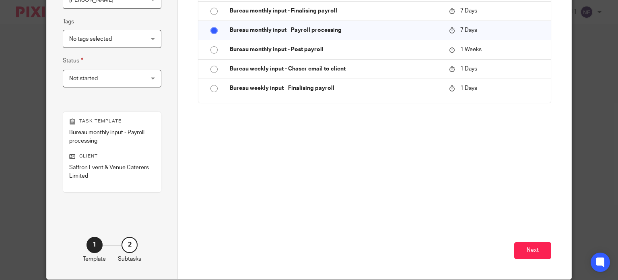
scroll to position [184, 0]
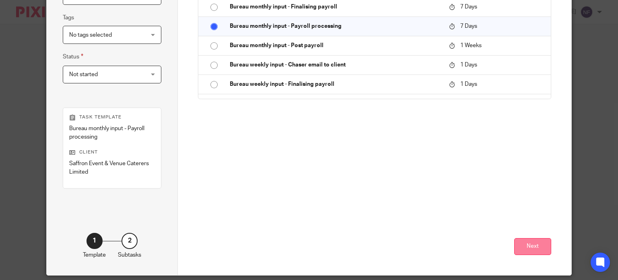
click at [517, 243] on button "Next" at bounding box center [532, 246] width 37 height 17
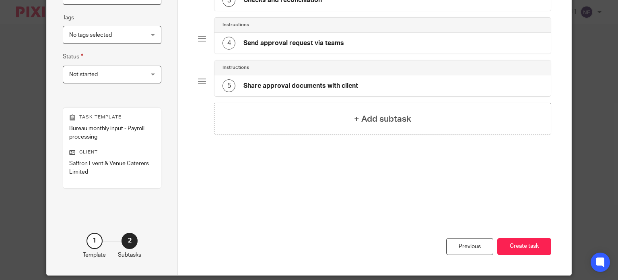
click at [517, 243] on button "Create task" at bounding box center [524, 246] width 54 height 17
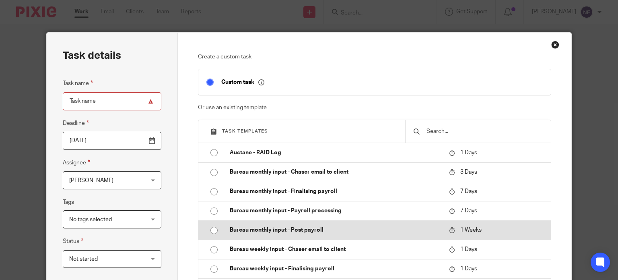
click at [282, 232] on p "Bureau monthly input - Post payroll" at bounding box center [335, 230] width 211 height 8
type input "Bureau monthly input - Post payroll - September 2025"
checkbox input "false"
radio input "true"
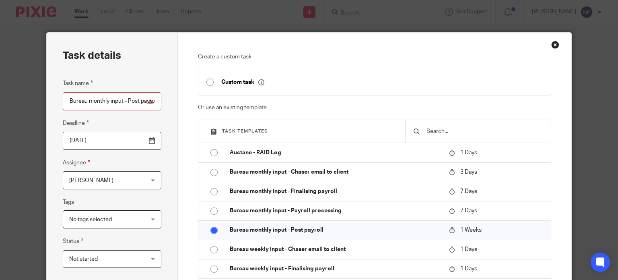
scroll to position [212, 0]
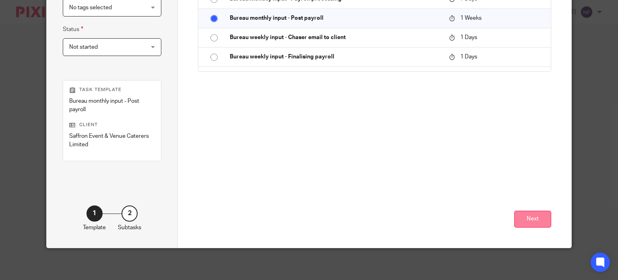
click at [519, 213] on button "Next" at bounding box center [532, 218] width 37 height 17
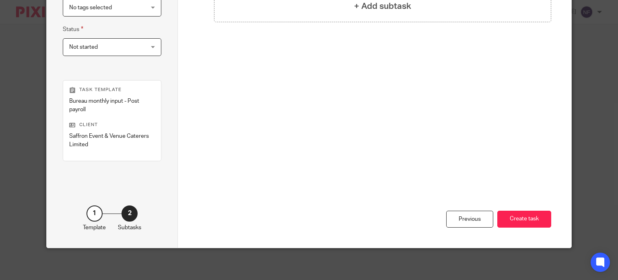
click at [519, 213] on button "Create task" at bounding box center [524, 218] width 54 height 17
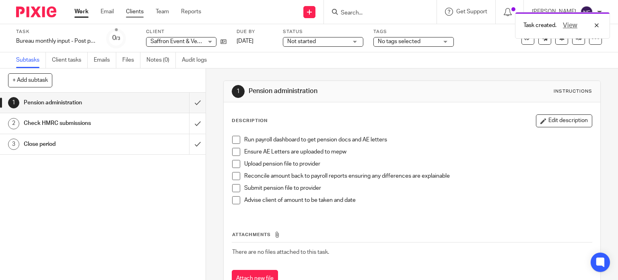
click at [143, 8] on link "Clients" at bounding box center [135, 12] width 18 height 8
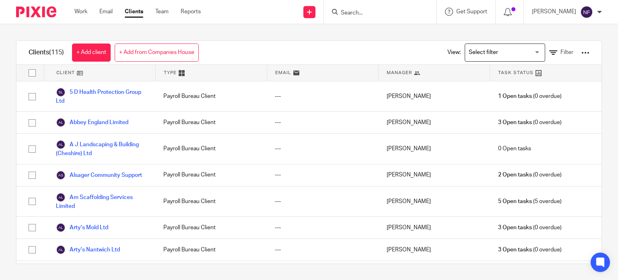
click at [423, 72] on div "Manager" at bounding box center [434, 73] width 111 height 16
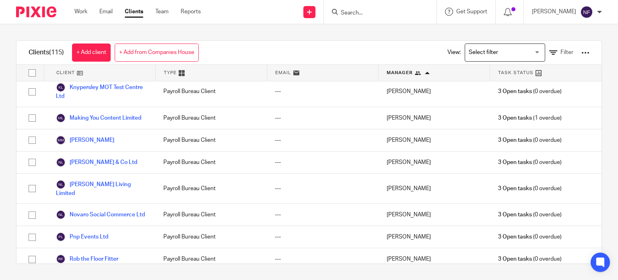
scroll to position [2165, 0]
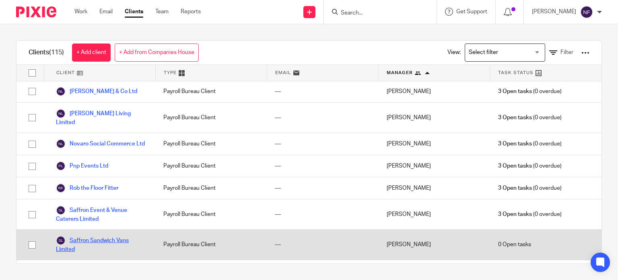
click at [79, 235] on link "Saffron Sandwich Vans Limited" at bounding box center [101, 244] width 91 height 18
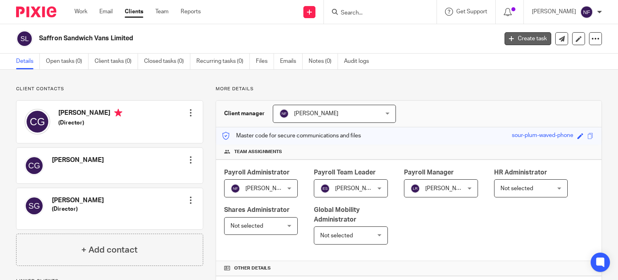
drag, startPoint x: 520, startPoint y: 51, endPoint x: 531, endPoint y: 33, distance: 21.5
click at [531, 33] on div "Saffron Sandwich Vans Limited Create task Update from Companies House Export da…" at bounding box center [309, 38] width 618 height 29
click at [531, 33] on link "Create task" at bounding box center [527, 38] width 47 height 13
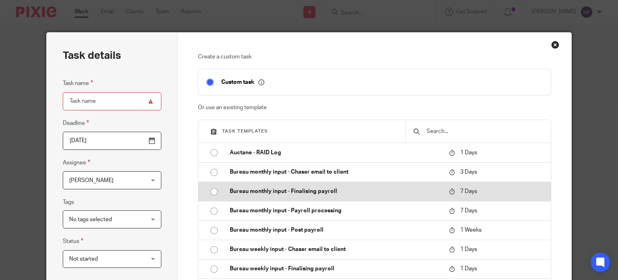
click at [208, 188] on input "radio" at bounding box center [213, 191] width 15 height 15
type input "[DATE]"
type input "Bureau monthly input - Finalising payroll - September 2025"
checkbox input "false"
radio input "false"
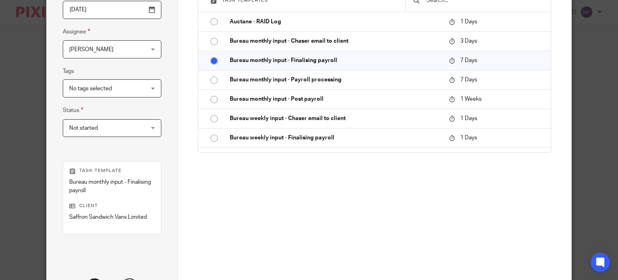
scroll to position [203, 0]
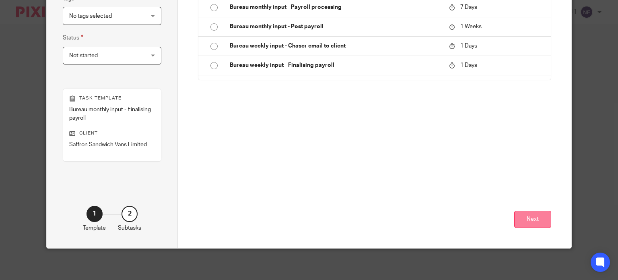
click at [529, 218] on button "Next" at bounding box center [532, 218] width 37 height 17
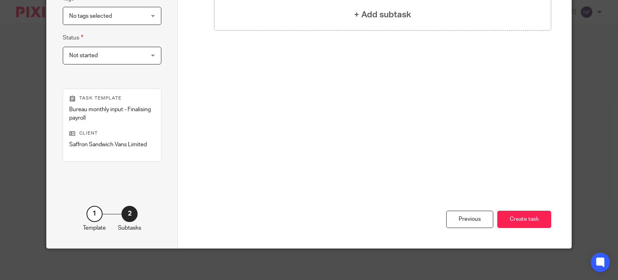
click at [529, 218] on button "Create task" at bounding box center [524, 218] width 54 height 17
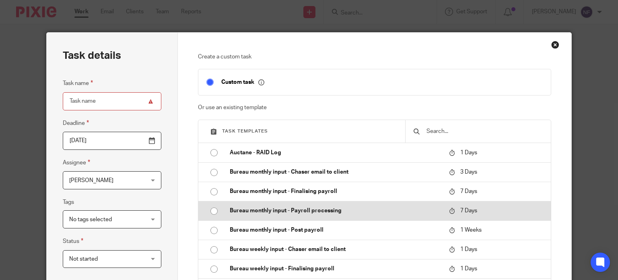
click at [210, 212] on input "radio" at bounding box center [213, 210] width 15 height 15
type input "Bureau monthly input - Payroll processing - [DATE]"
checkbox input "false"
radio input "false"
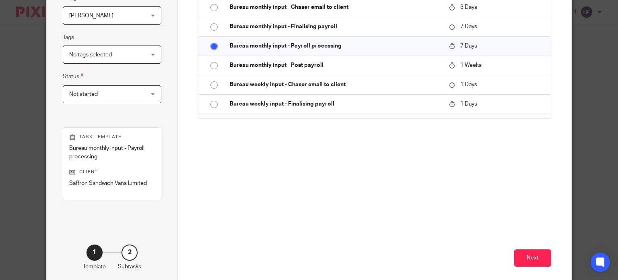
scroll to position [168, 0]
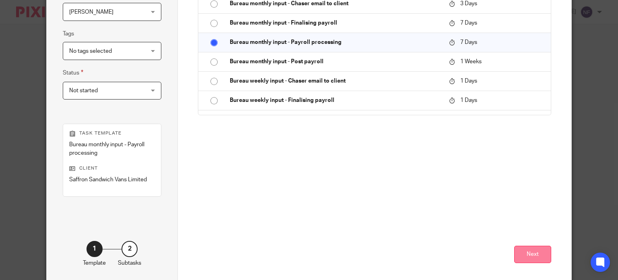
click at [527, 260] on button "Next" at bounding box center [532, 253] width 37 height 17
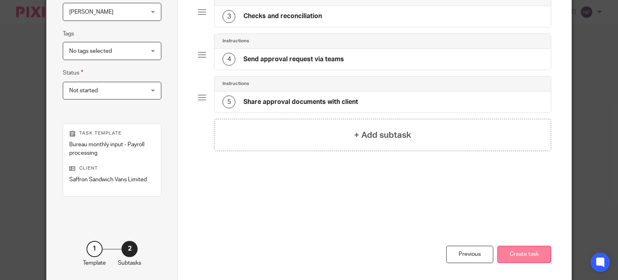
click at [517, 254] on button "Create task" at bounding box center [524, 253] width 54 height 17
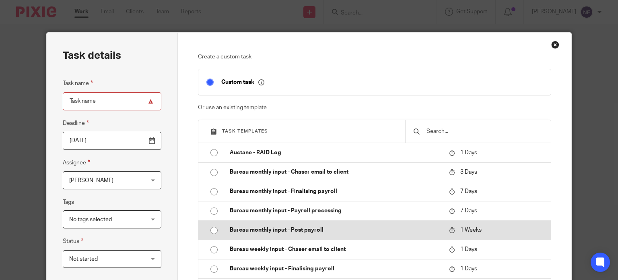
click at [211, 228] on input "radio" at bounding box center [213, 229] width 15 height 15
type input "Bureau monthly input - Post payroll - September 2025"
checkbox input "false"
radio input "false"
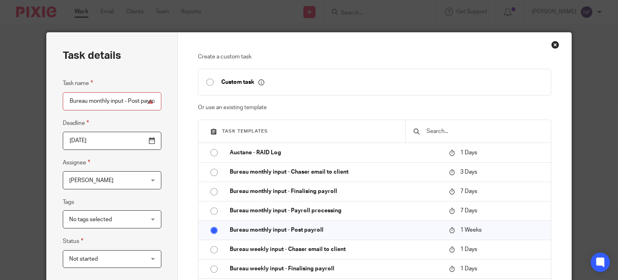
scroll to position [203, 0]
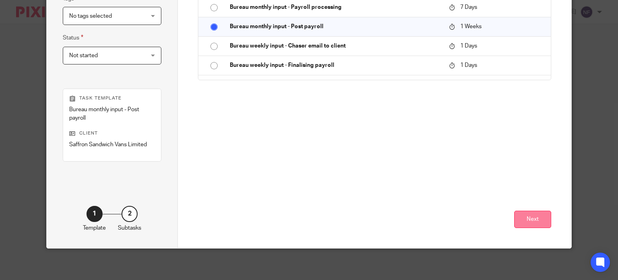
click at [537, 216] on button "Next" at bounding box center [532, 218] width 37 height 17
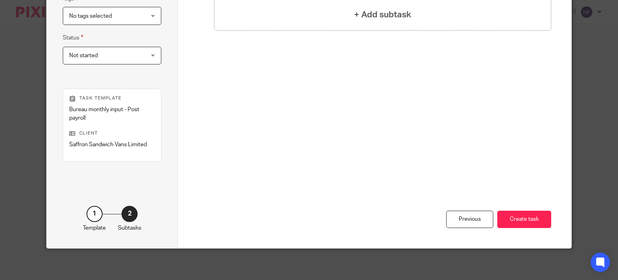
click at [537, 216] on button "Create task" at bounding box center [524, 218] width 54 height 17
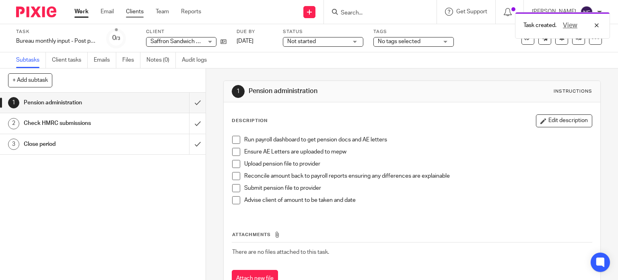
click at [137, 12] on link "Clients" at bounding box center [135, 12] width 18 height 8
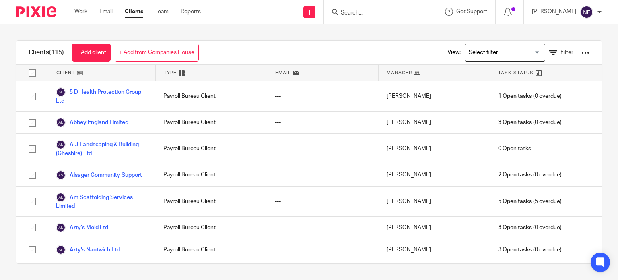
click at [436, 78] on div "Manager" at bounding box center [434, 73] width 111 height 16
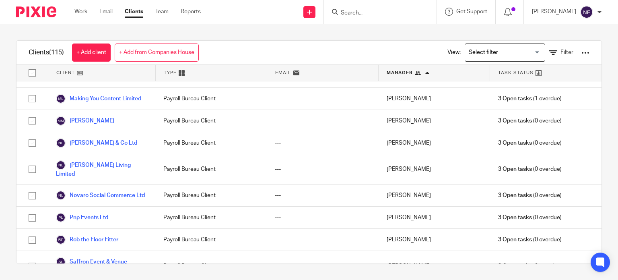
scroll to position [2146, 0]
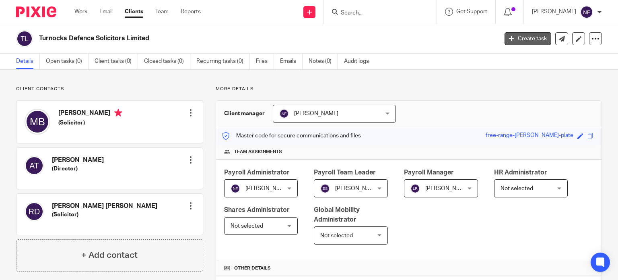
click at [523, 45] on link "Create task" at bounding box center [527, 38] width 47 height 13
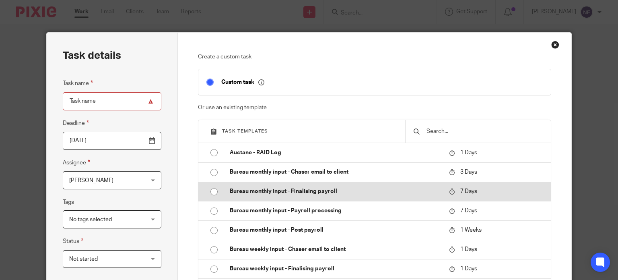
click at [211, 189] on input "radio" at bounding box center [213, 191] width 15 height 15
type input "[DATE]"
type input "Bureau monthly input - Finalising payroll - [DATE]"
checkbox input "false"
radio input "false"
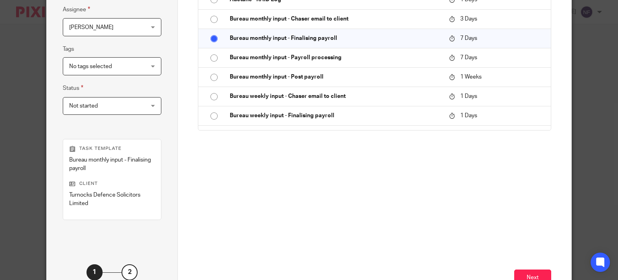
scroll to position [212, 0]
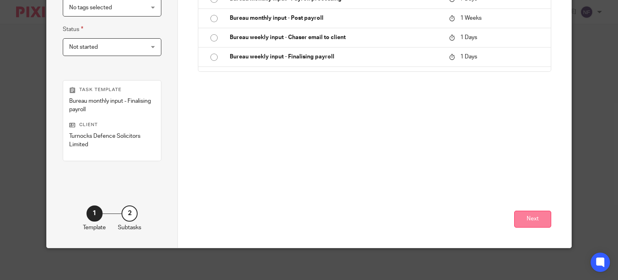
click at [537, 214] on button "Next" at bounding box center [532, 218] width 37 height 17
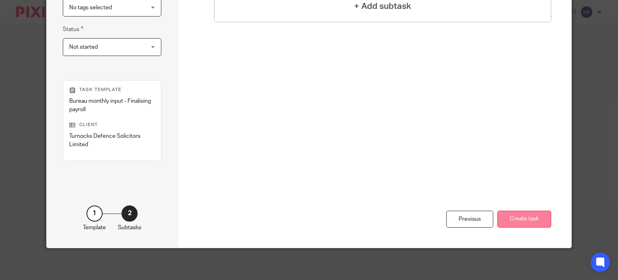
click at [527, 214] on button "Create task" at bounding box center [524, 218] width 54 height 17
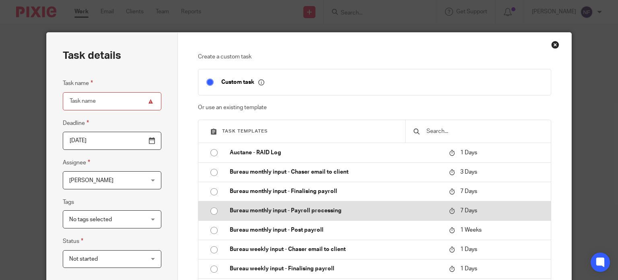
click at [209, 206] on input "radio" at bounding box center [213, 210] width 15 height 15
type input "Bureau monthly input - Payroll processing - [DATE]"
checkbox input "false"
radio input "false"
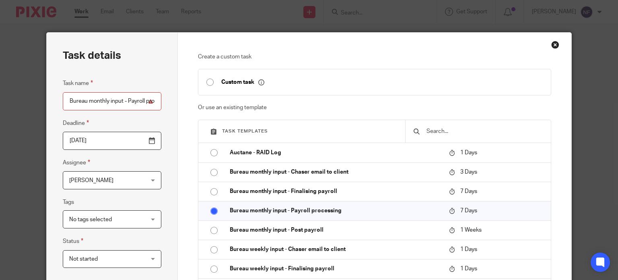
scroll to position [212, 0]
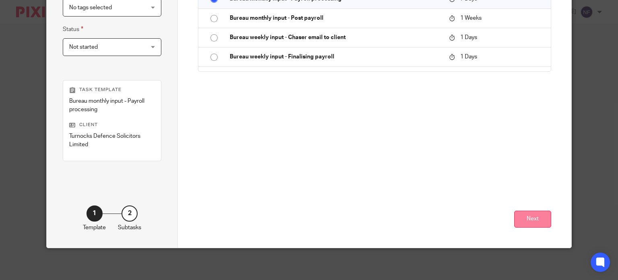
click at [533, 219] on button "Next" at bounding box center [532, 218] width 37 height 17
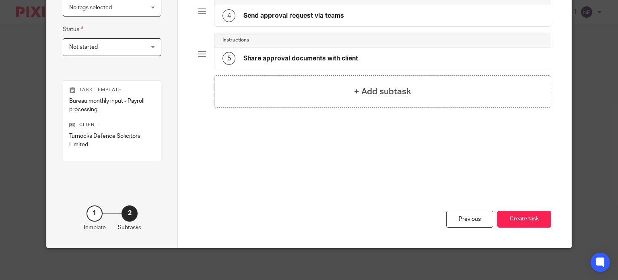
click at [533, 219] on button "Create task" at bounding box center [524, 218] width 54 height 17
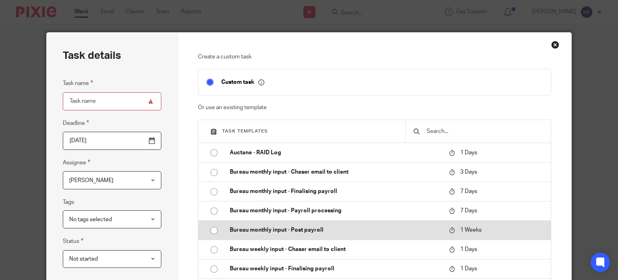
click at [285, 227] on p "Bureau monthly input - Post payroll" at bounding box center [335, 230] width 211 height 8
type input "Bureau monthly input - Post payroll - [DATE]"
checkbox input "false"
radio input "true"
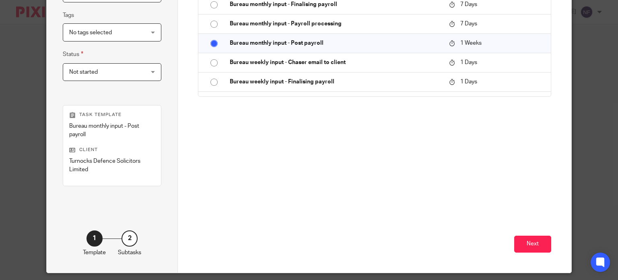
scroll to position [200, 0]
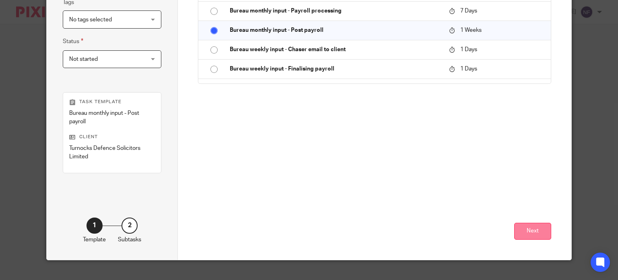
click at [531, 230] on button "Next" at bounding box center [532, 230] width 37 height 17
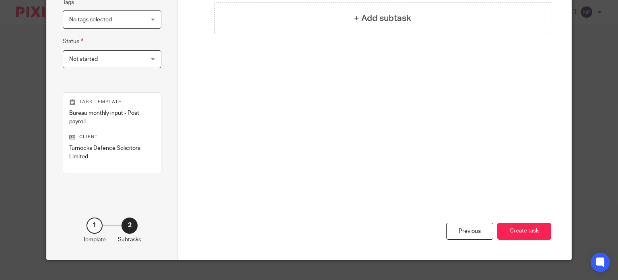
click at [531, 230] on button "Create task" at bounding box center [524, 230] width 54 height 17
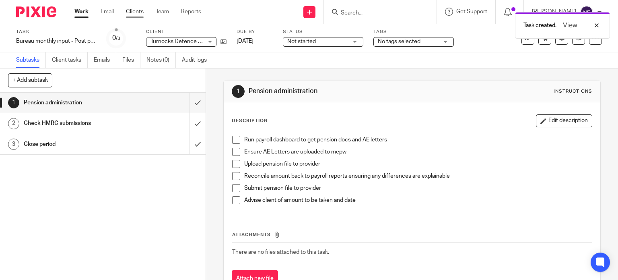
click at [132, 12] on link "Clients" at bounding box center [135, 12] width 18 height 8
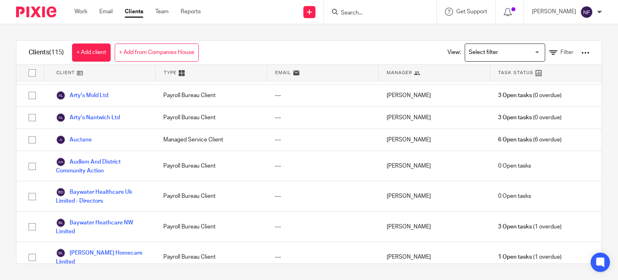
scroll to position [137, 0]
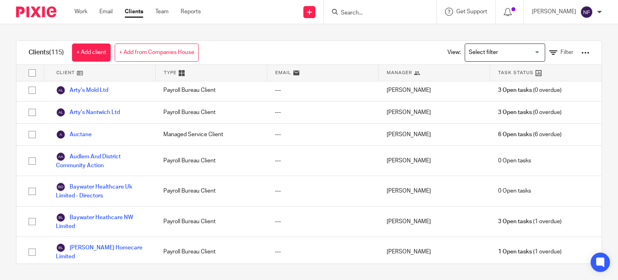
click at [438, 79] on div "[PERSON_NAME]" at bounding box center [434, 64] width 111 height 30
click at [436, 76] on div "Manager" at bounding box center [434, 73] width 111 height 16
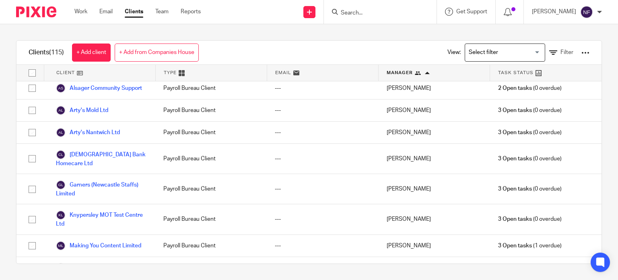
scroll to position [1956, 0]
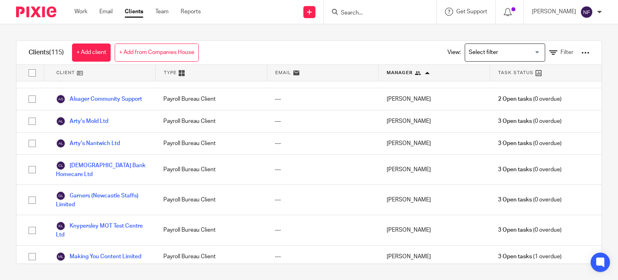
click at [111, 274] on link "[PERSON_NAME]" at bounding box center [85, 279] width 58 height 10
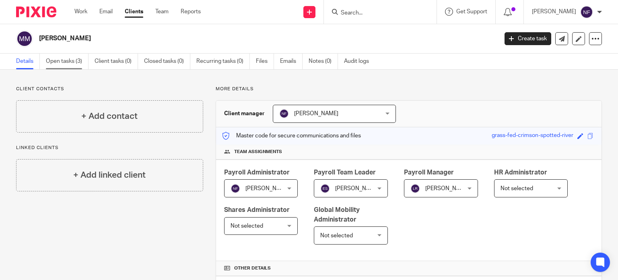
click at [69, 59] on link "Open tasks (3)" at bounding box center [67, 62] width 43 height 16
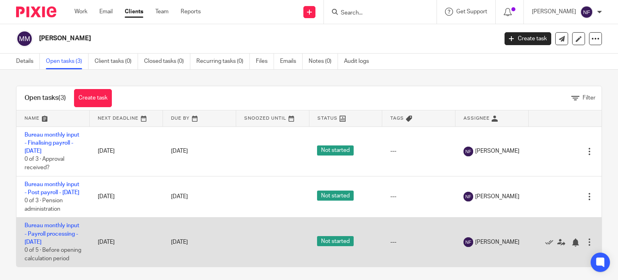
click at [71, 247] on td "Bureau monthly input - Payroll processing - September 2025 0 of 5 · Before open…" at bounding box center [52, 241] width 73 height 49
click at [62, 242] on link "Bureau monthly input - Payroll processing - September 2025" at bounding box center [52, 233] width 55 height 22
click at [545, 246] on icon at bounding box center [549, 242] width 8 height 8
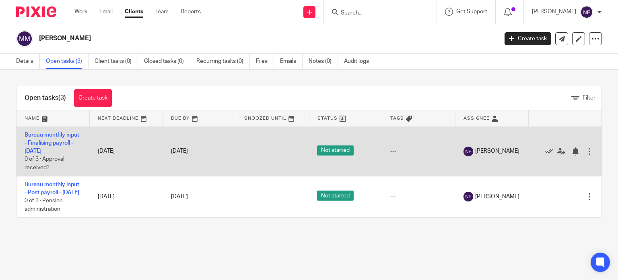
click at [60, 137] on td "Bureau monthly input - Finalising payroll - September 2025 0 of 3 · Approval re…" at bounding box center [52, 150] width 73 height 49
click at [60, 140] on link "Bureau monthly input - Finalising payroll - [DATE]" at bounding box center [52, 143] width 55 height 22
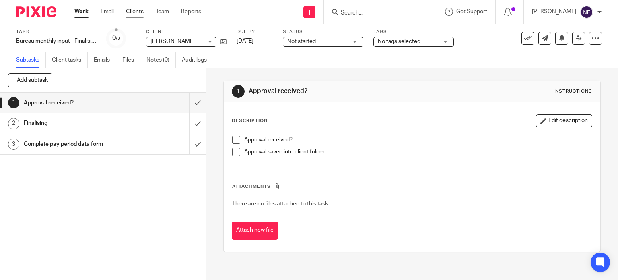
click at [139, 10] on link "Clients" at bounding box center [135, 12] width 18 height 8
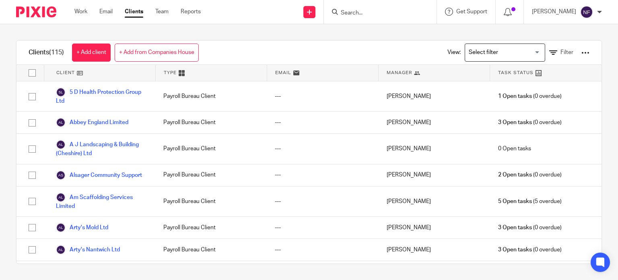
click at [414, 72] on icon at bounding box center [417, 73] width 6 height 6
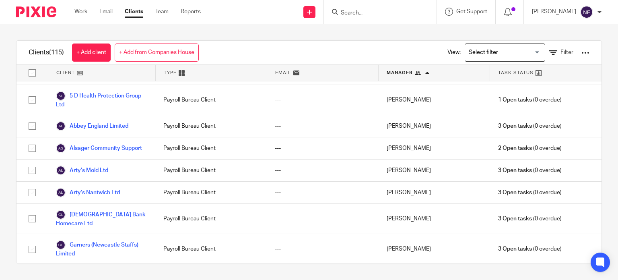
scroll to position [1923, 0]
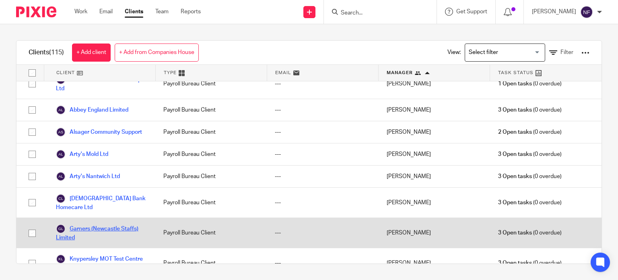
click at [108, 224] on link "Garners (Newcastle Staffs) Limited" at bounding box center [101, 233] width 91 height 18
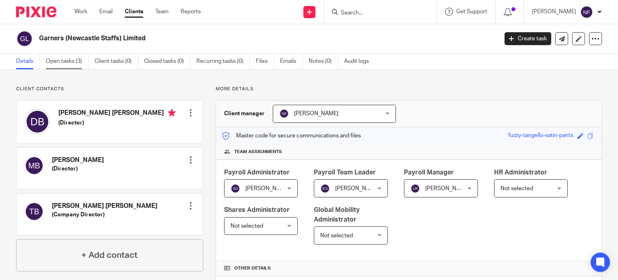
click at [61, 58] on link "Open tasks (3)" at bounding box center [67, 62] width 43 height 16
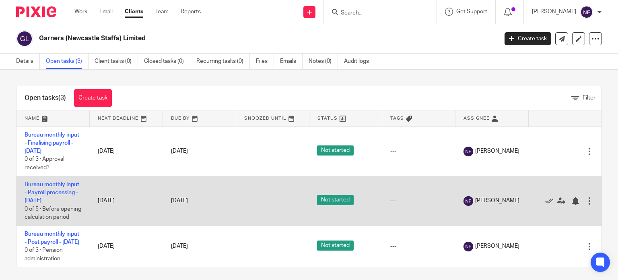
click at [70, 196] on td "Bureau monthly input - Payroll processing - [DATE] 0 of 5 · Before opening calc…" at bounding box center [52, 200] width 73 height 49
click at [67, 187] on link "Bureau monthly input - Payroll processing - [DATE]" at bounding box center [52, 192] width 55 height 22
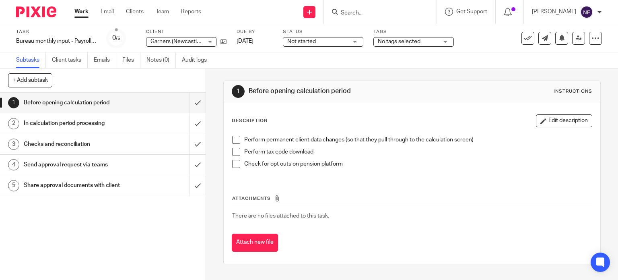
click at [232, 140] on span at bounding box center [236, 140] width 8 height 8
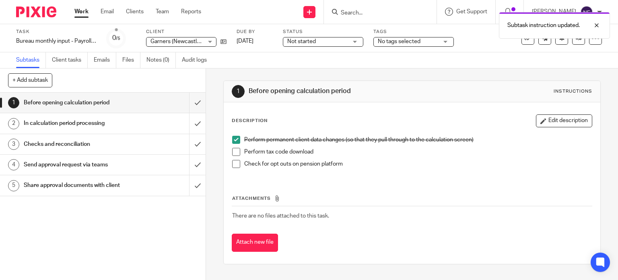
click at [233, 150] on span at bounding box center [236, 152] width 8 height 8
click at [236, 166] on span at bounding box center [236, 164] width 8 height 8
click at [134, 13] on link "Clients" at bounding box center [135, 12] width 18 height 8
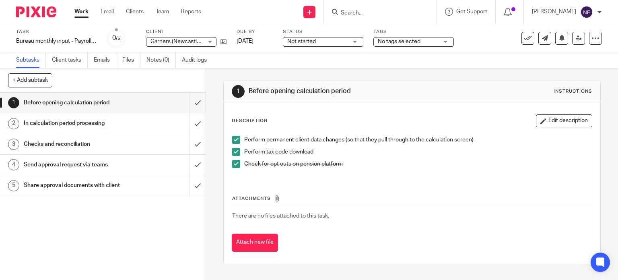
click at [82, 122] on h1 "In calculation period processing" at bounding box center [76, 123] width 105 height 12
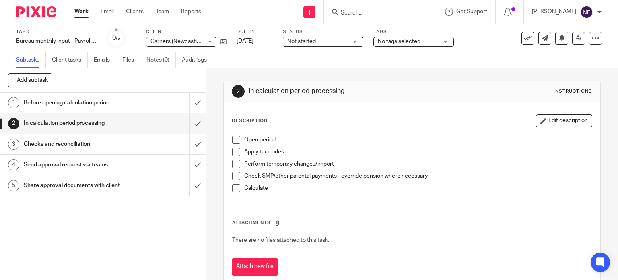
click at [232, 138] on span at bounding box center [236, 140] width 8 height 8
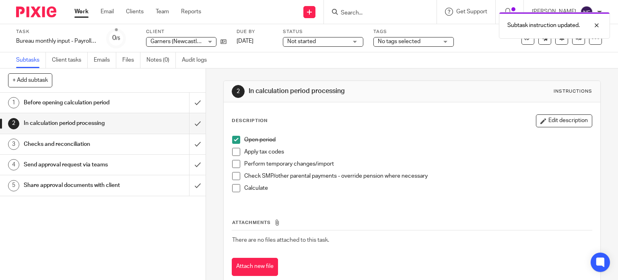
click at [233, 146] on li "Open period" at bounding box center [412, 142] width 360 height 12
click at [235, 156] on li "Apply tax codes" at bounding box center [412, 154] width 360 height 12
click at [234, 154] on span at bounding box center [236, 152] width 8 height 8
click at [234, 162] on span at bounding box center [236, 164] width 8 height 8
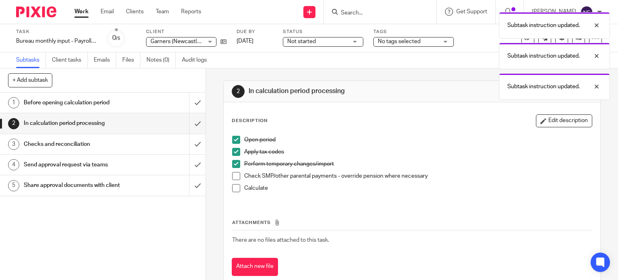
click at [234, 170] on li "Perform temporary changes/import" at bounding box center [412, 166] width 360 height 12
click at [235, 175] on span at bounding box center [236, 176] width 8 height 8
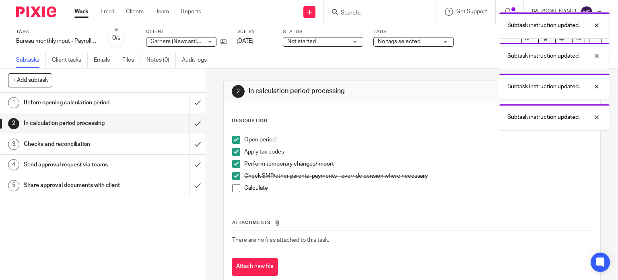
click at [234, 186] on span at bounding box center [236, 188] width 8 height 8
click at [86, 141] on h1 "Checks and reconciliation" at bounding box center [76, 144] width 105 height 12
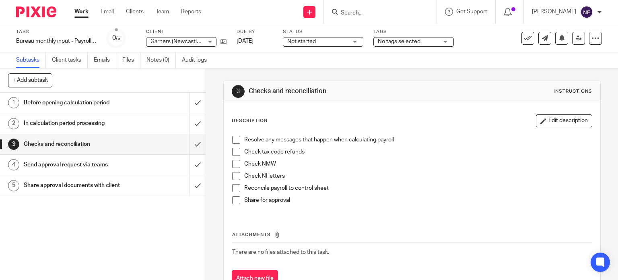
click at [233, 137] on span at bounding box center [236, 140] width 8 height 8
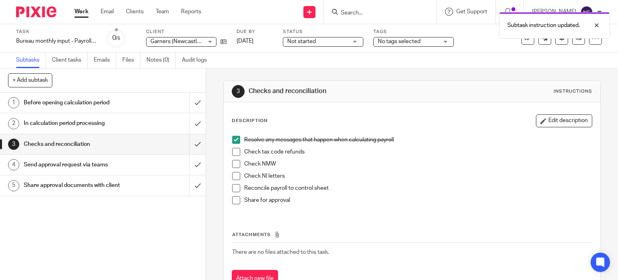
click at [233, 147] on li "Resolve any messages that happen when calculating payroll" at bounding box center [412, 142] width 360 height 12
click at [233, 151] on span at bounding box center [236, 152] width 8 height 8
click at [234, 163] on span at bounding box center [236, 164] width 8 height 8
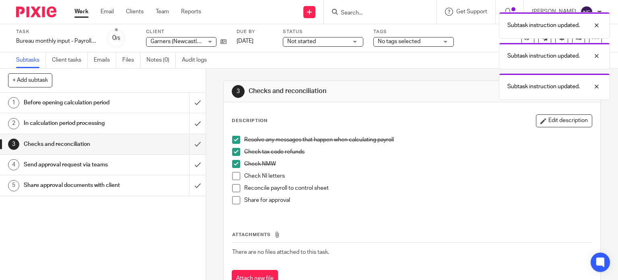
click at [234, 172] on span at bounding box center [236, 176] width 8 height 8
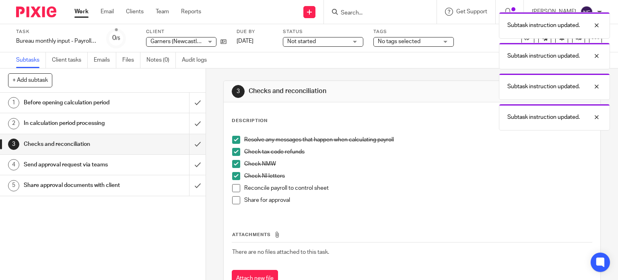
click at [236, 185] on span at bounding box center [236, 188] width 8 height 8
click at [235, 197] on span at bounding box center [236, 200] width 8 height 8
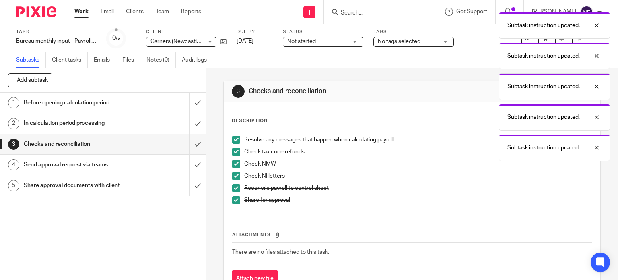
click at [70, 166] on h1 "Send approval request via teams" at bounding box center [76, 165] width 105 height 12
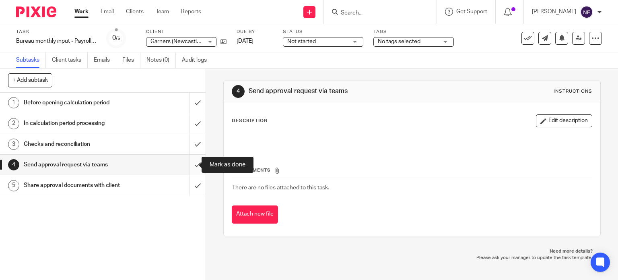
click at [190, 167] on input "submit" at bounding box center [103, 164] width 206 height 20
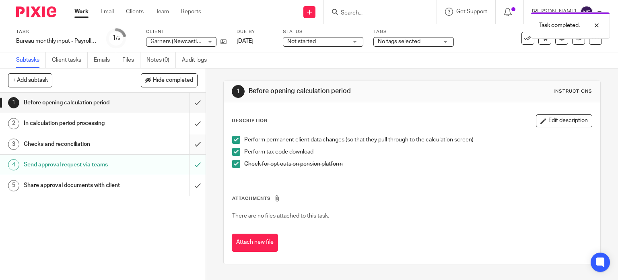
click at [188, 144] on input "submit" at bounding box center [103, 144] width 206 height 20
click at [190, 121] on input "submit" at bounding box center [103, 123] width 206 height 20
click at [124, 184] on div "Share approval documents with client" at bounding box center [102, 185] width 157 height 12
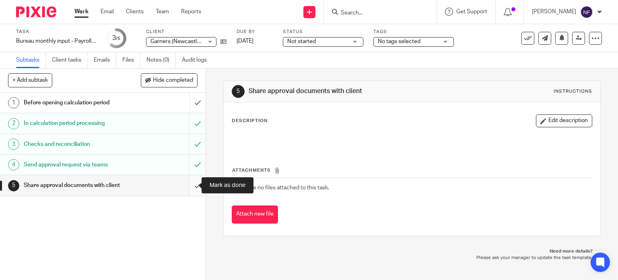
click at [192, 185] on input "submit" at bounding box center [103, 185] width 206 height 20
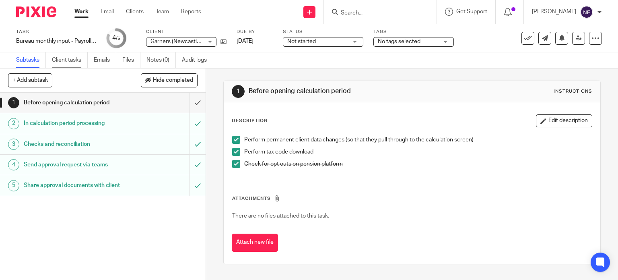
click at [62, 60] on link "Client tasks" at bounding box center [70, 60] width 36 height 16
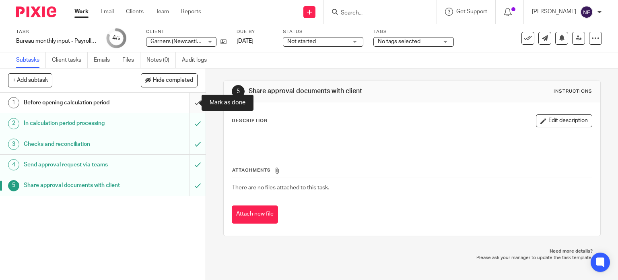
click at [186, 101] on input "submit" at bounding box center [103, 103] width 206 height 20
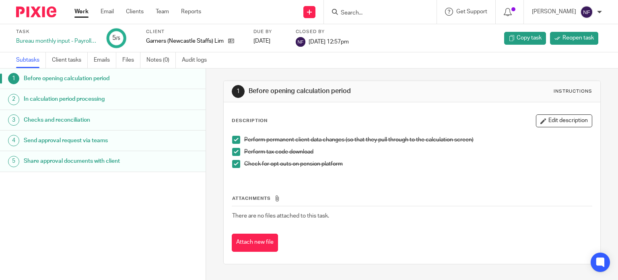
click at [393, 18] on div at bounding box center [380, 12] width 113 height 24
click at [383, 12] on input "g" at bounding box center [376, 13] width 72 height 7
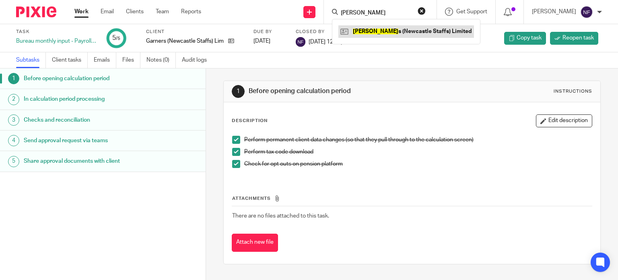
type input "garner"
click at [387, 27] on link at bounding box center [406, 31] width 136 height 12
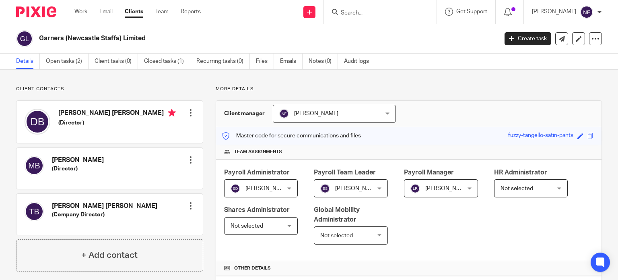
click at [386, 30] on div "Garners (Newcastle Staffs) Limited" at bounding box center [254, 38] width 476 height 17
click at [63, 57] on link "Open tasks (2)" at bounding box center [67, 62] width 43 height 16
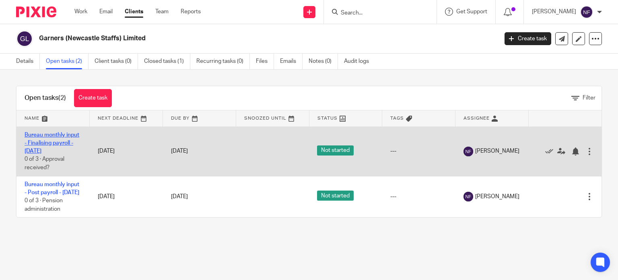
click at [51, 152] on link "Bureau monthly input - Finalising payroll - [DATE]" at bounding box center [52, 143] width 55 height 22
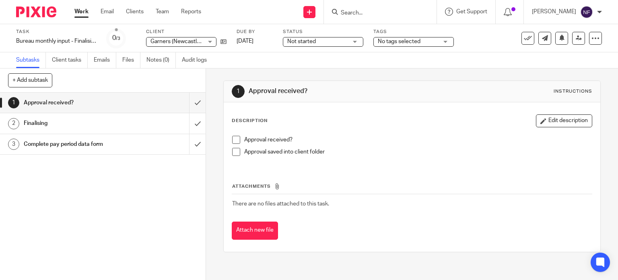
click at [232, 139] on span at bounding box center [236, 140] width 8 height 8
click at [234, 149] on span at bounding box center [236, 152] width 8 height 8
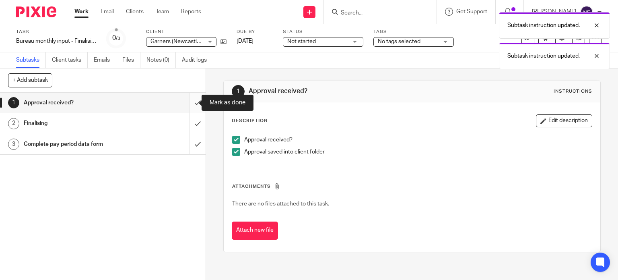
click at [187, 102] on input "submit" at bounding box center [103, 103] width 206 height 20
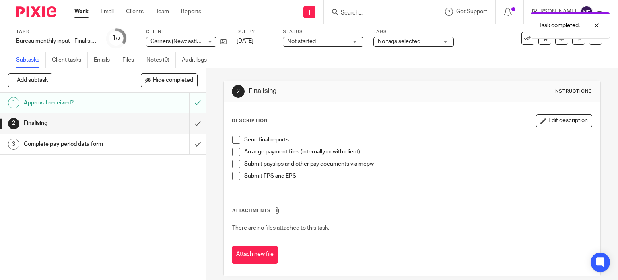
click at [105, 127] on h1 "Finalising" at bounding box center [76, 123] width 105 height 12
click at [233, 138] on span at bounding box center [236, 140] width 8 height 8
click at [235, 152] on span at bounding box center [236, 152] width 8 height 8
